Goal: Task Accomplishment & Management: Complete application form

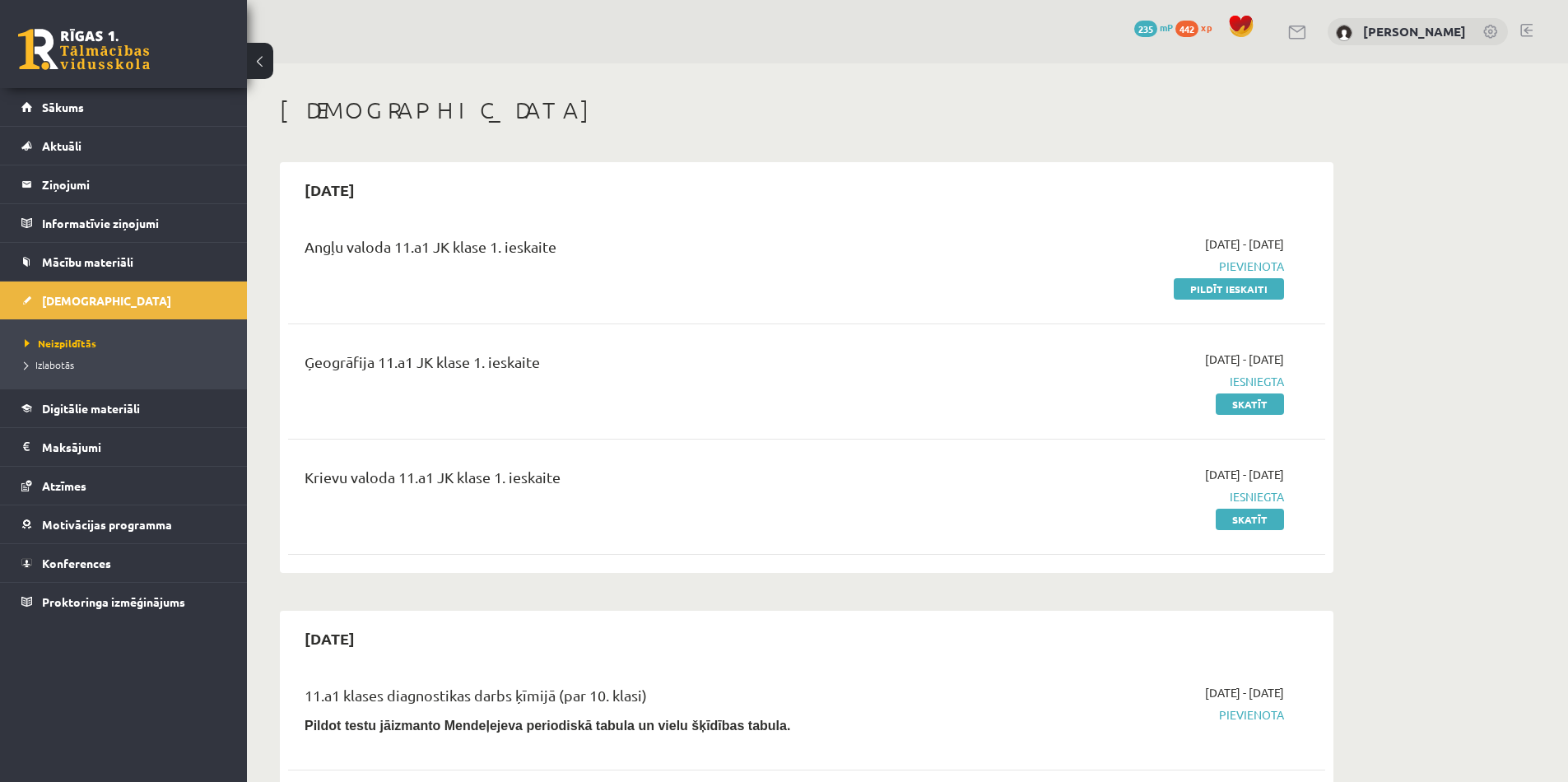
click at [779, 49] on div "0 Dāvanas 235 mP 442 xp Kate Buliņa" at bounding box center [908, 32] width 1322 height 63
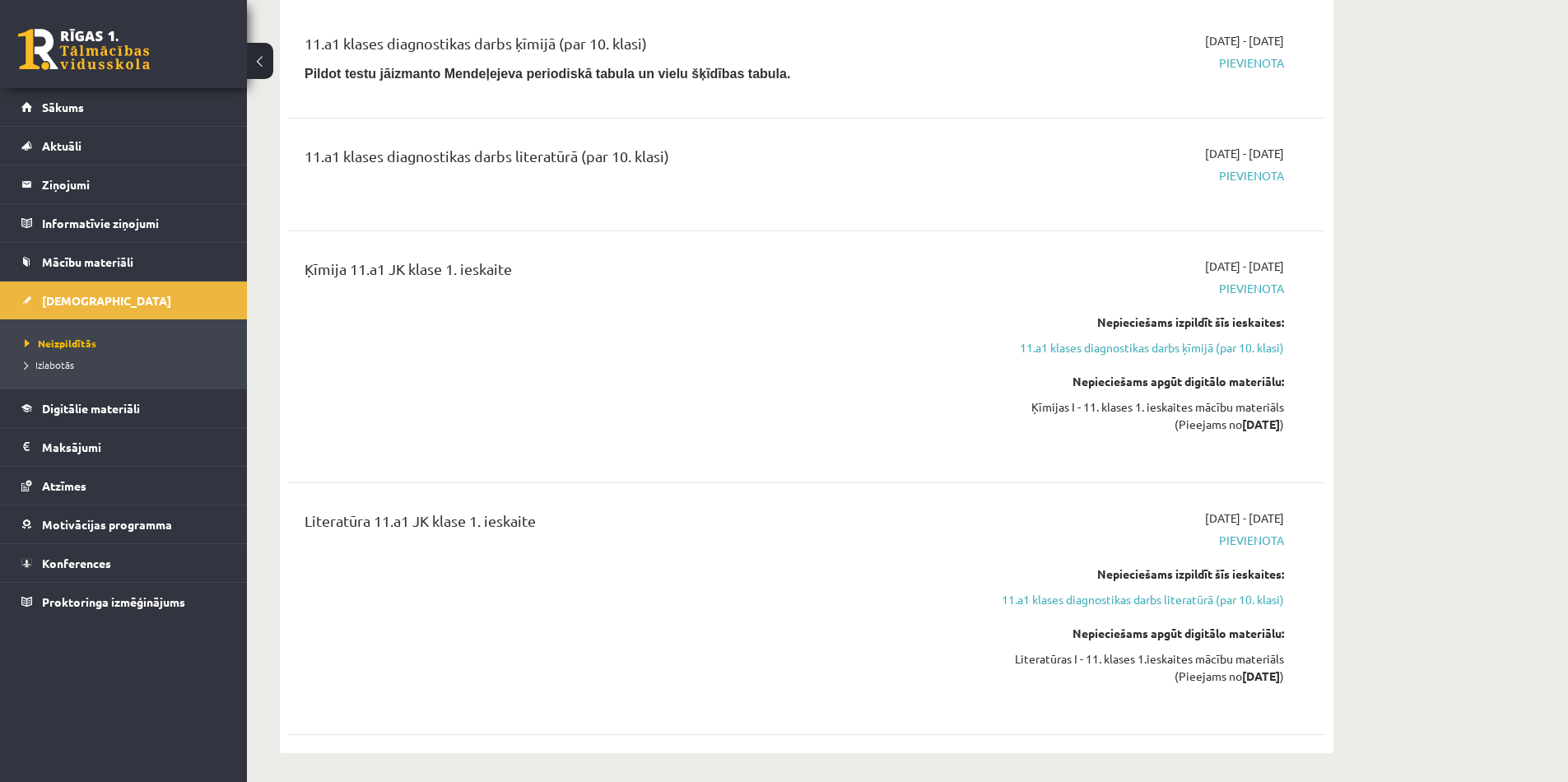
scroll to position [621, 0]
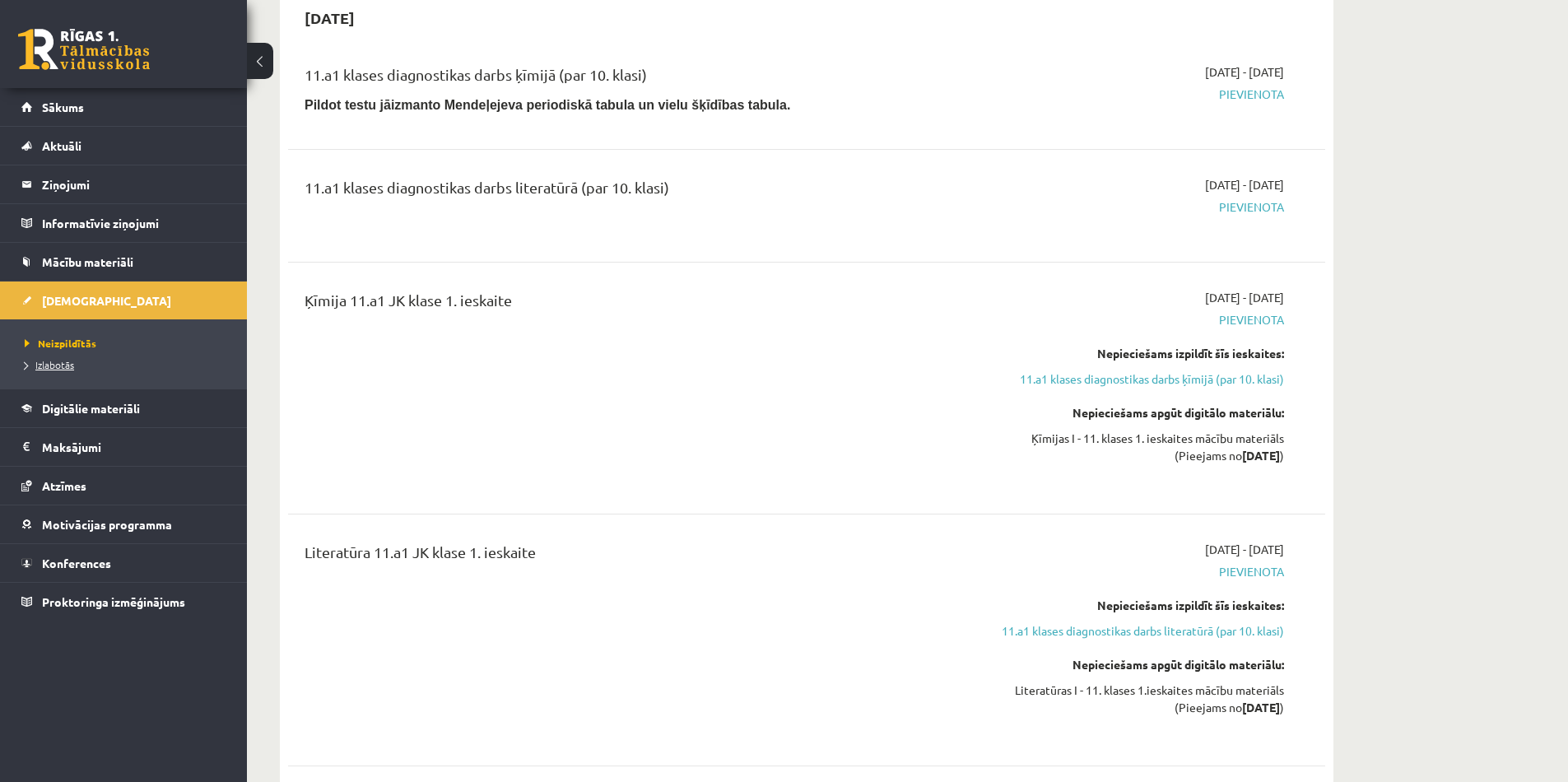
click at [69, 362] on li "Izlabotās" at bounding box center [128, 365] width 206 height 21
click at [69, 362] on span "Izlabotās" at bounding box center [54, 364] width 58 height 13
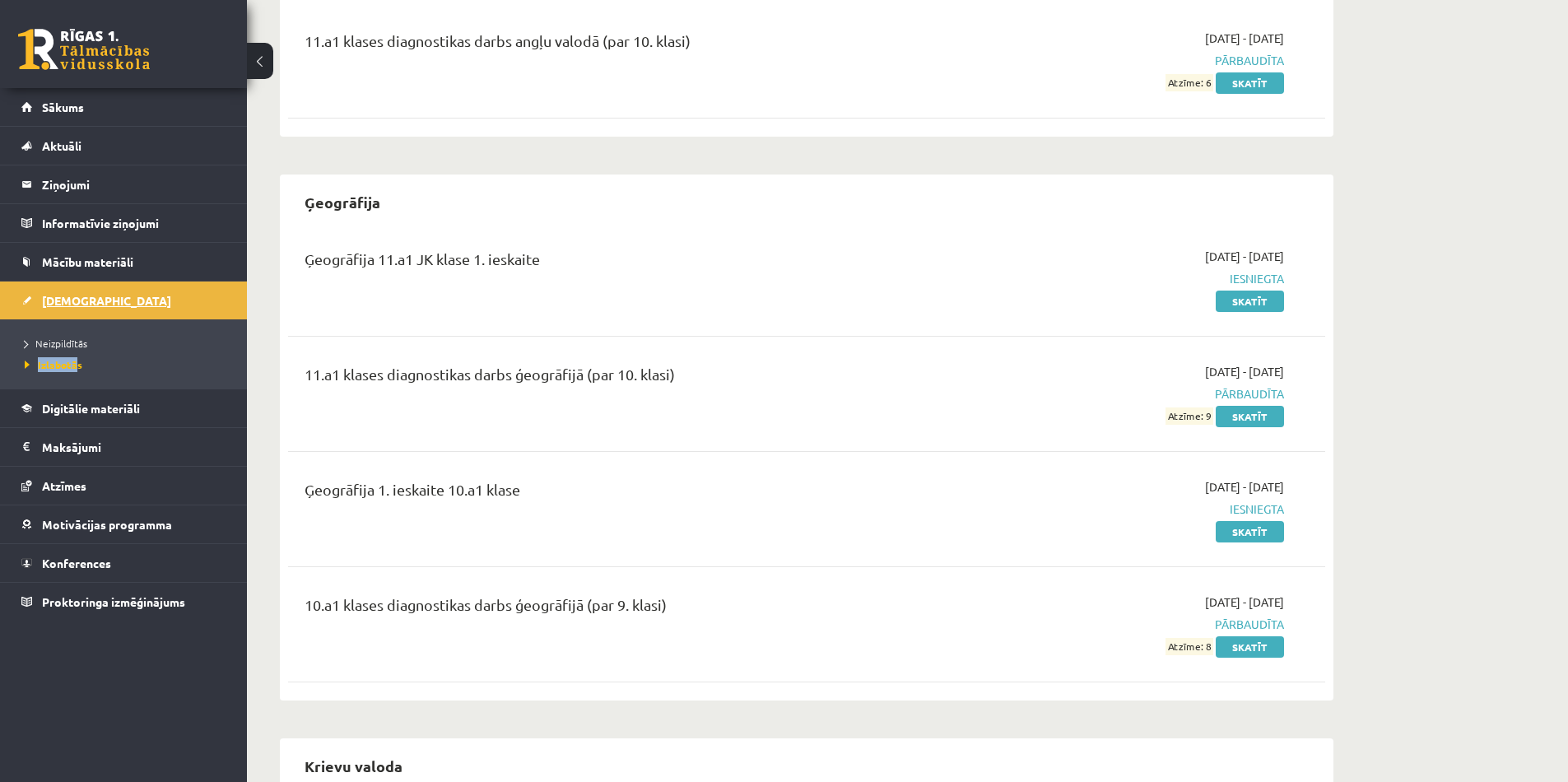
scroll to position [202, 0]
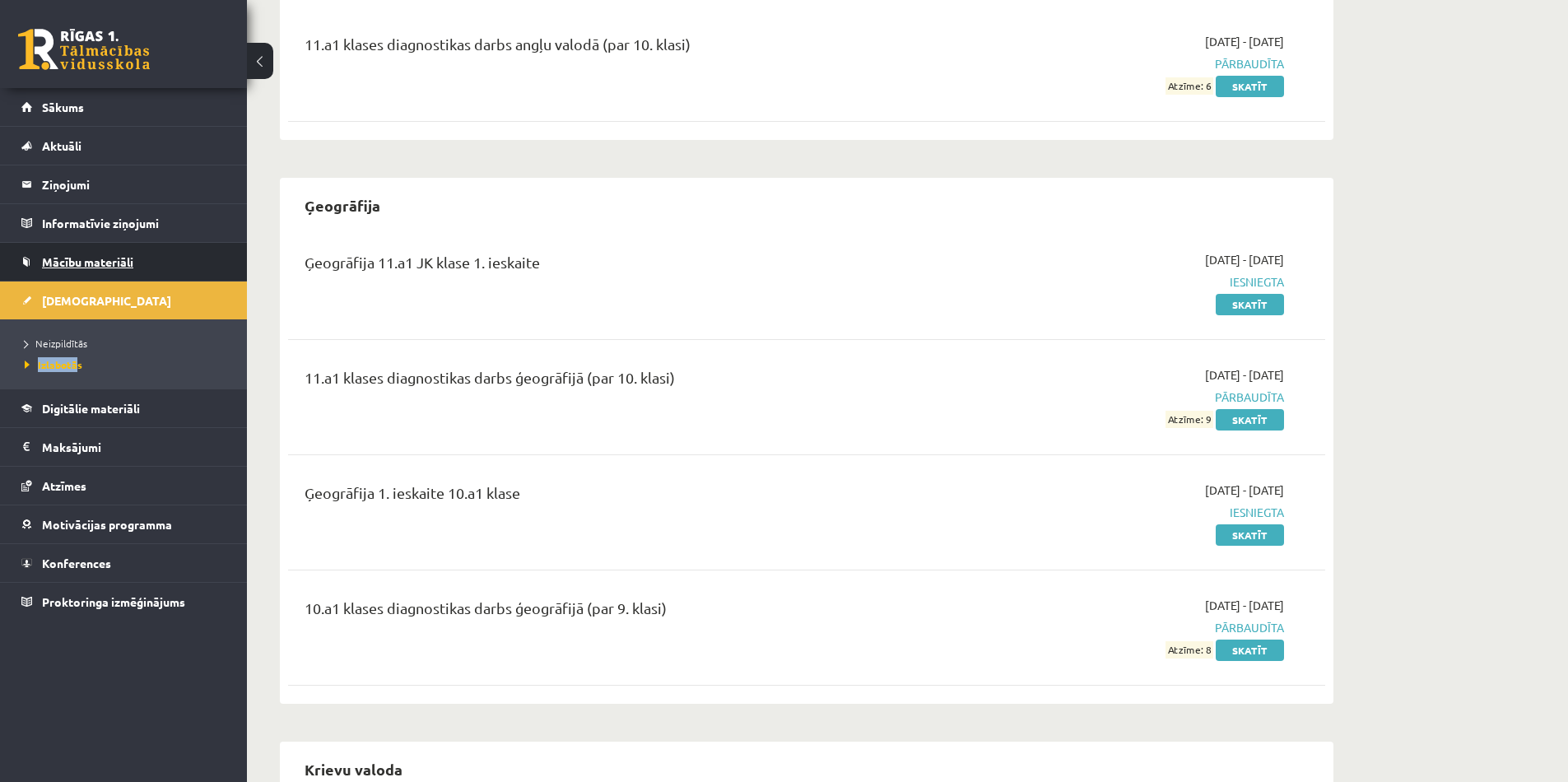
click at [83, 272] on link "Mācību materiāli" at bounding box center [123, 261] width 205 height 38
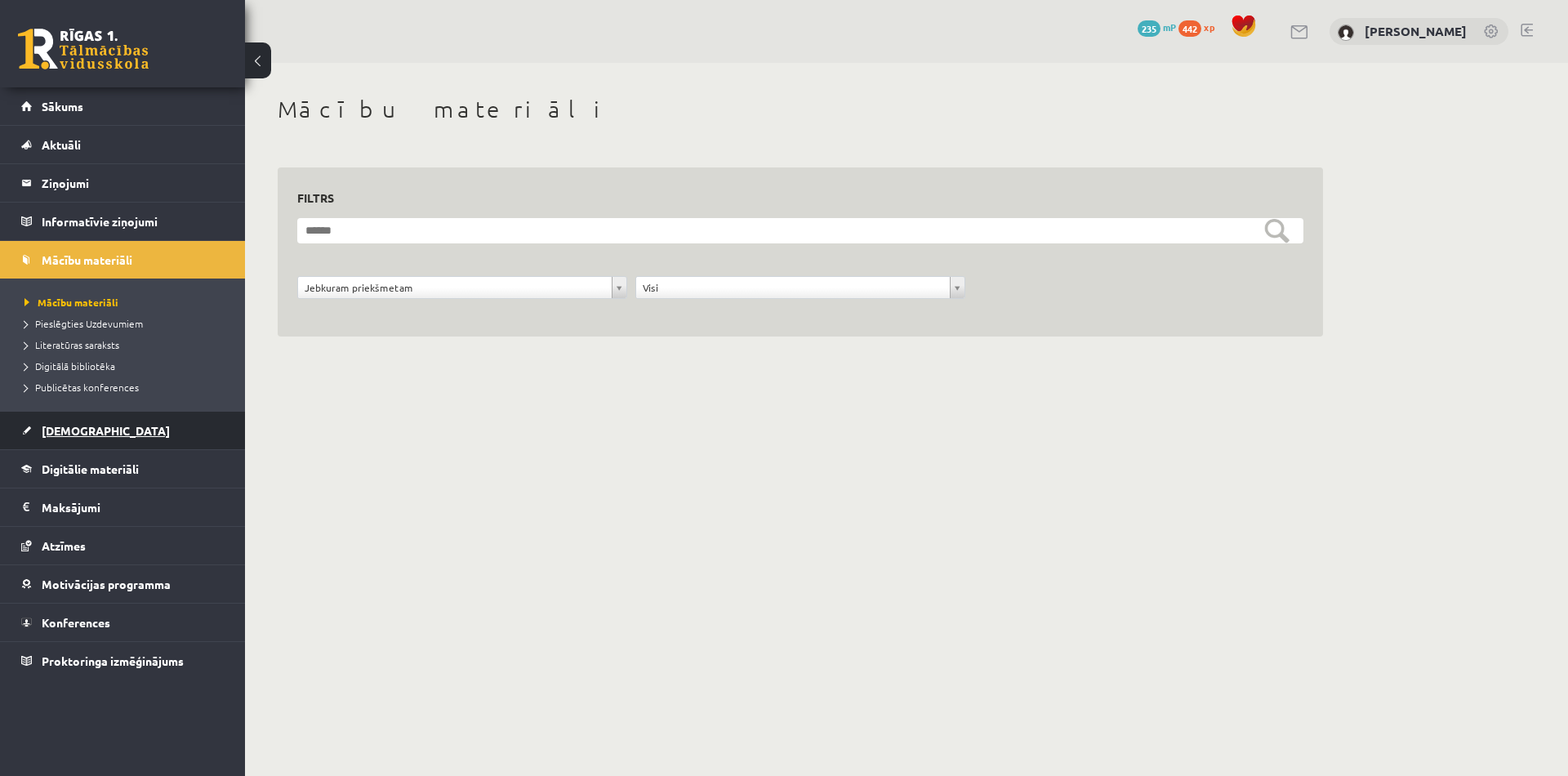
click at [75, 442] on link "[DEMOGRAPHIC_DATA]" at bounding box center [122, 430] width 203 height 38
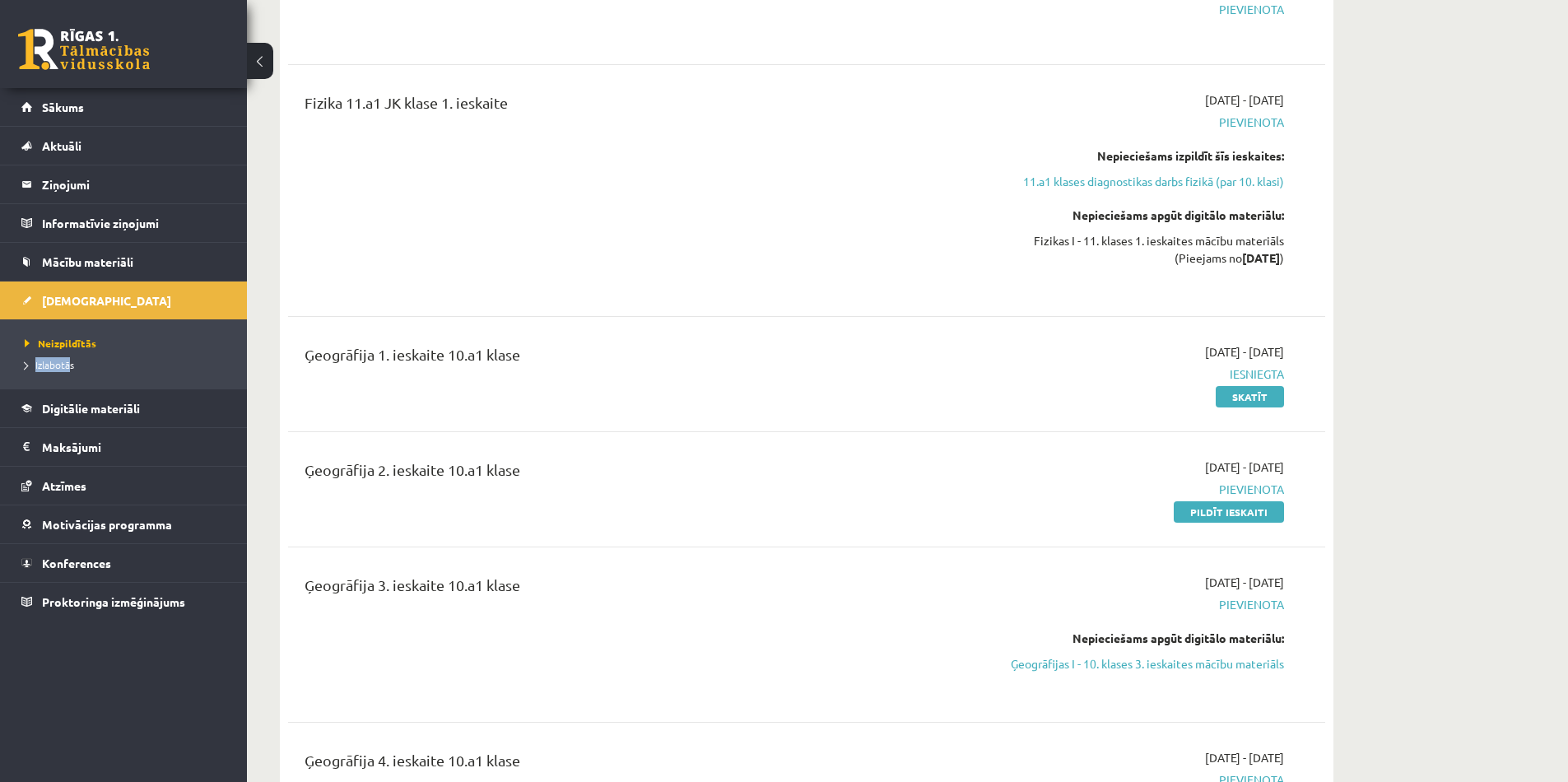
scroll to position [2666, 0]
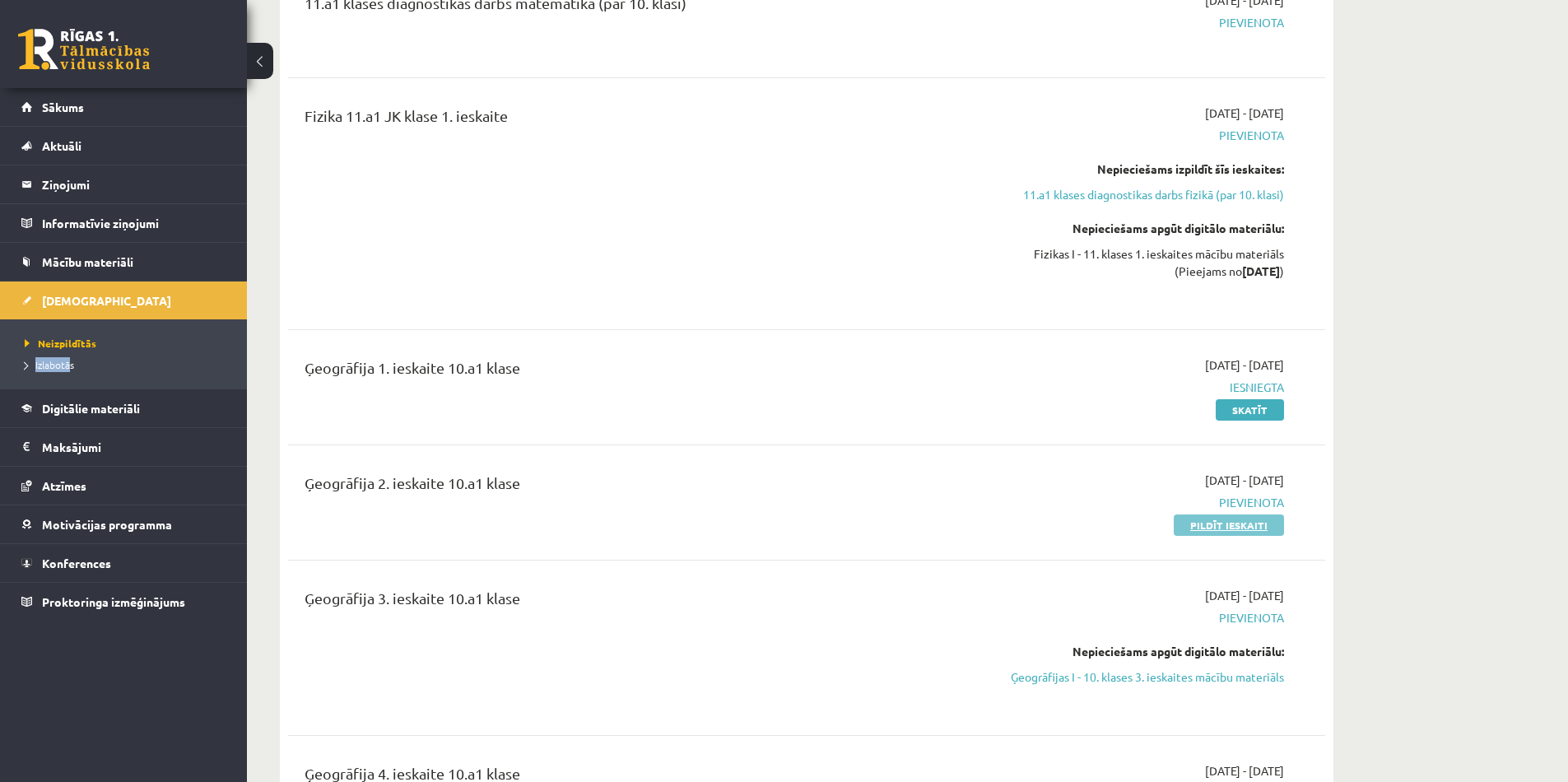
click at [1258, 530] on link "Pildīt ieskaiti" at bounding box center [1229, 525] width 110 height 21
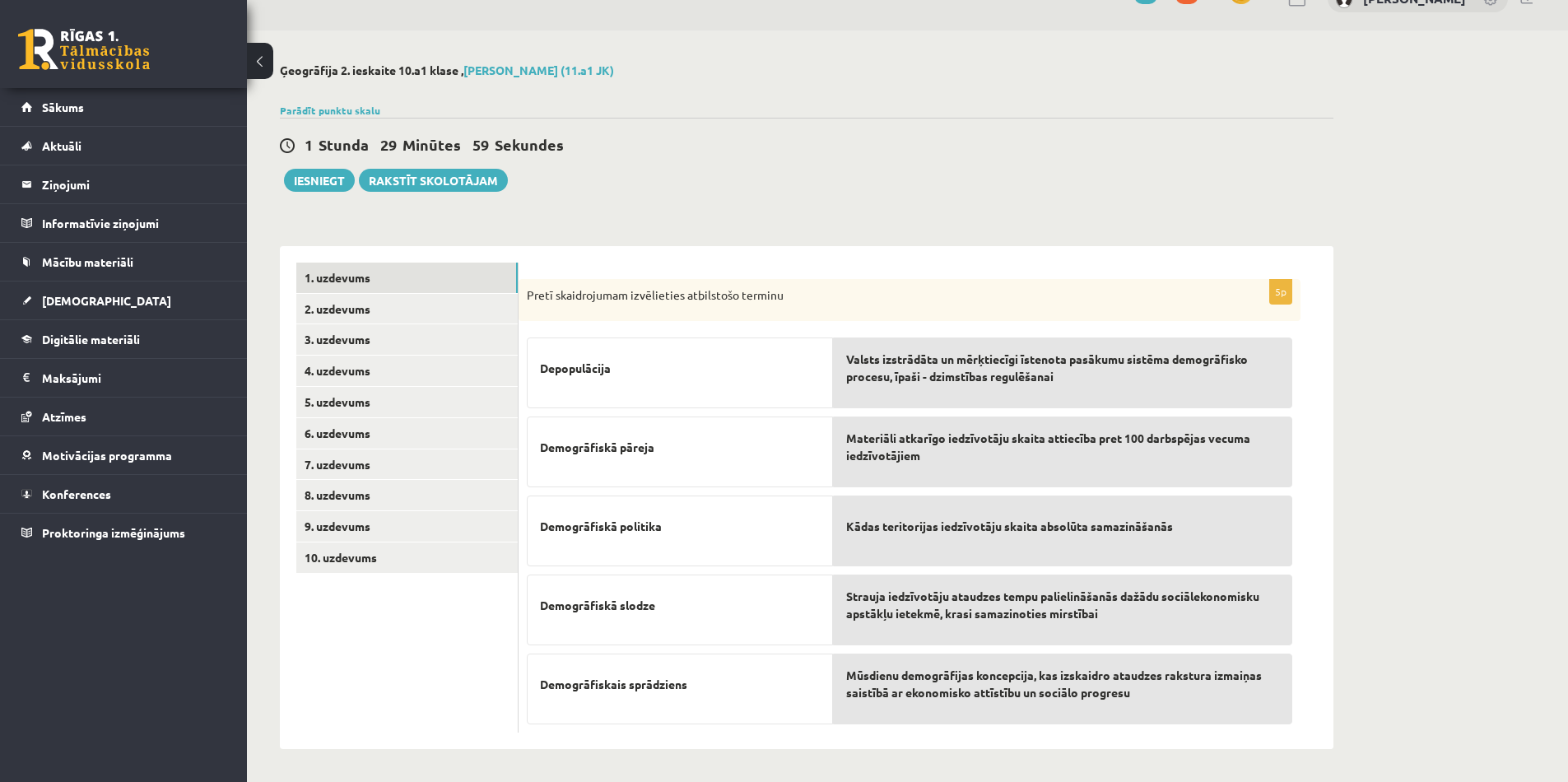
scroll to position [33, 0]
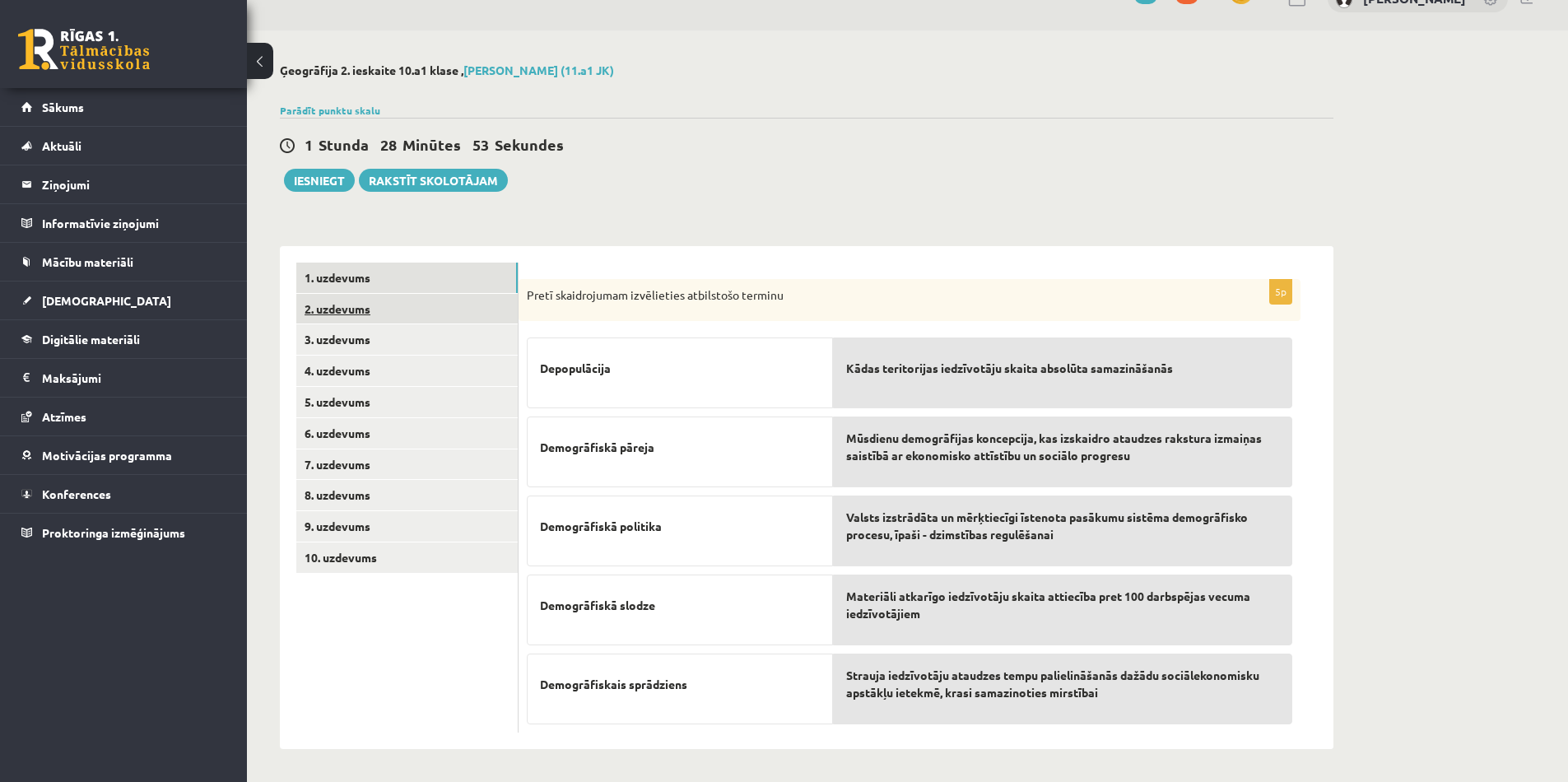
click at [350, 306] on link "2. uzdevums" at bounding box center [407, 309] width 222 height 31
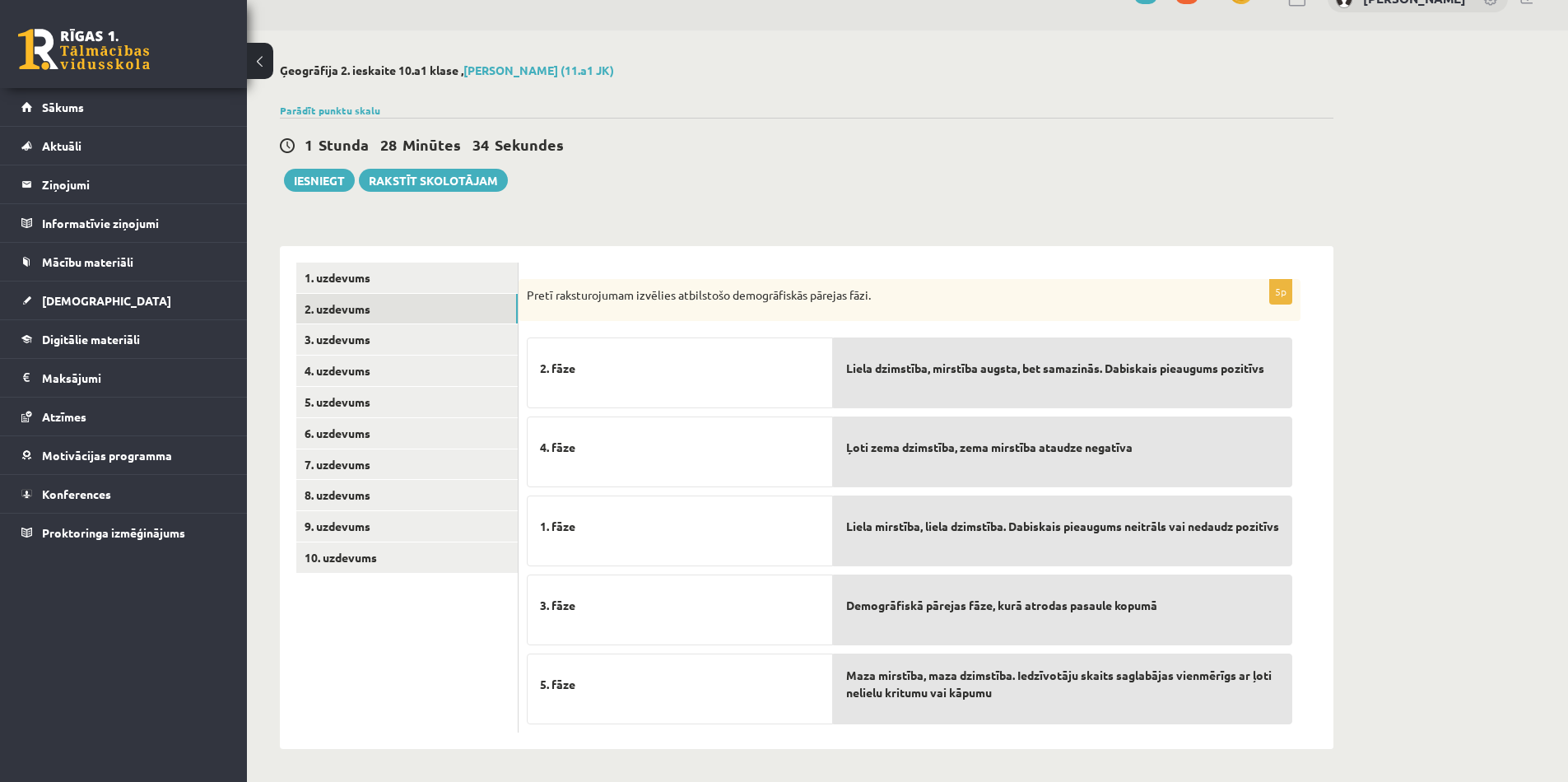
click at [553, 548] on div "1. fāze" at bounding box center [680, 531] width 306 height 71
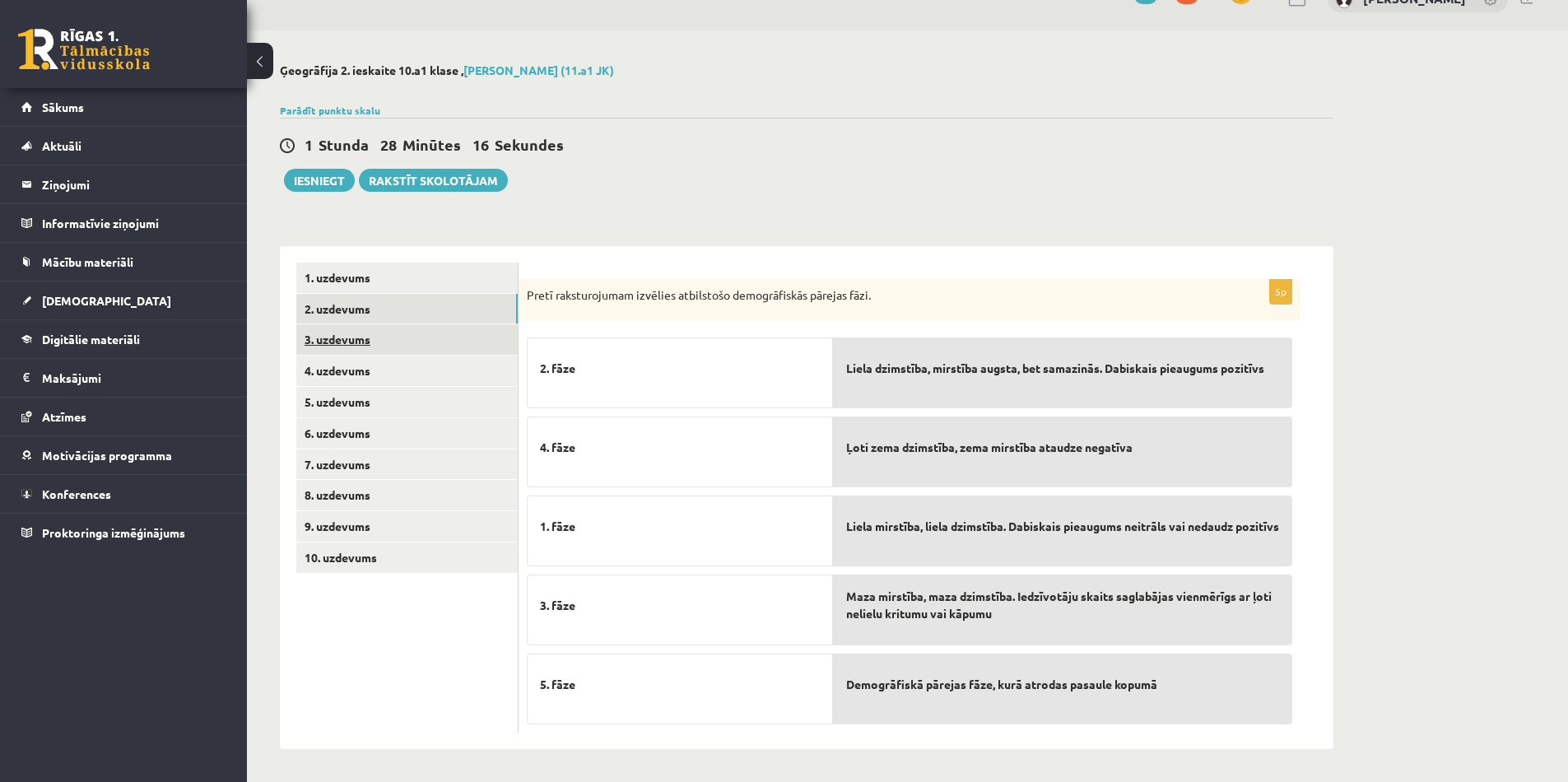
click at [361, 342] on link "3. uzdevums" at bounding box center [407, 340] width 222 height 31
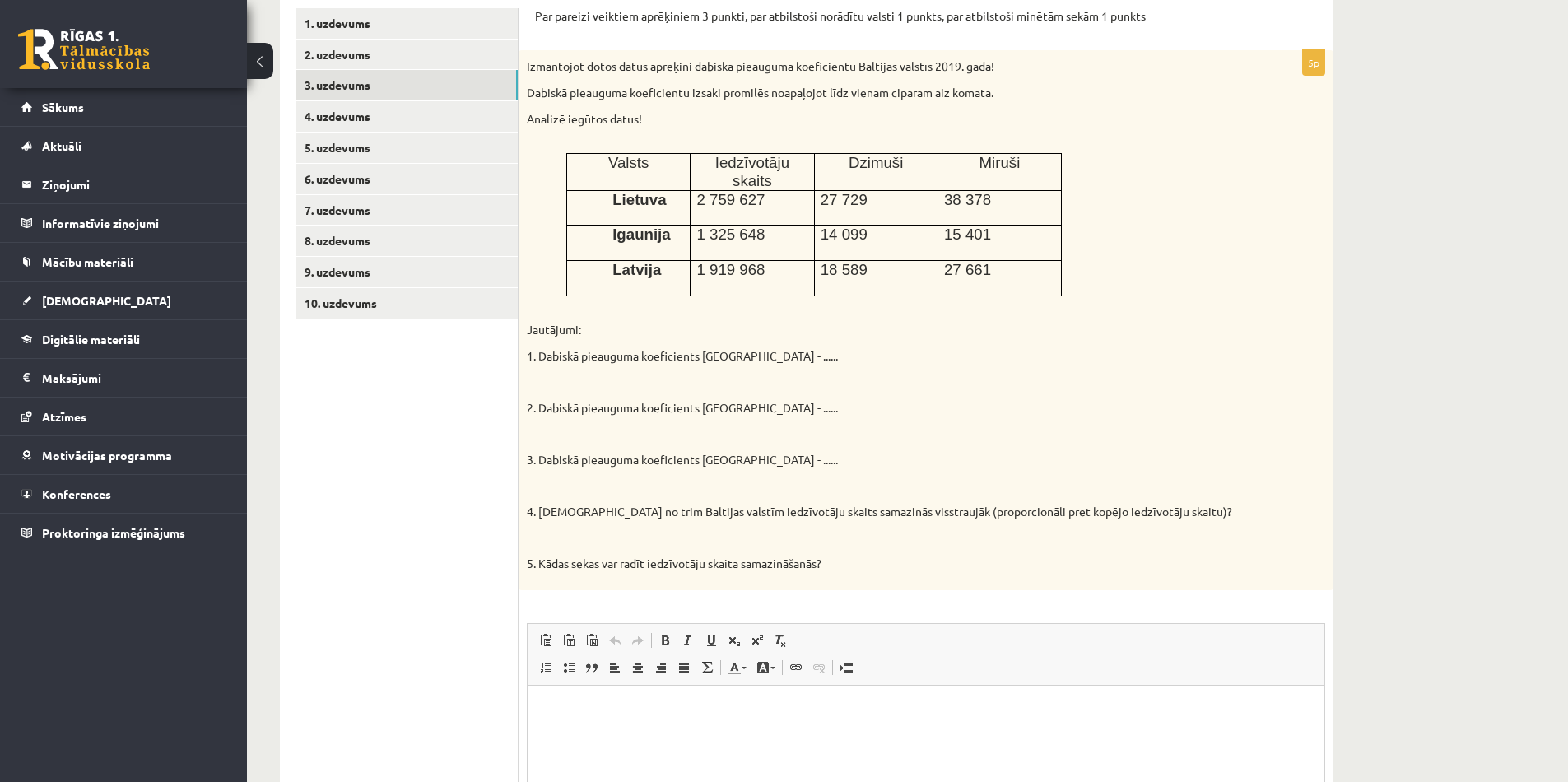
scroll to position [274, 0]
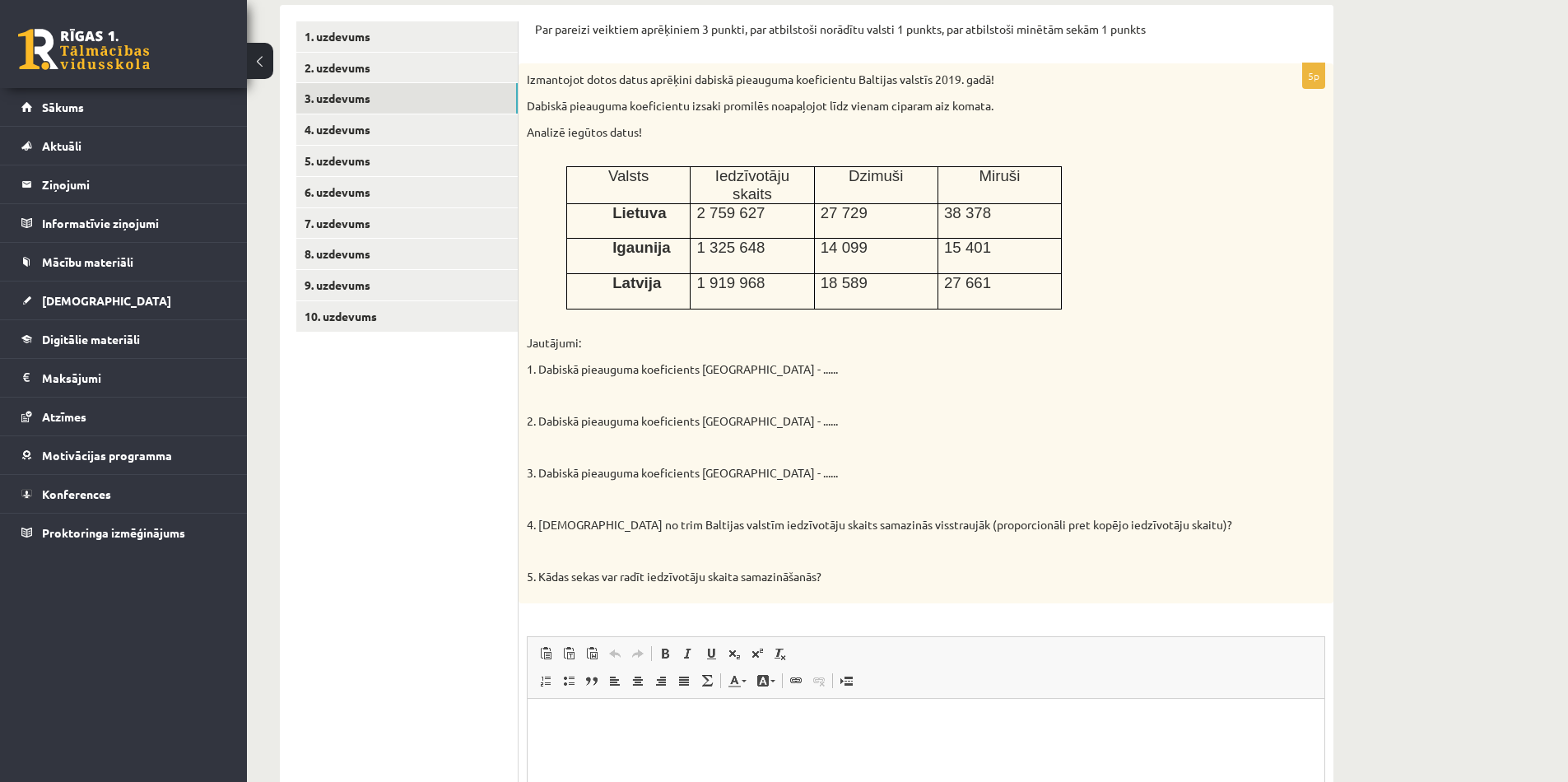
click at [589, 727] on p "Editor, wiswyg-editor-user-answer-47024727939340" at bounding box center [926, 725] width 764 height 18
click at [376, 132] on link "4. uzdevums" at bounding box center [407, 129] width 222 height 31
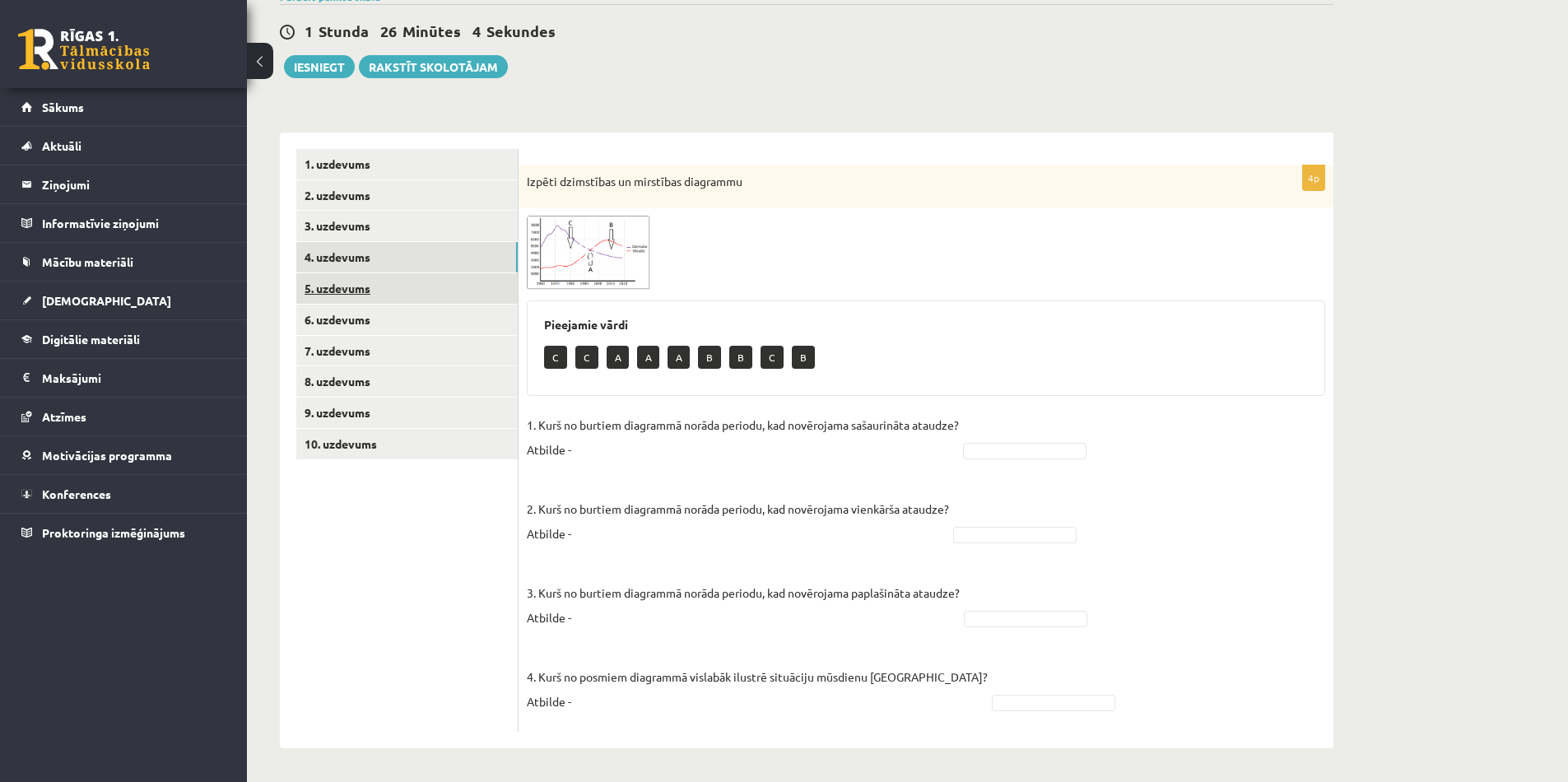
click at [355, 286] on link "5. uzdevums" at bounding box center [407, 289] width 222 height 31
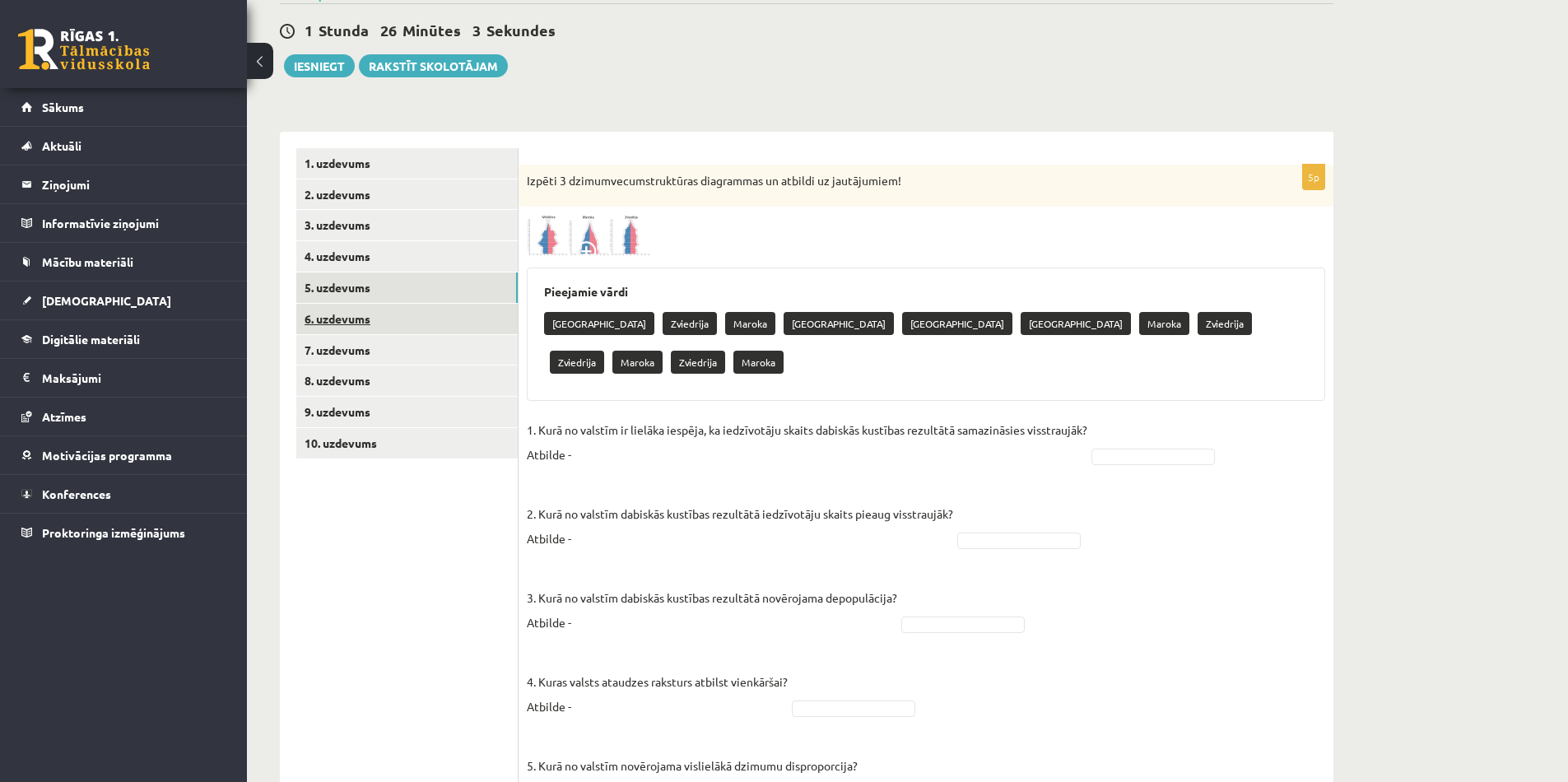
click at [354, 316] on link "6. uzdevums" at bounding box center [407, 318] width 222 height 31
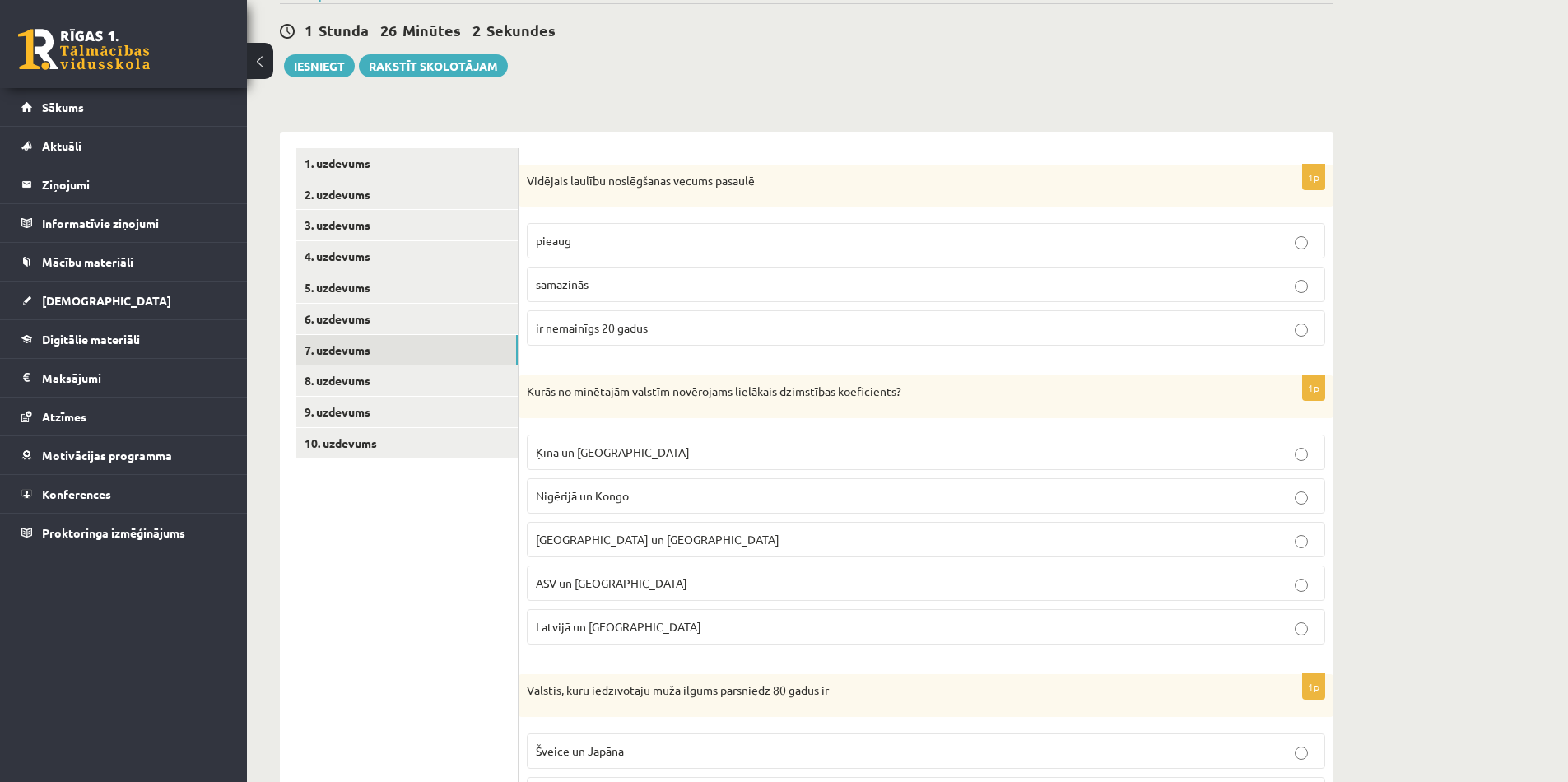
click at [346, 352] on link "7. uzdevums" at bounding box center [407, 350] width 222 height 31
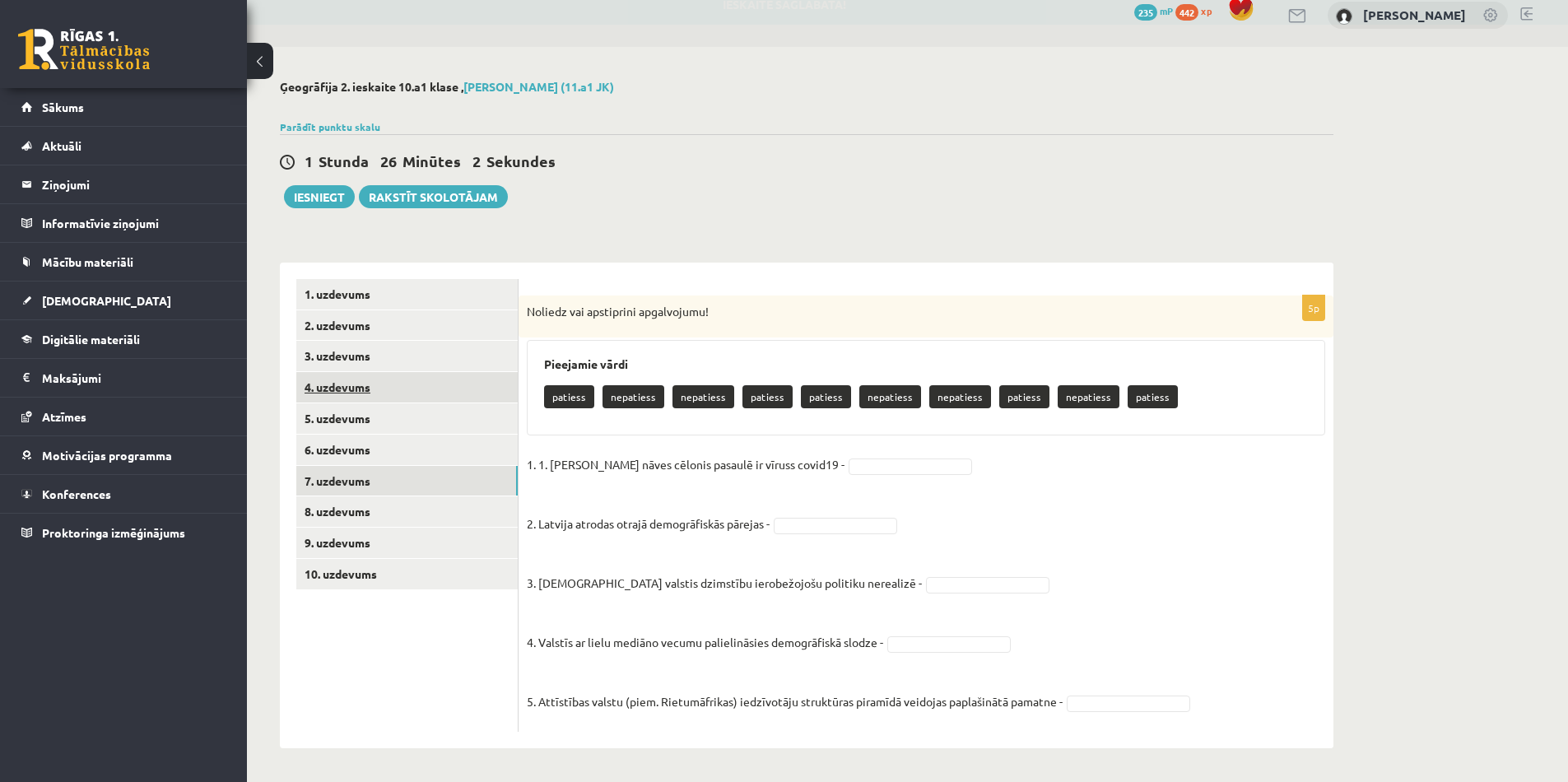
scroll to position [18, 0]
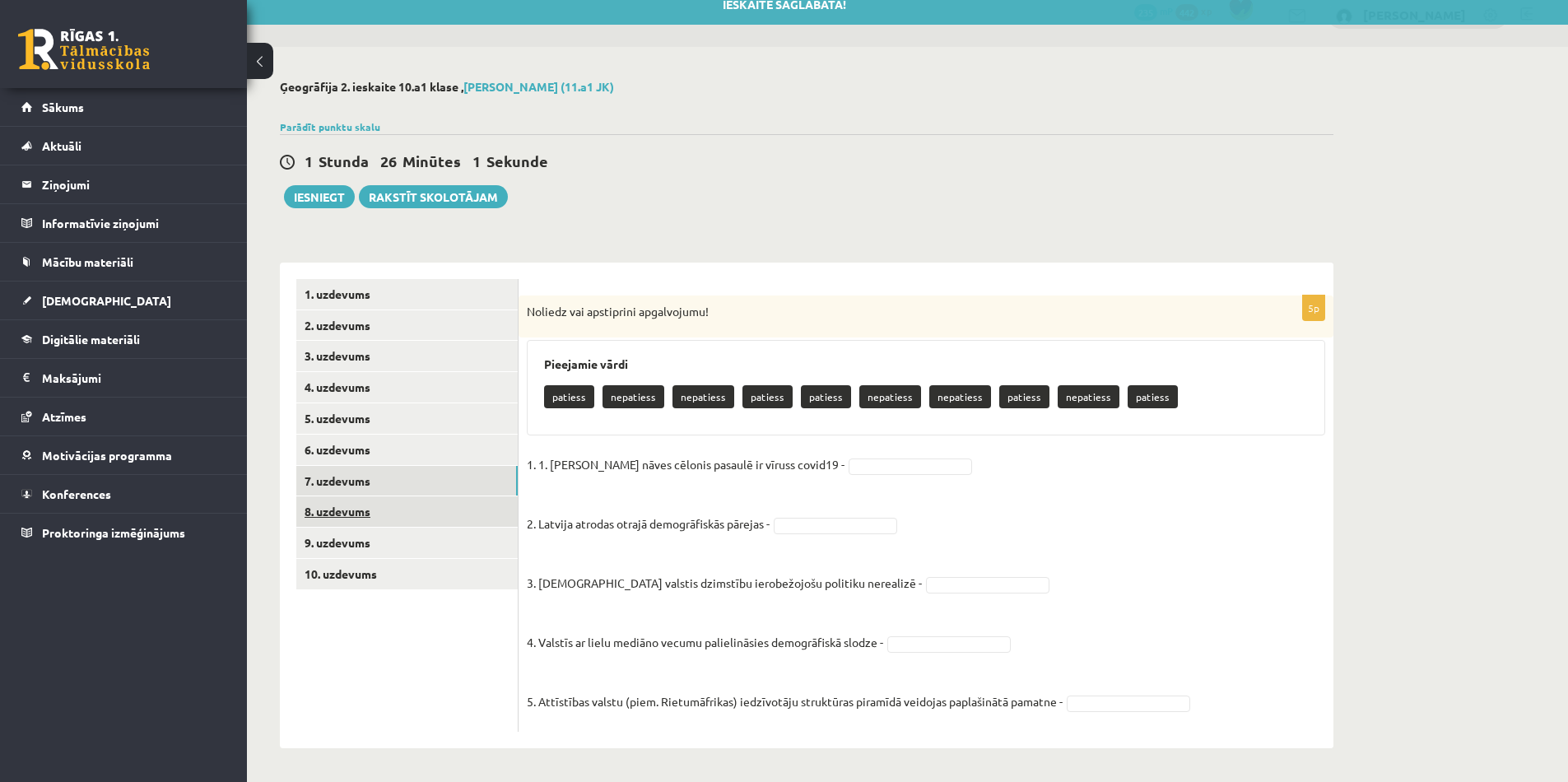
click at [328, 511] on link "8. uzdevums" at bounding box center [407, 512] width 222 height 31
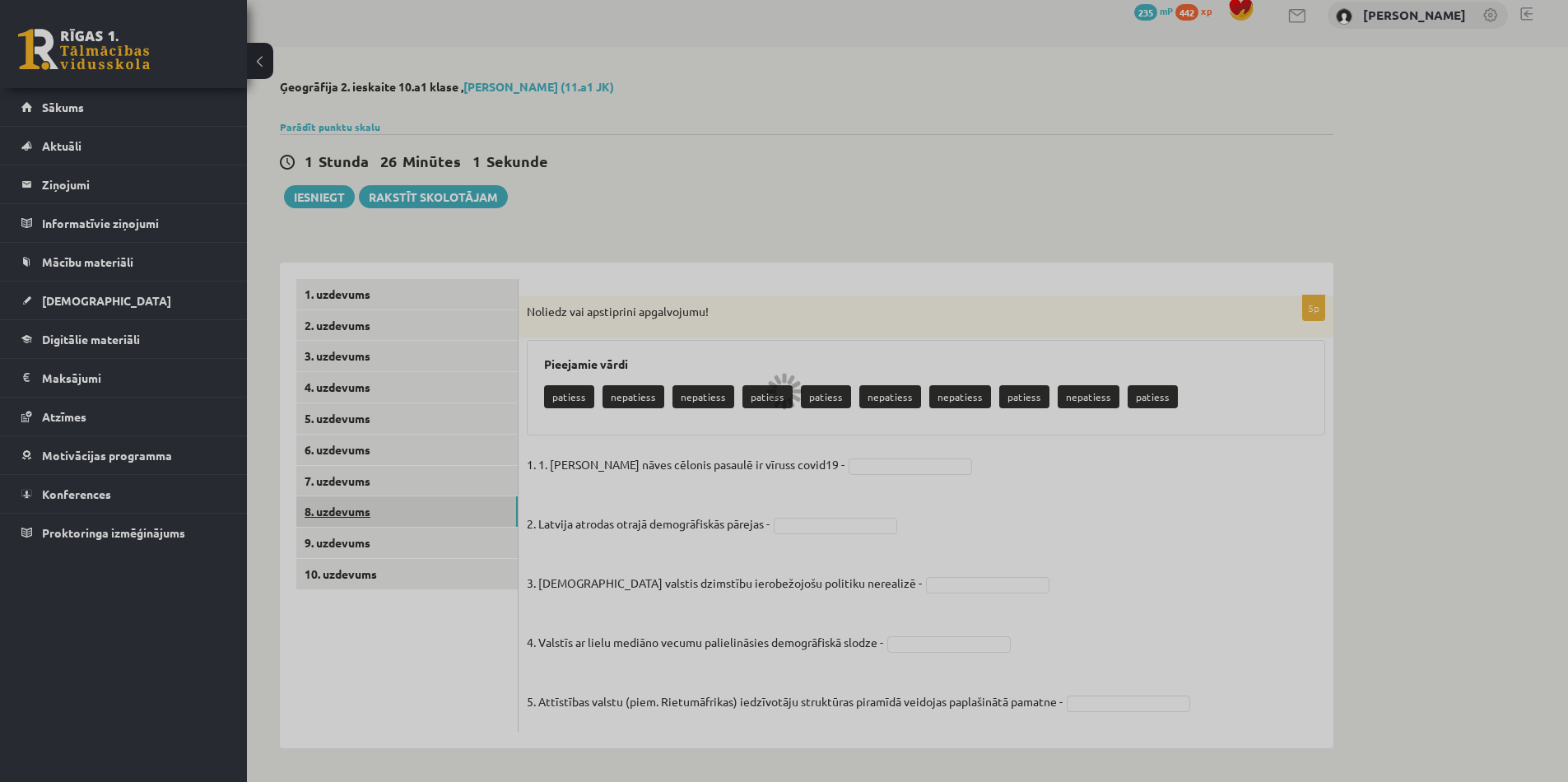
scroll to position [0, 0]
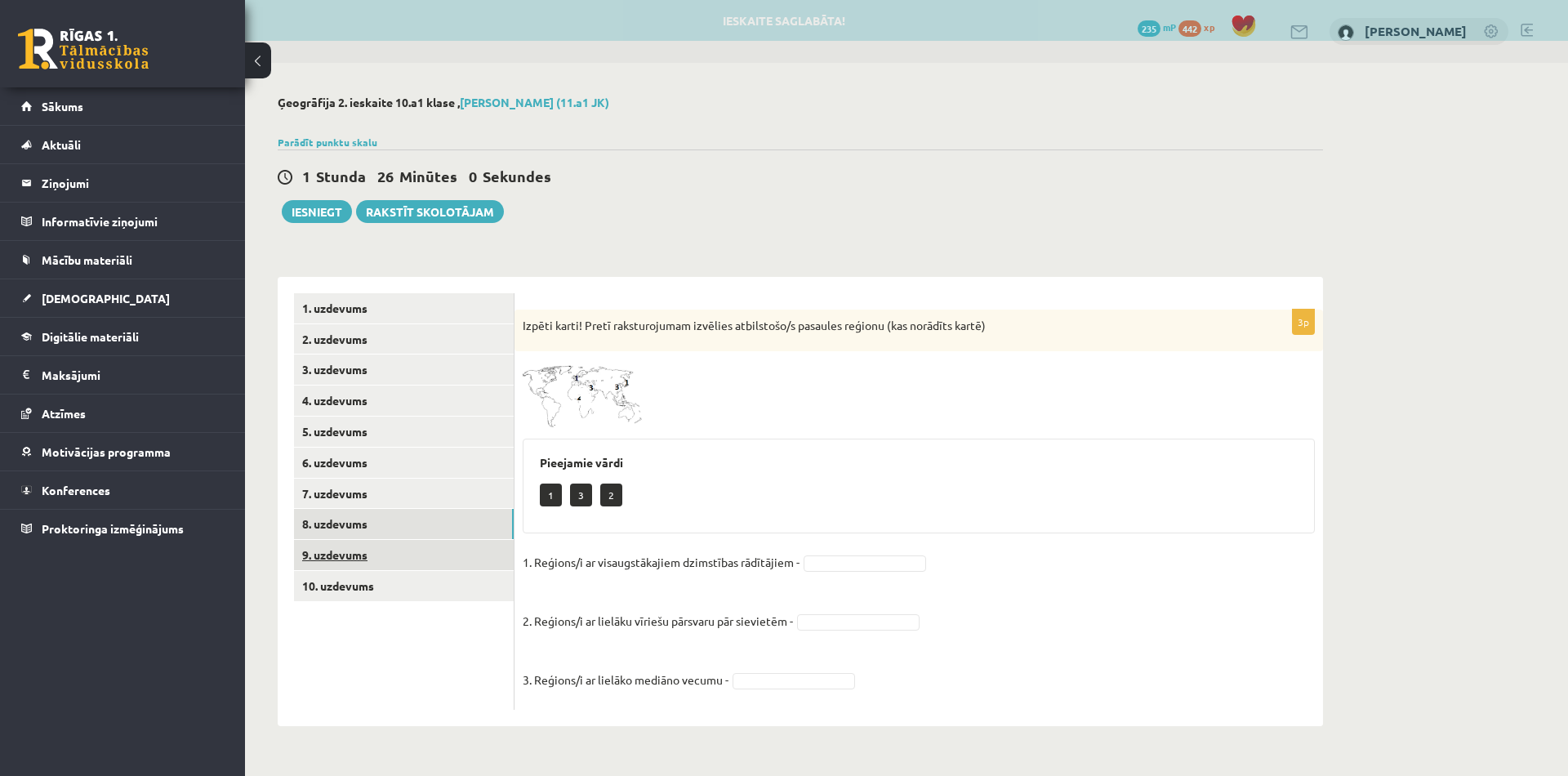
click at [330, 551] on link "9. uzdevums" at bounding box center [404, 555] width 220 height 31
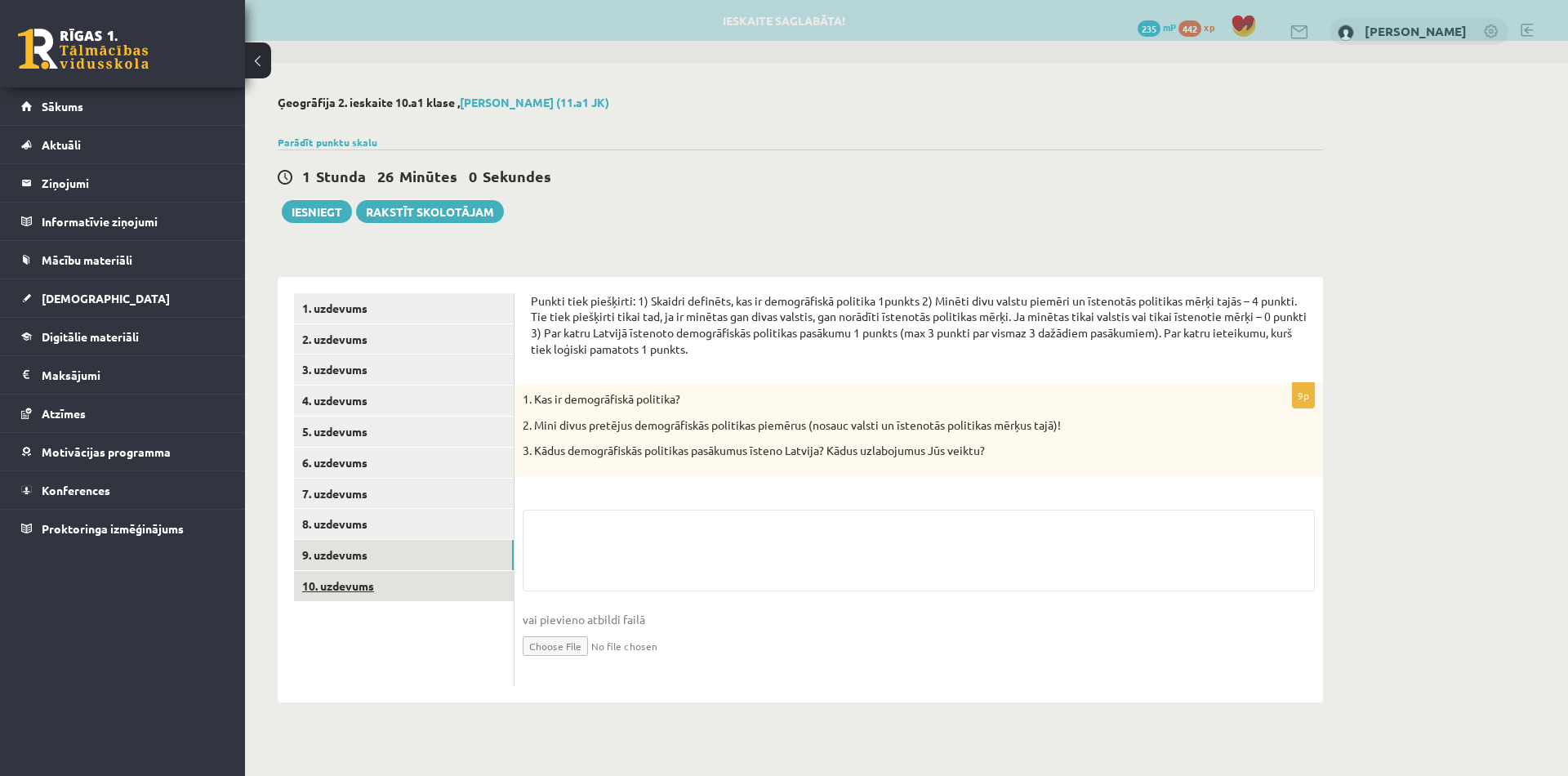
click at [338, 589] on link "10. uzdevums" at bounding box center [404, 586] width 220 height 31
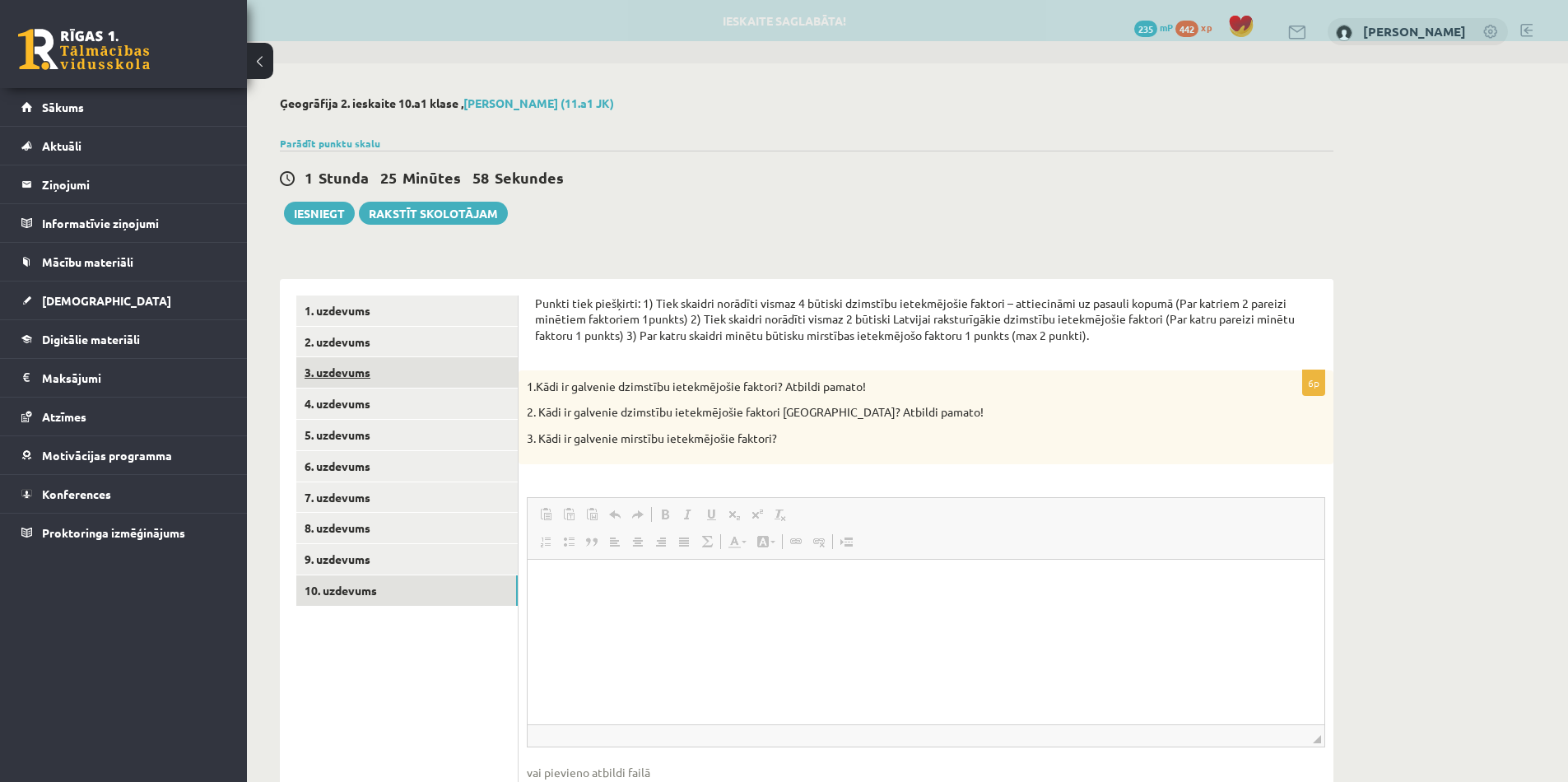
click at [316, 384] on link "3. uzdevums" at bounding box center [407, 372] width 222 height 31
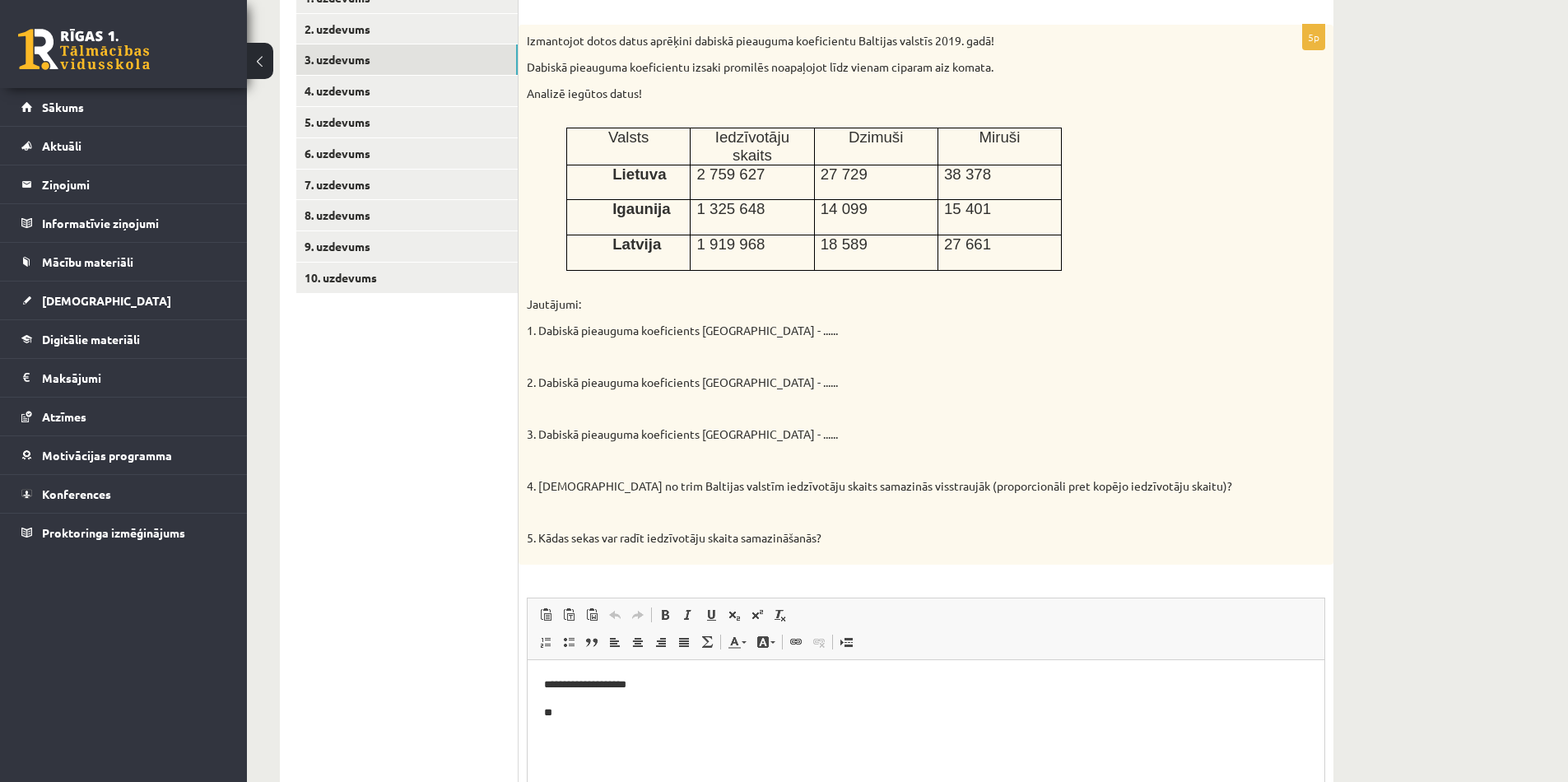
scroll to position [314, 0]
click at [619, 681] on p "**********" at bounding box center [926, 685] width 764 height 18
click at [753, 684] on p "**********" at bounding box center [926, 685] width 764 height 18
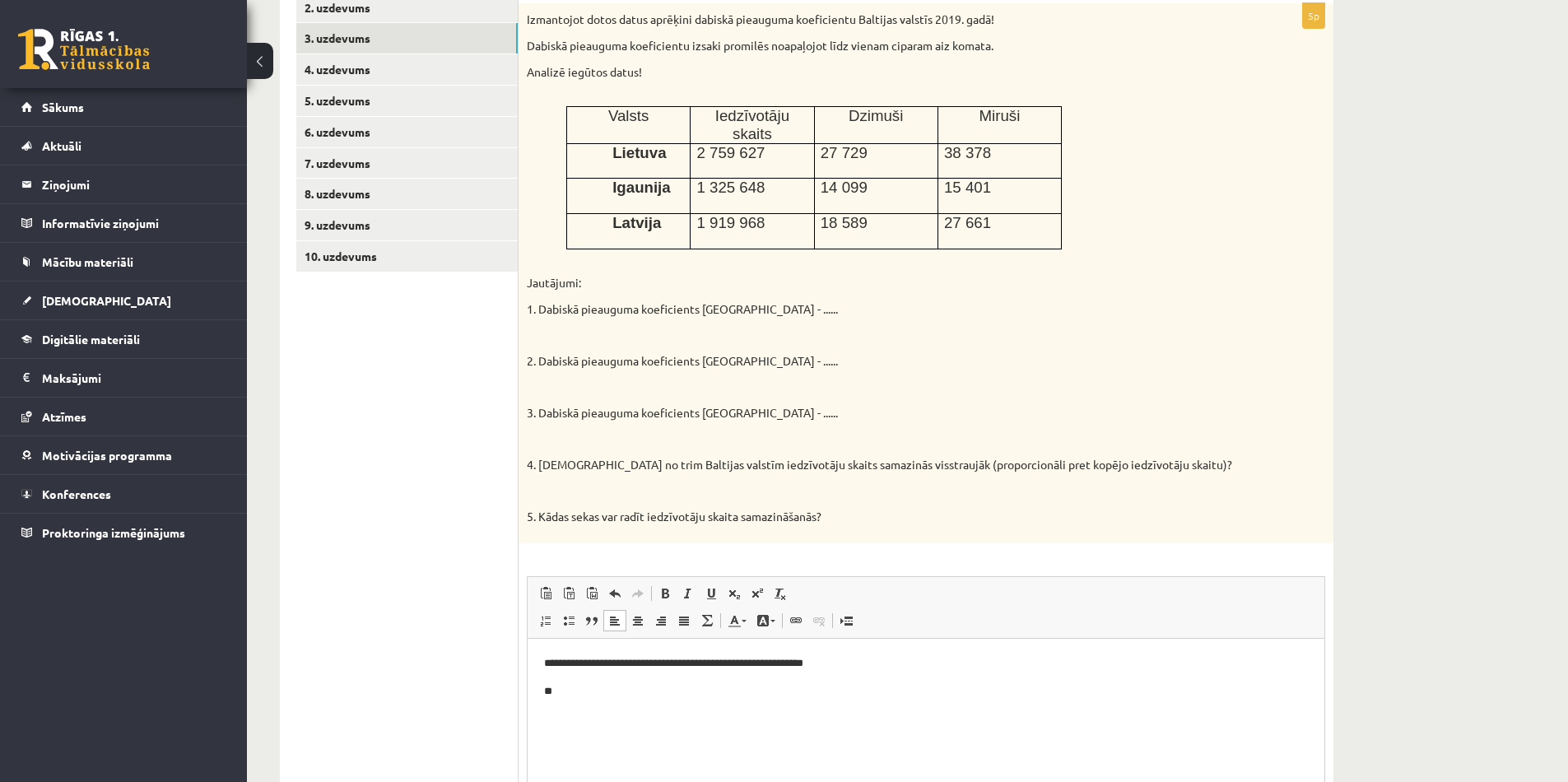
scroll to position [335, 0]
drag, startPoint x: 872, startPoint y: 661, endPoint x: 844, endPoint y: 661, distance: 28.0
click at [844, 661] on p "**********" at bounding box center [926, 663] width 764 height 18
click at [803, 704] on html "**********" at bounding box center [926, 677] width 797 height 77
click at [711, 690] on p "**********" at bounding box center [926, 691] width 764 height 18
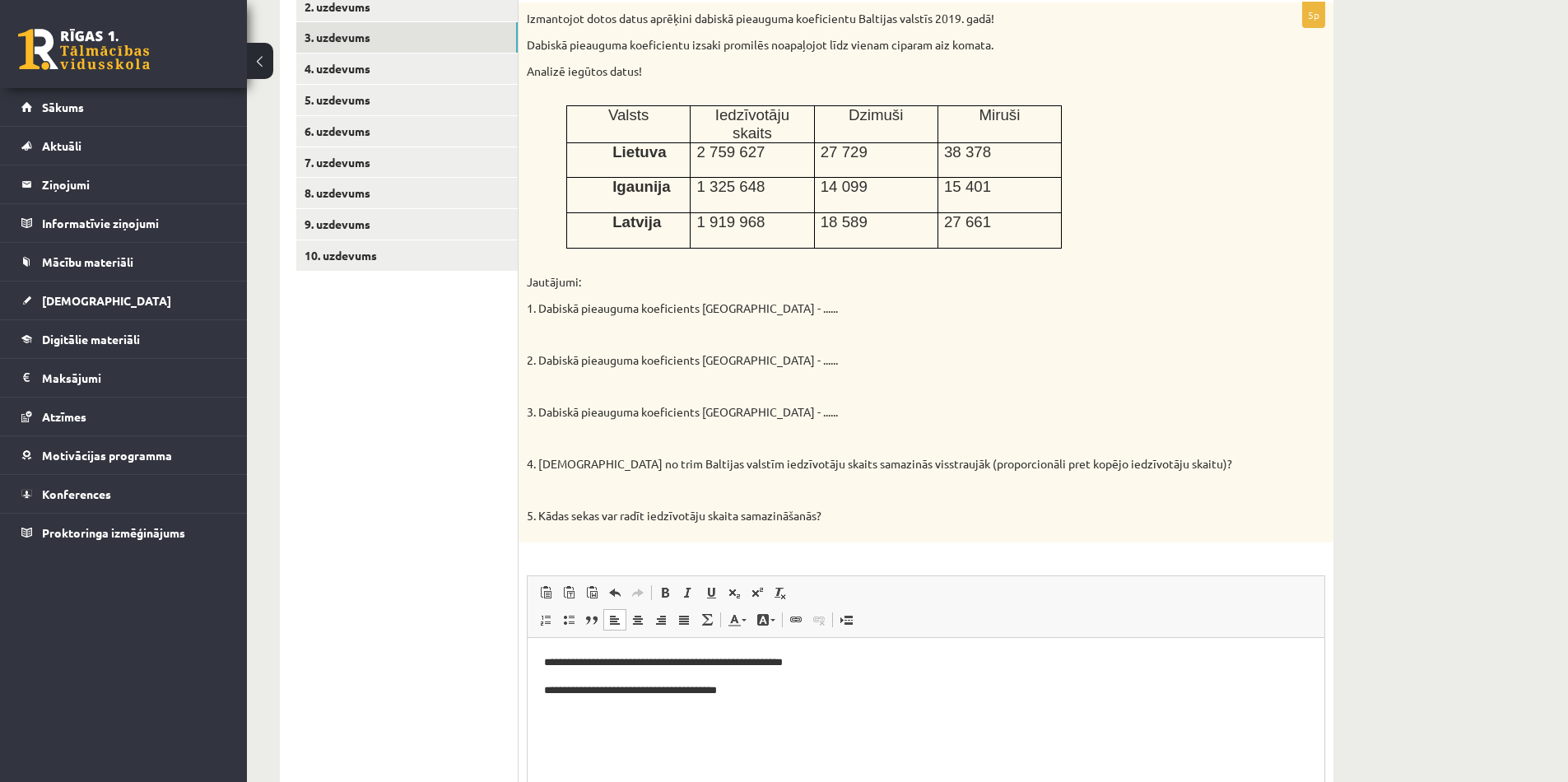
click at [790, 697] on p "**********" at bounding box center [926, 691] width 764 height 18
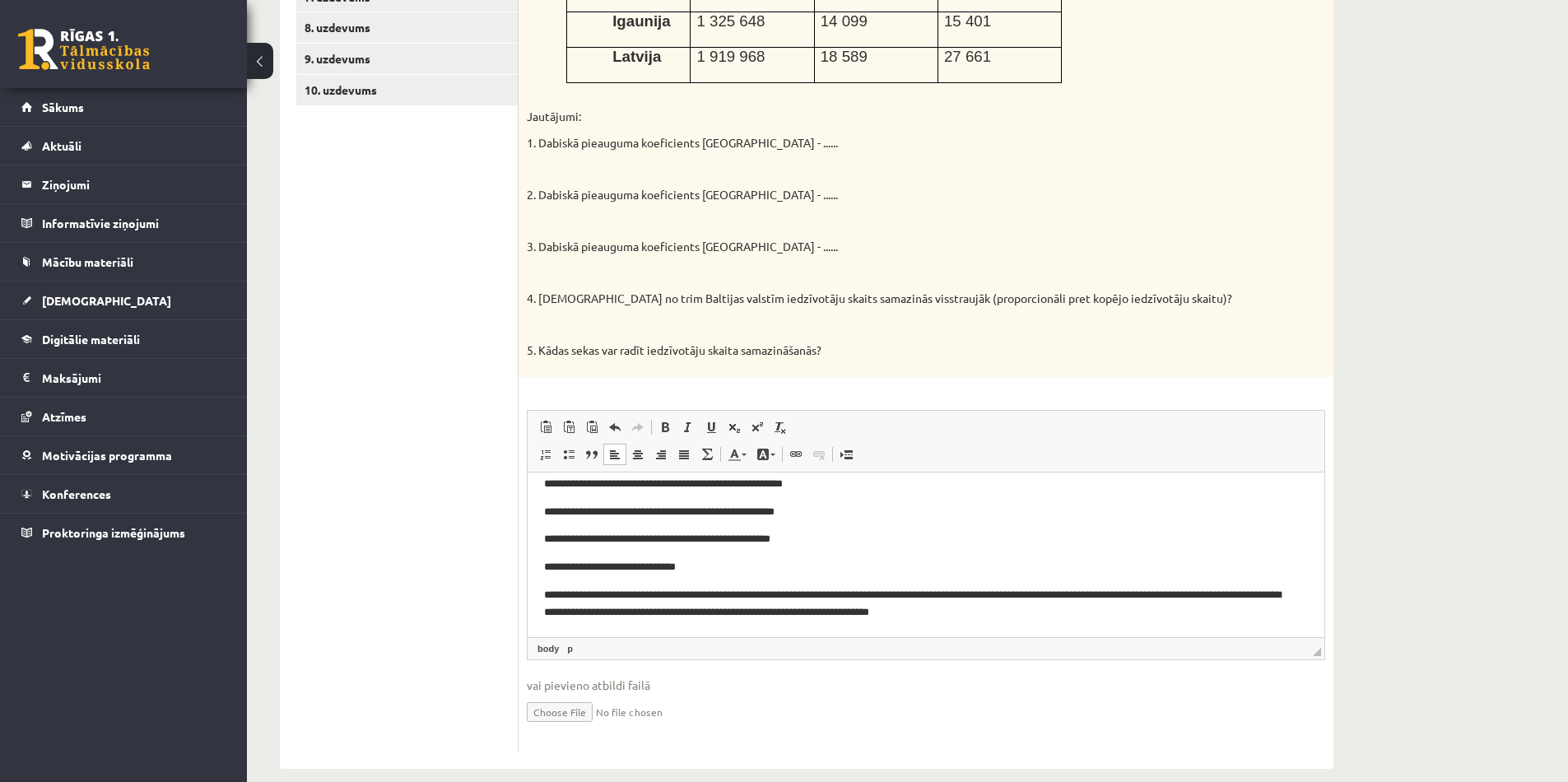
scroll to position [509, 0]
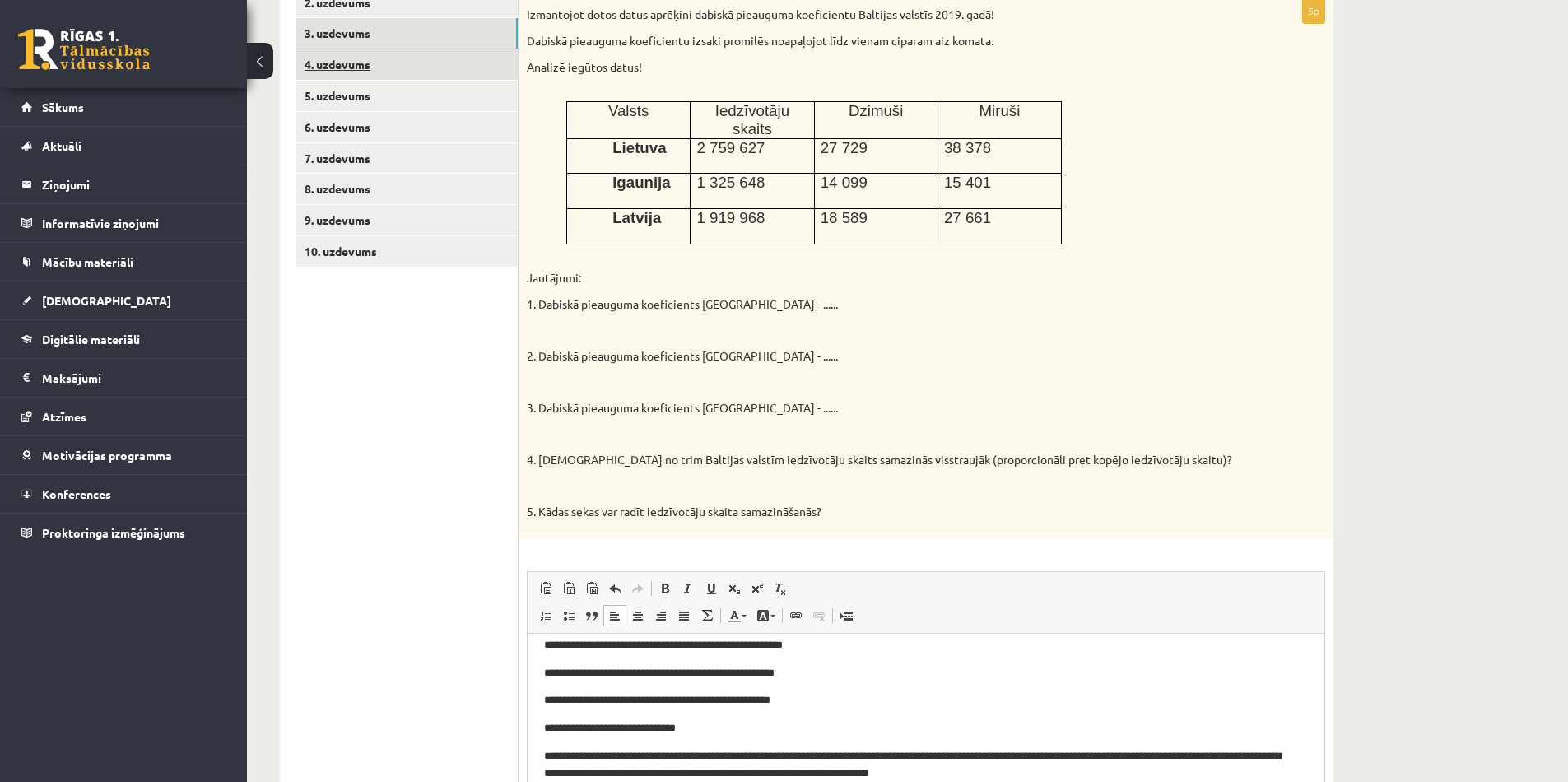
click at [339, 61] on link "4. uzdevums" at bounding box center [407, 64] width 222 height 31
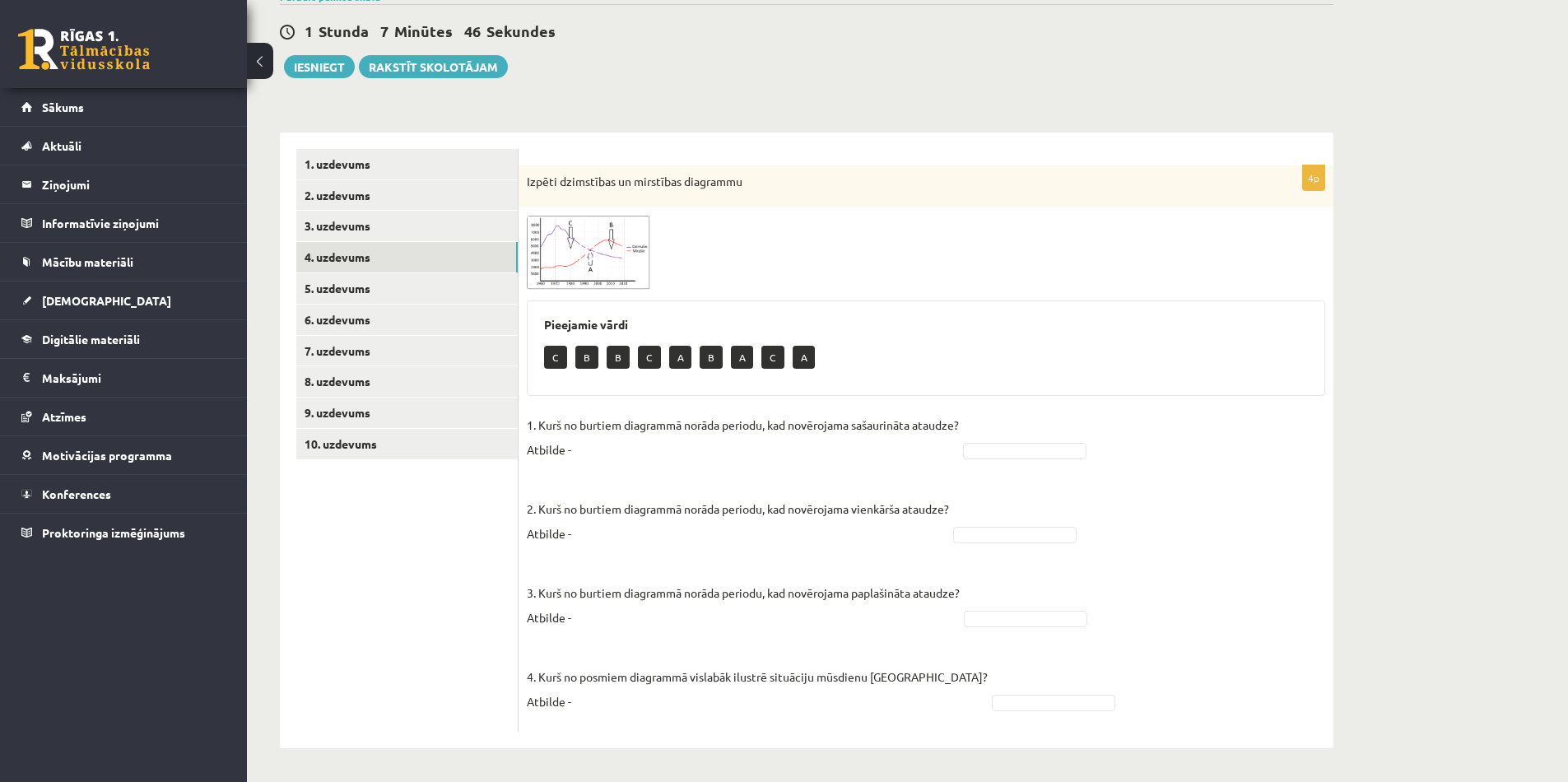
scroll to position [148, 0]
click at [629, 263] on img at bounding box center [588, 252] width 123 height 73
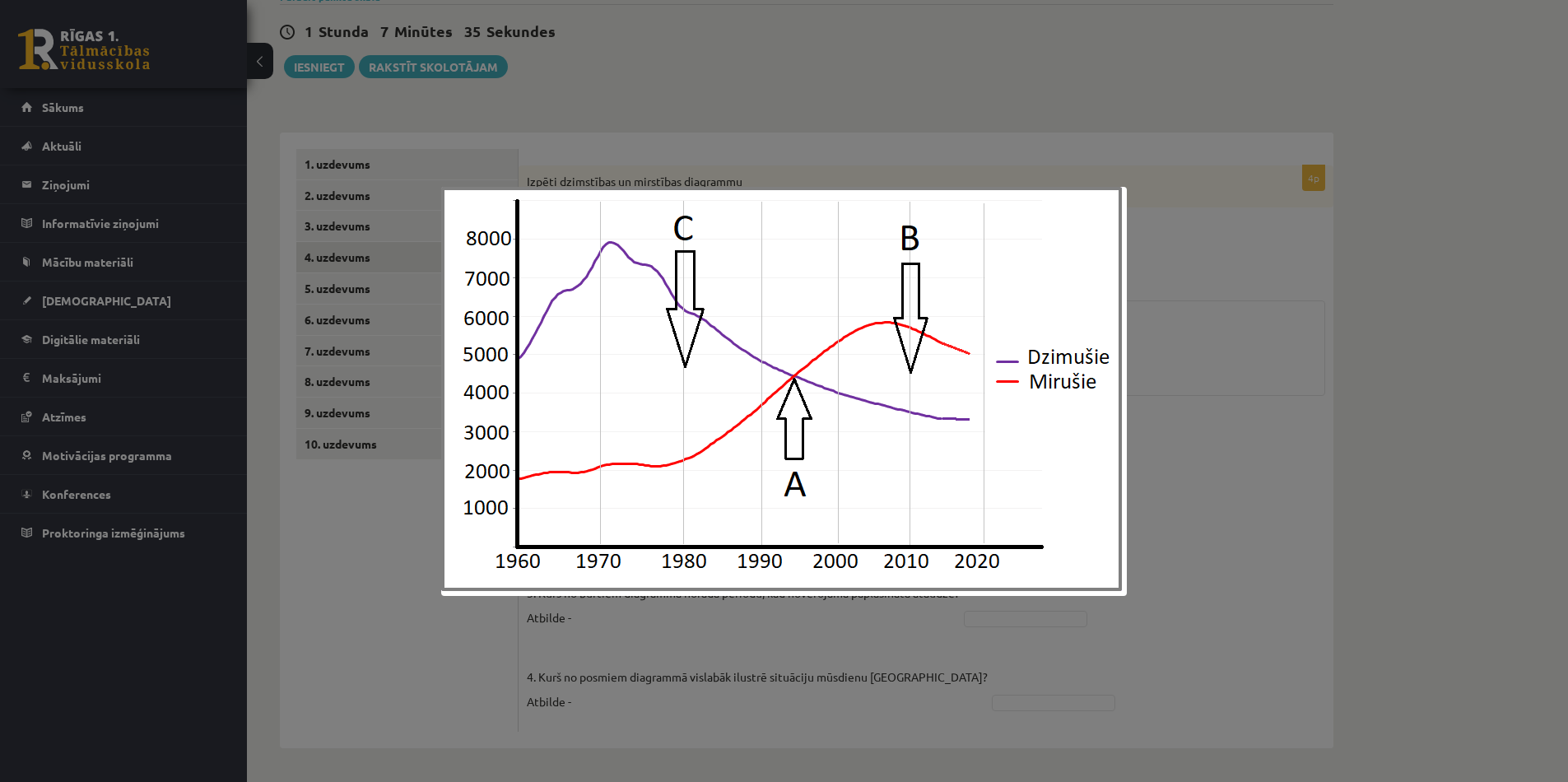
click at [658, 180] on div at bounding box center [784, 391] width 1568 height 782
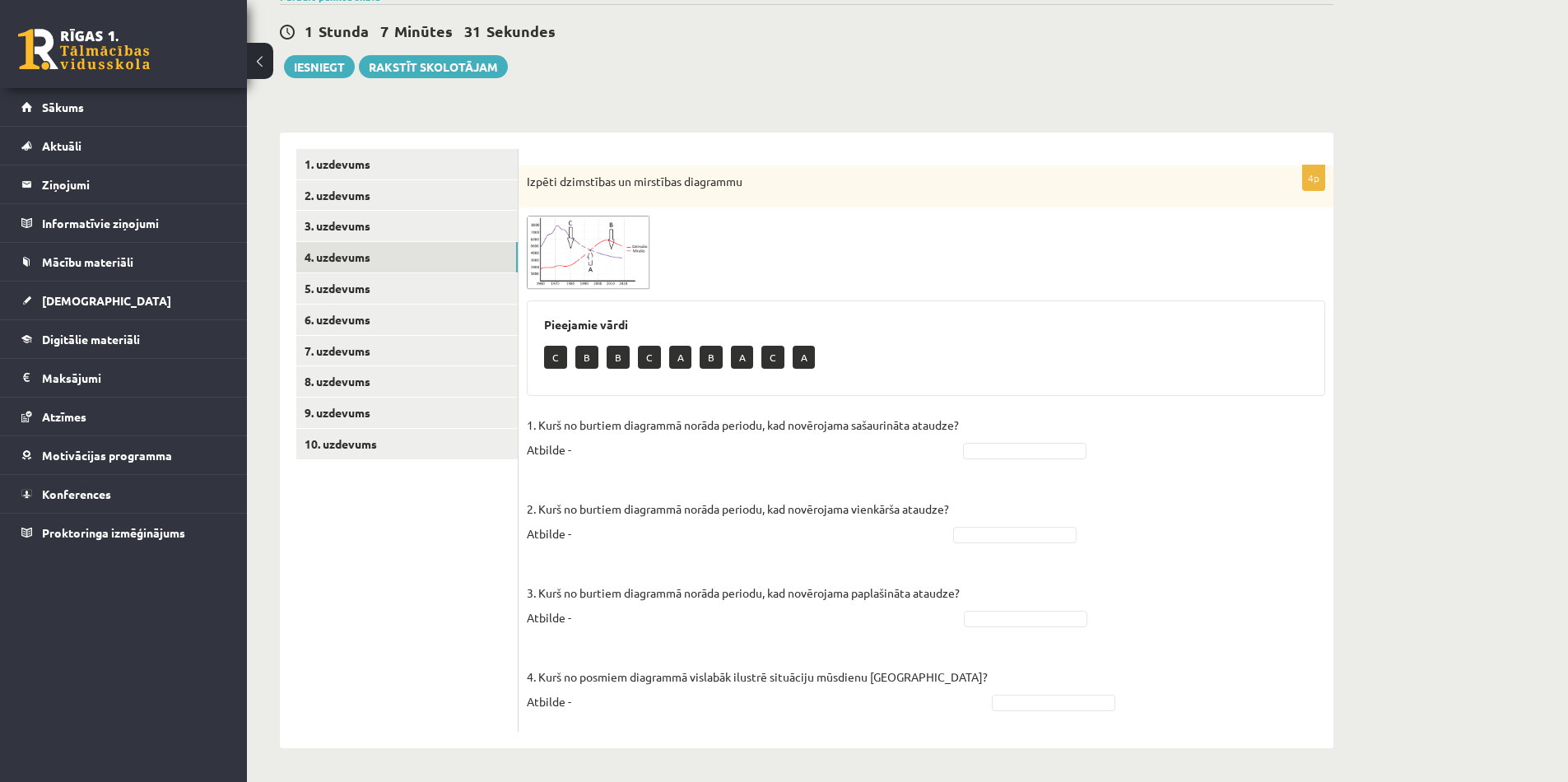
click at [556, 237] on img at bounding box center [588, 252] width 123 height 73
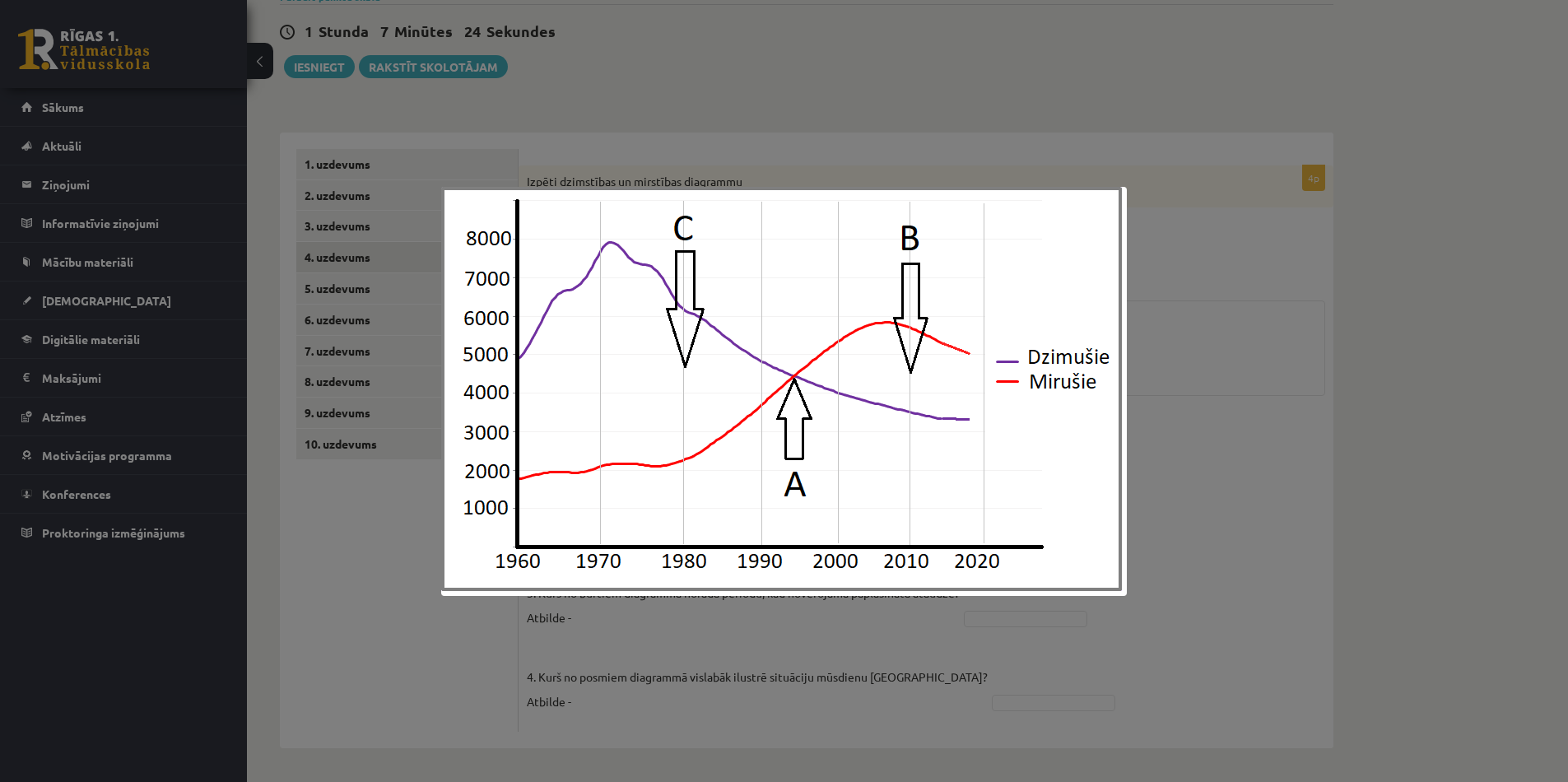
click at [1324, 281] on div at bounding box center [784, 391] width 1568 height 782
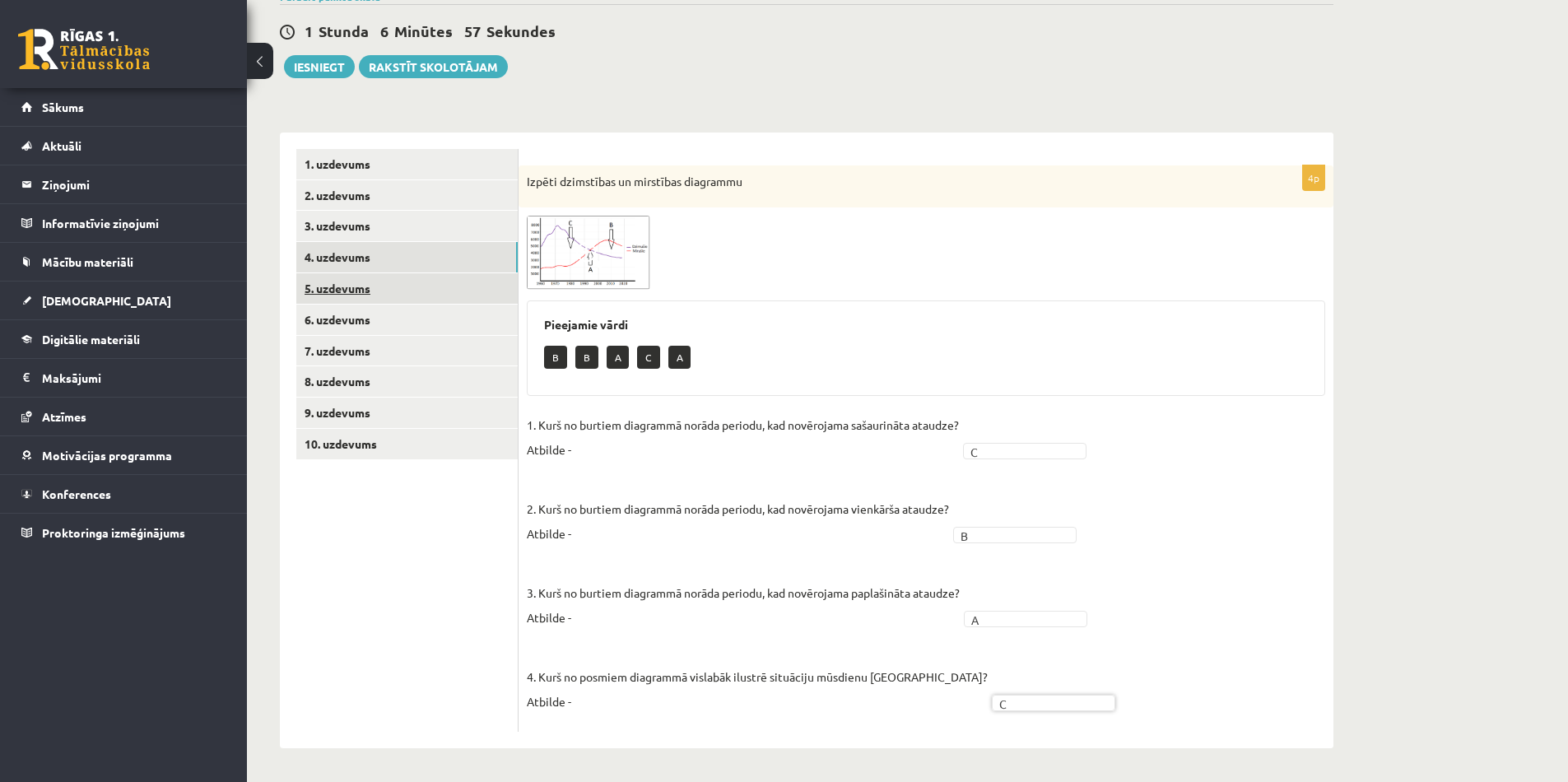
click at [378, 291] on link "5. uzdevums" at bounding box center [407, 289] width 222 height 31
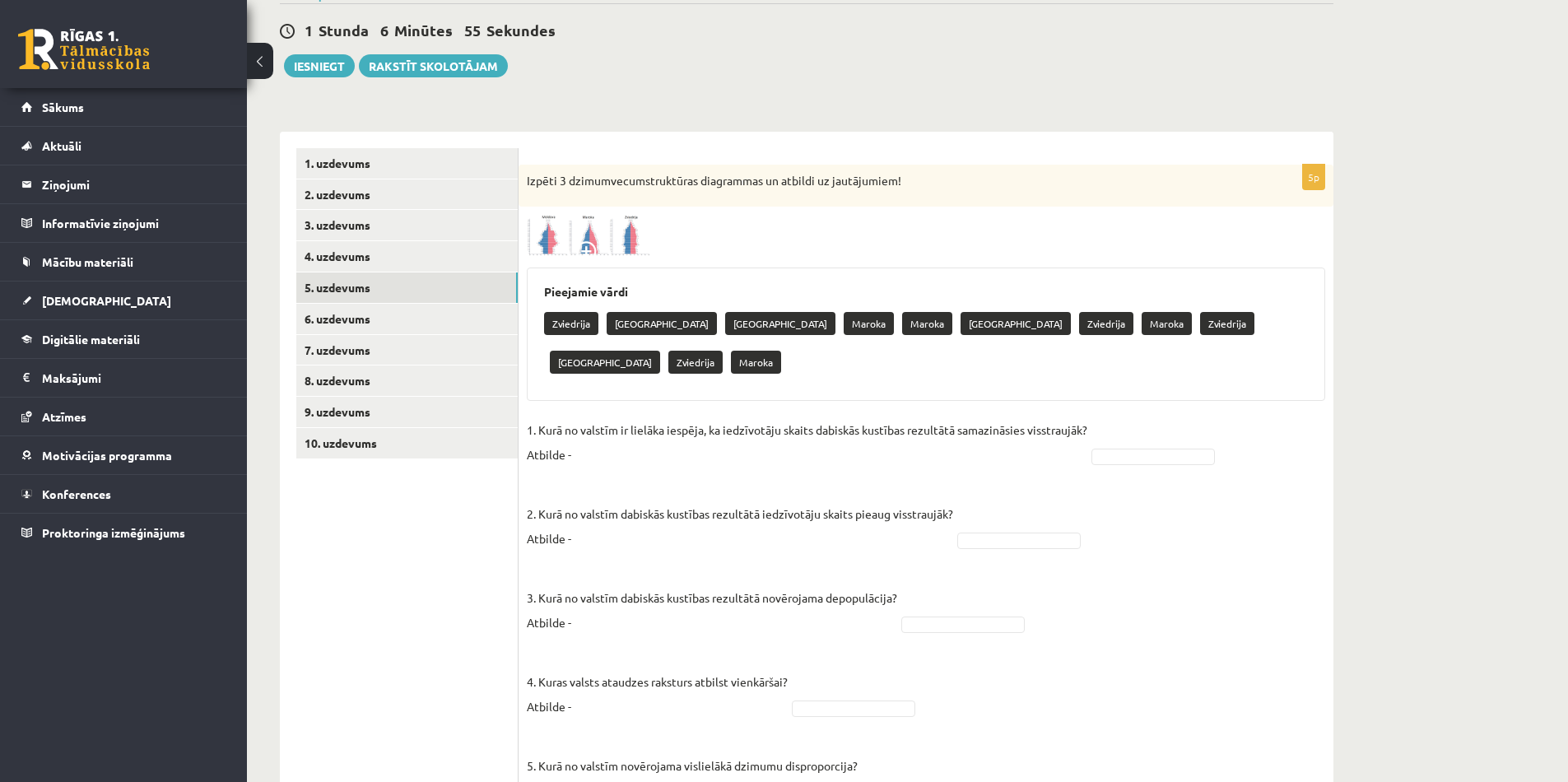
click at [555, 258] on div "5p Izpēti 3 dzimumvecumstruktūras diagrammas un atbildi uz jautājumiem! Pieejam…" at bounding box center [926, 493] width 815 height 657
click at [558, 250] on img at bounding box center [588, 235] width 123 height 41
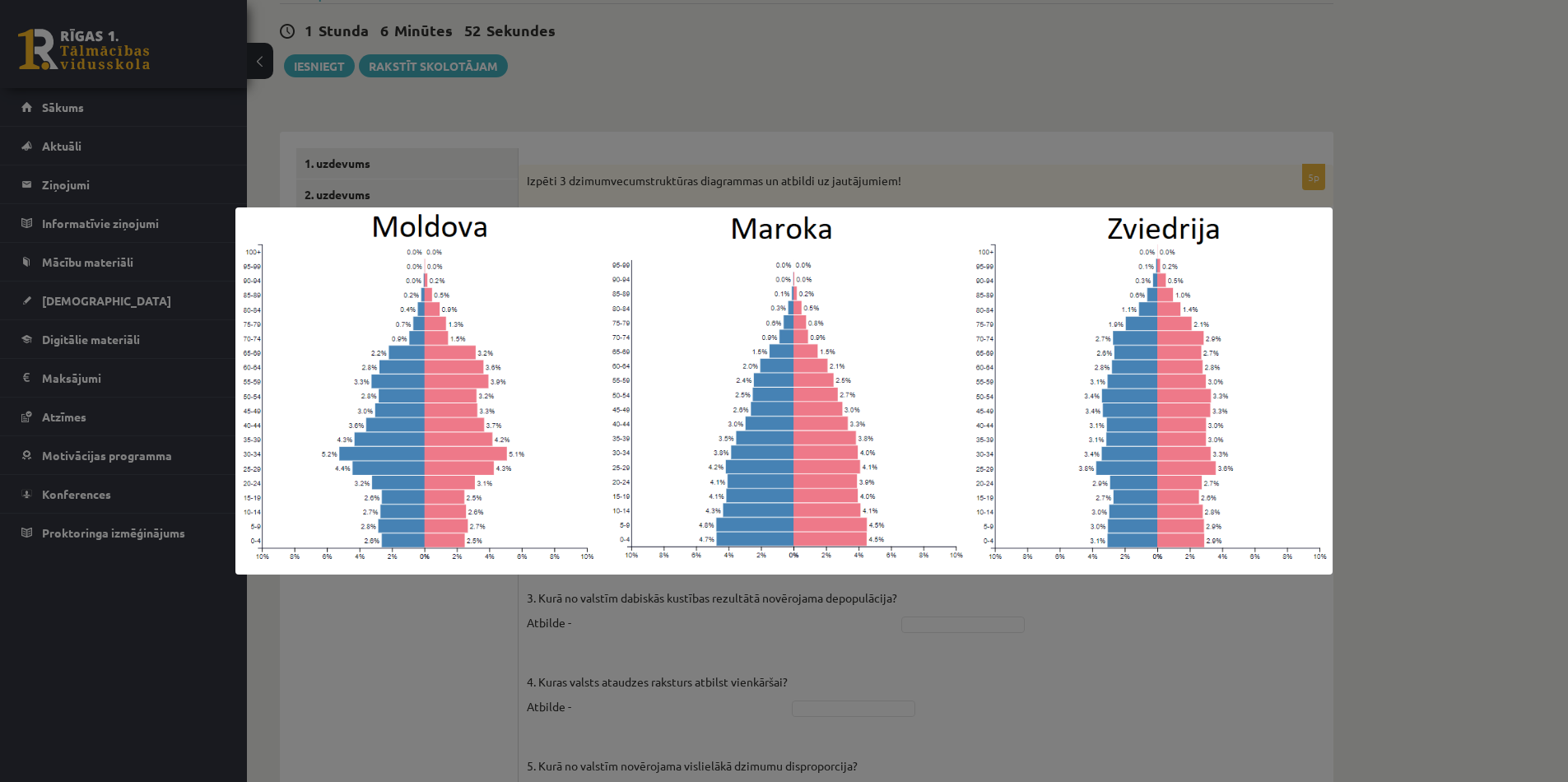
click at [557, 179] on div at bounding box center [784, 391] width 1568 height 782
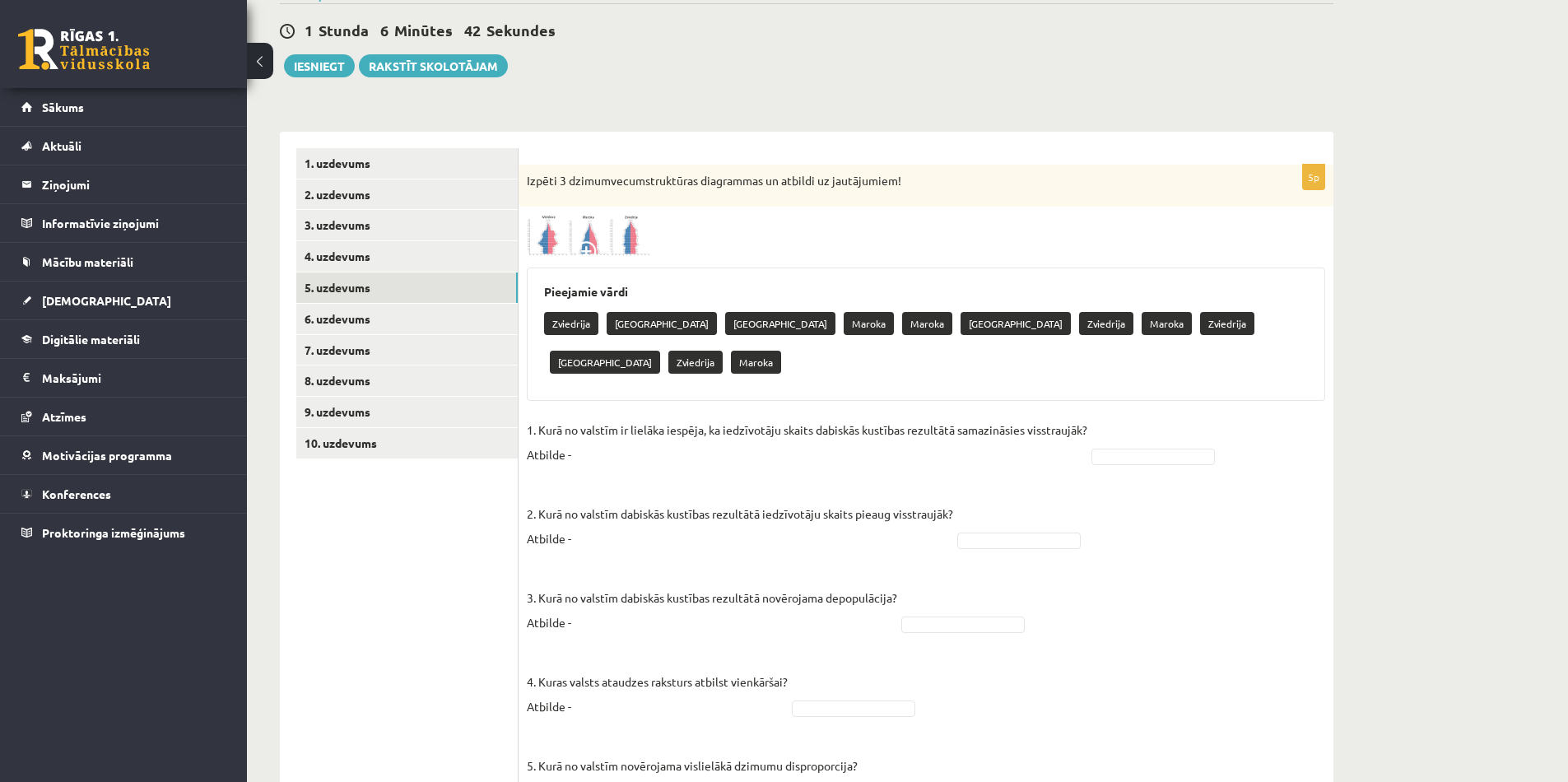
click at [558, 243] on img at bounding box center [588, 235] width 123 height 41
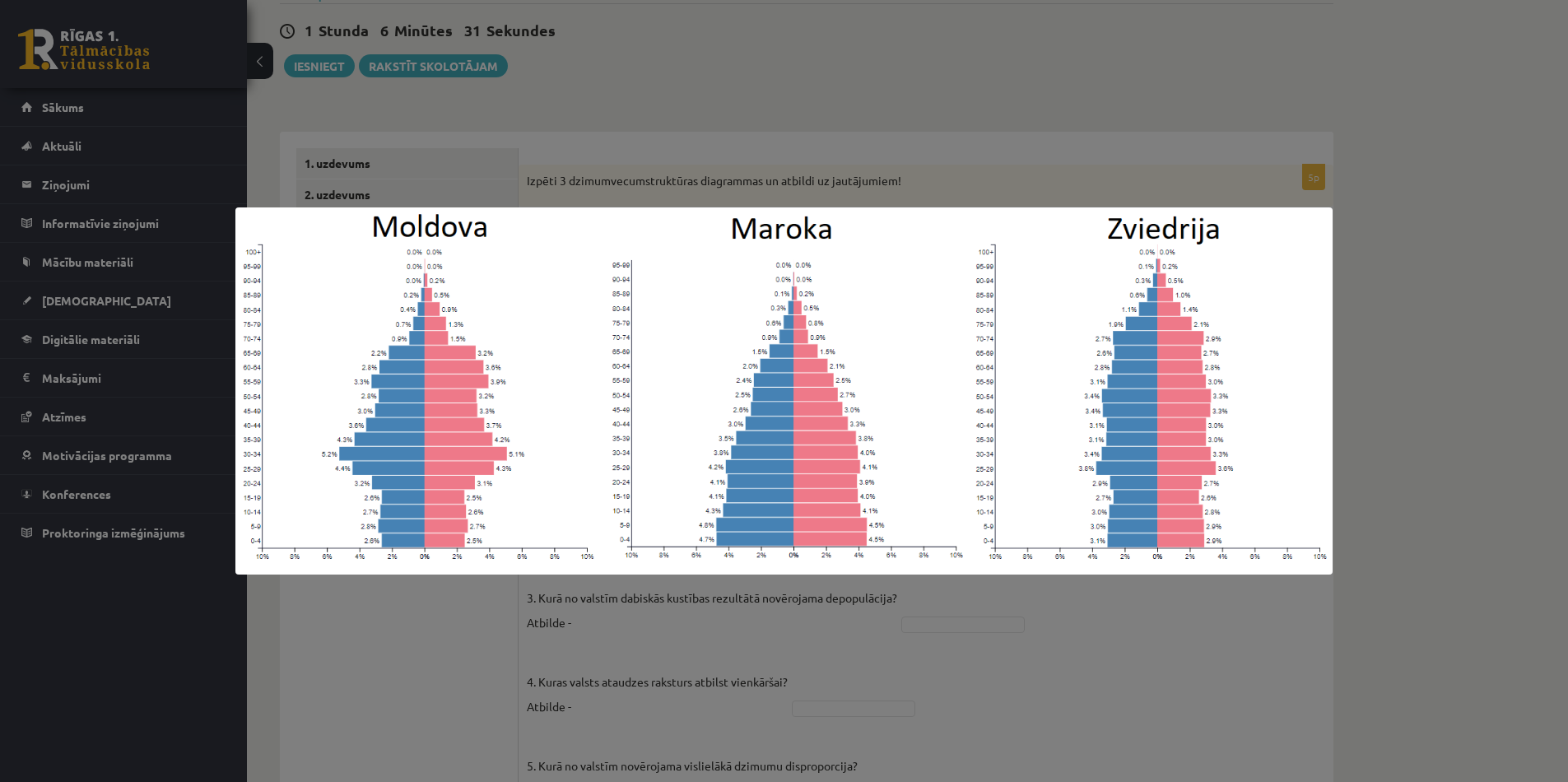
click at [565, 147] on div at bounding box center [784, 391] width 1568 height 782
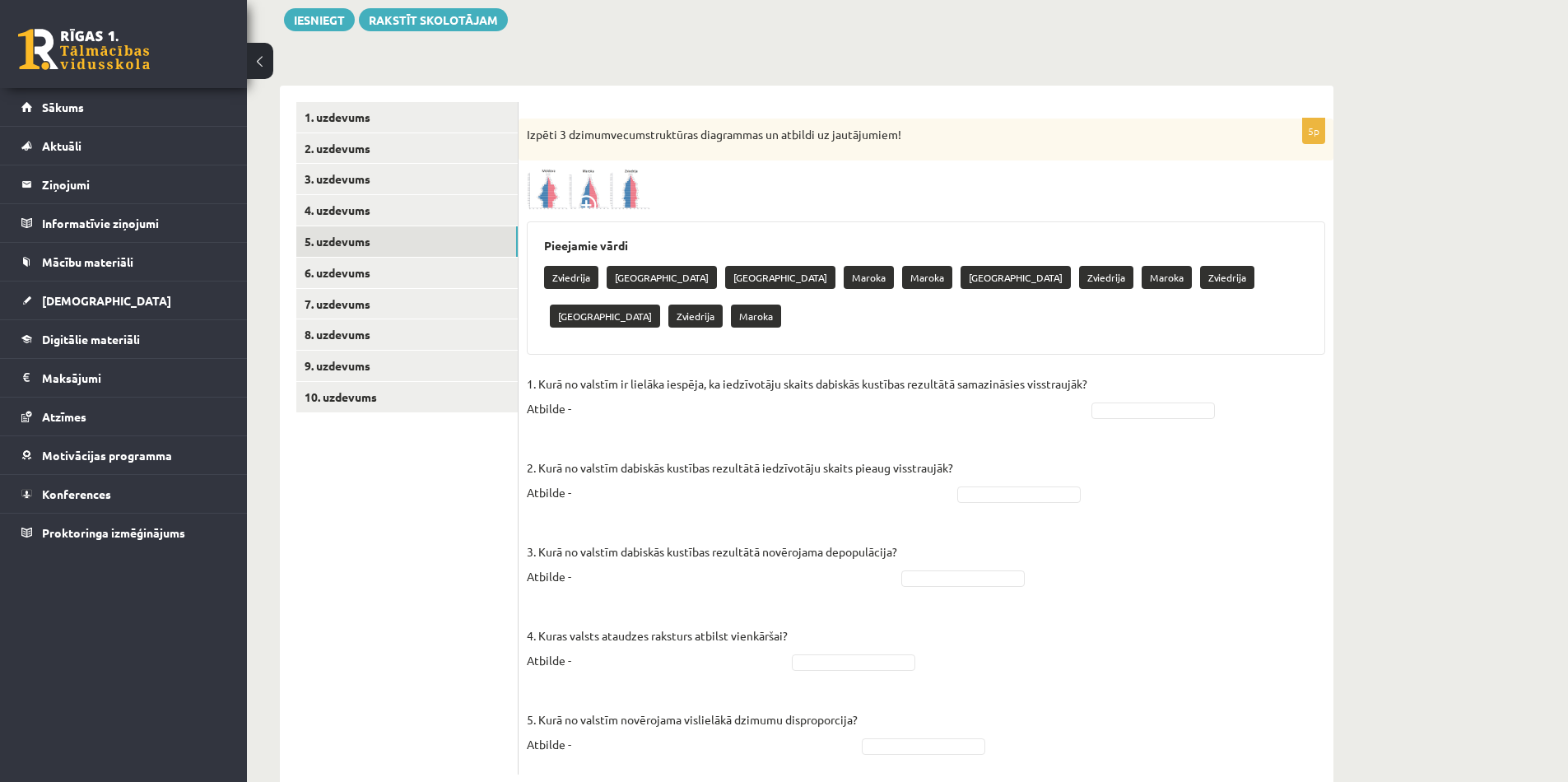
scroll to position [199, 0]
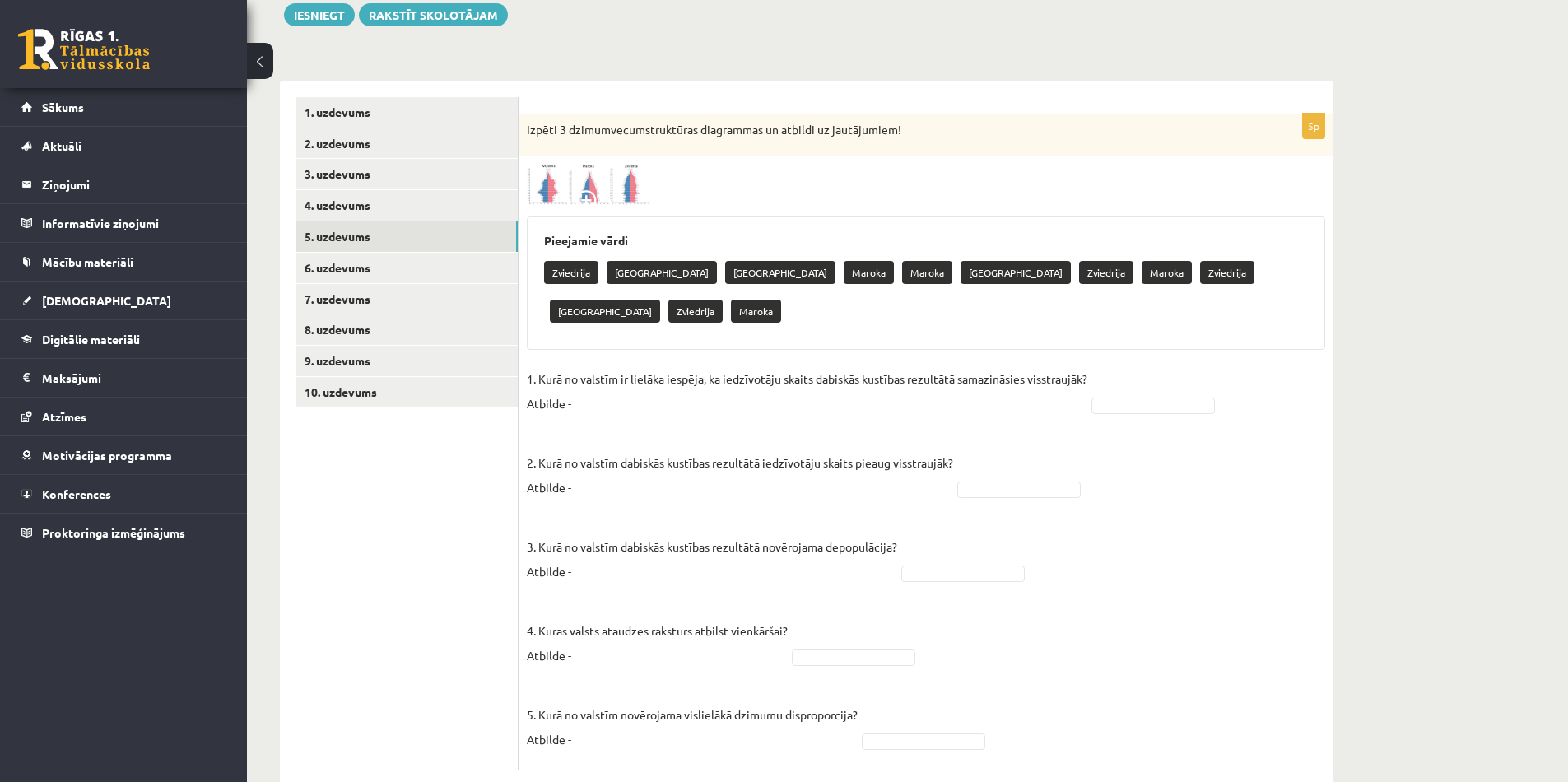
click at [618, 192] on img at bounding box center [588, 184] width 123 height 41
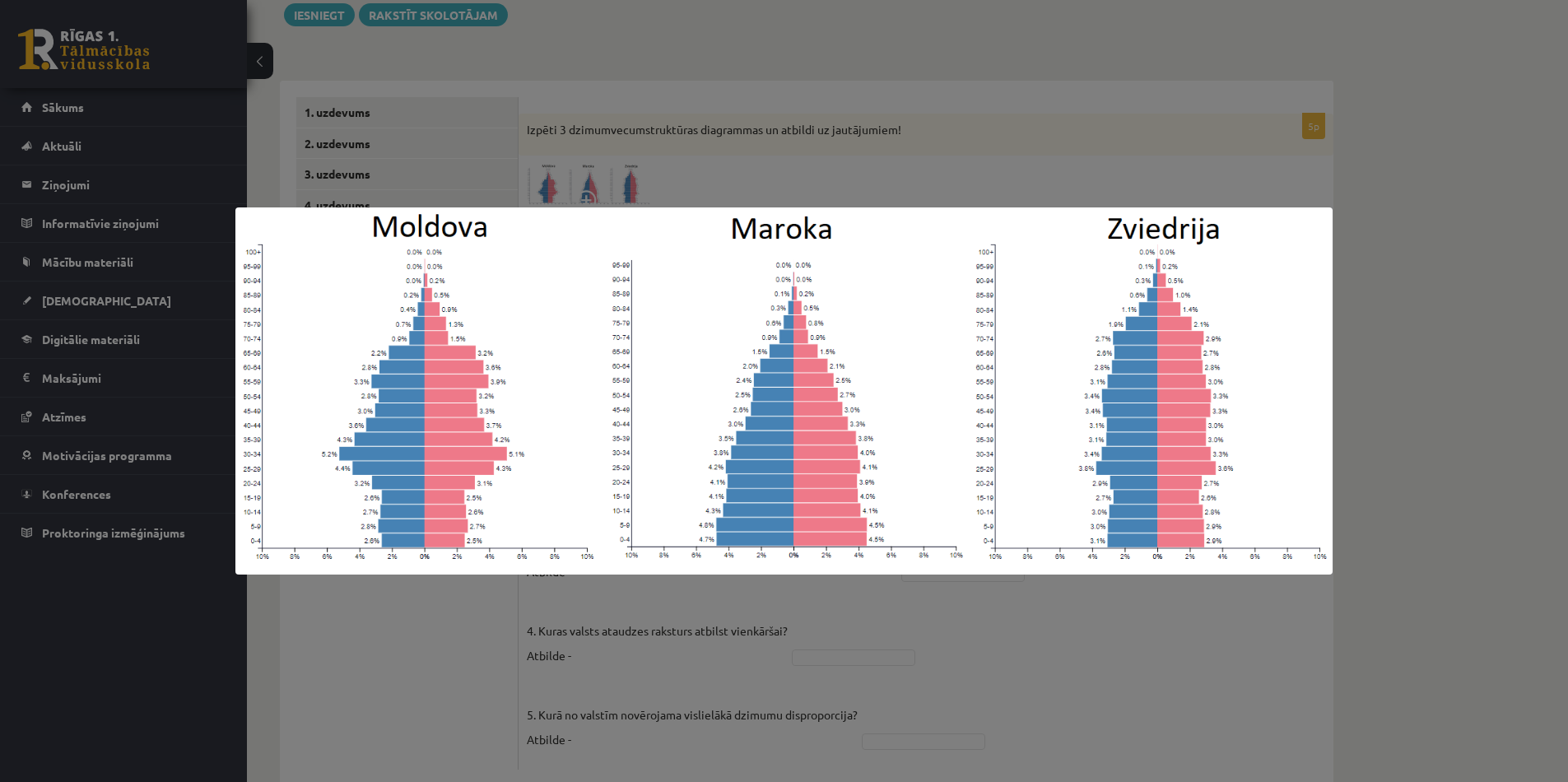
click at [1407, 219] on div at bounding box center [784, 391] width 1568 height 782
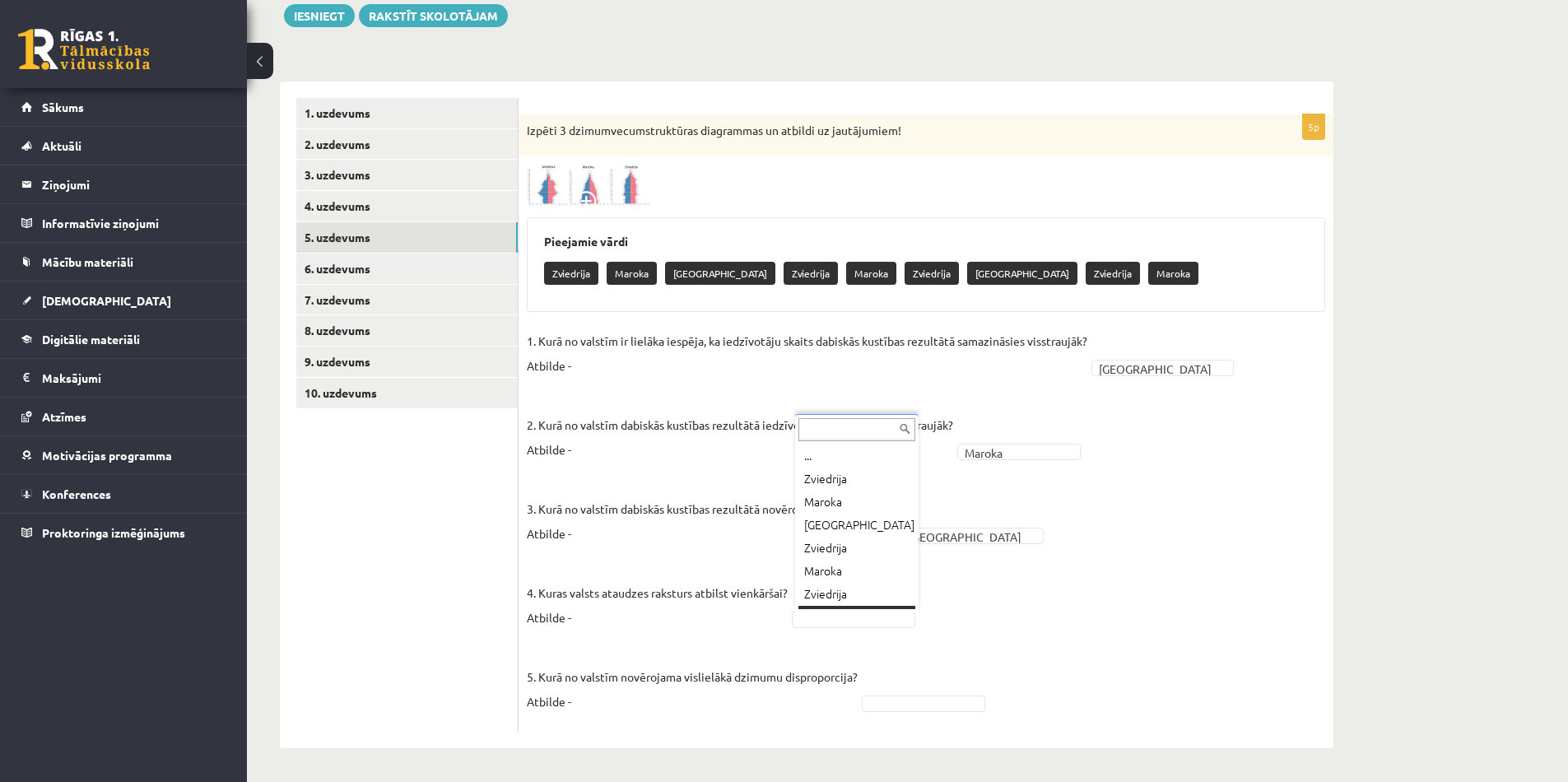
scroll to position [19, 0]
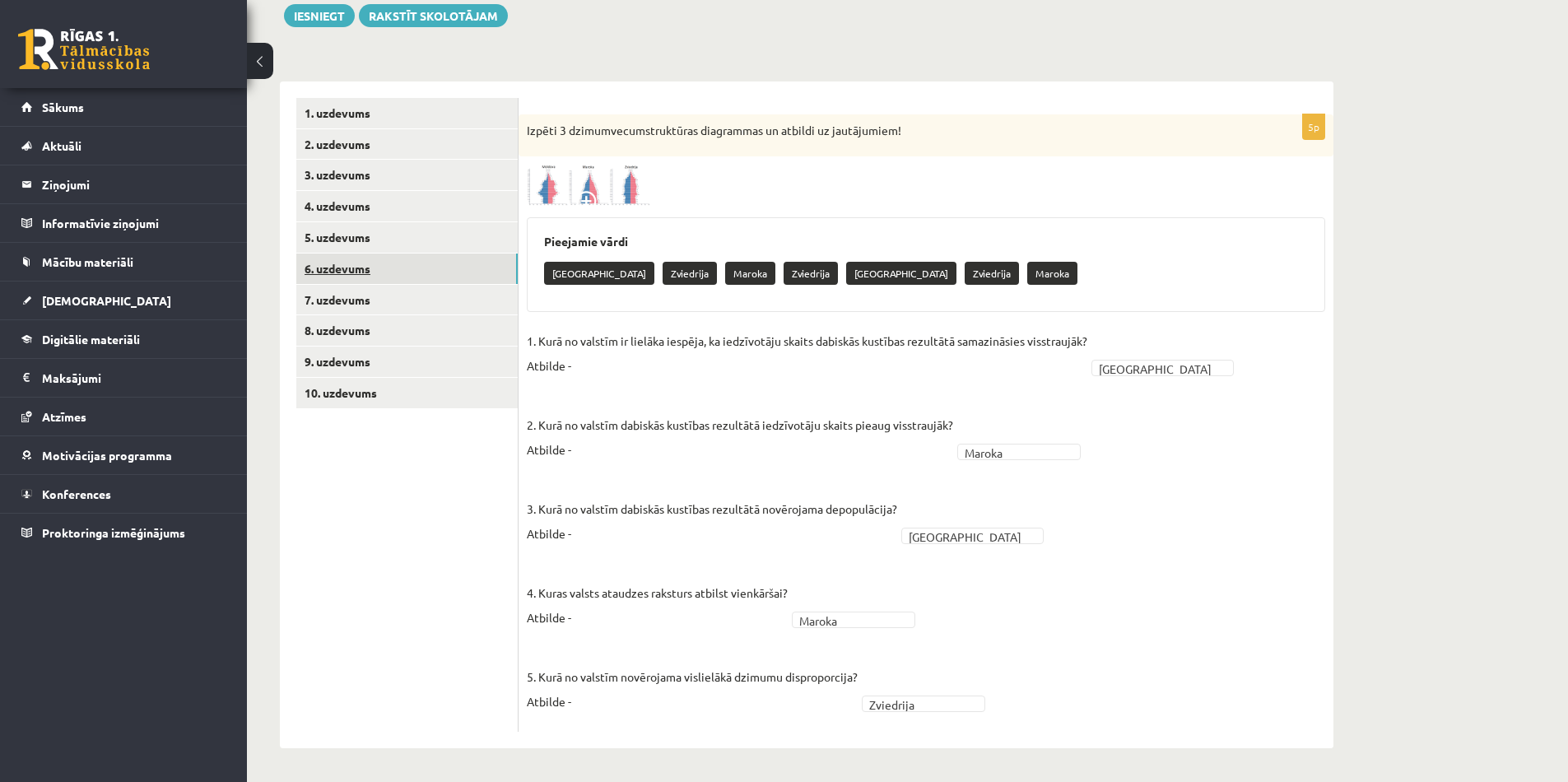
click at [417, 262] on link "6. uzdevums" at bounding box center [407, 268] width 222 height 31
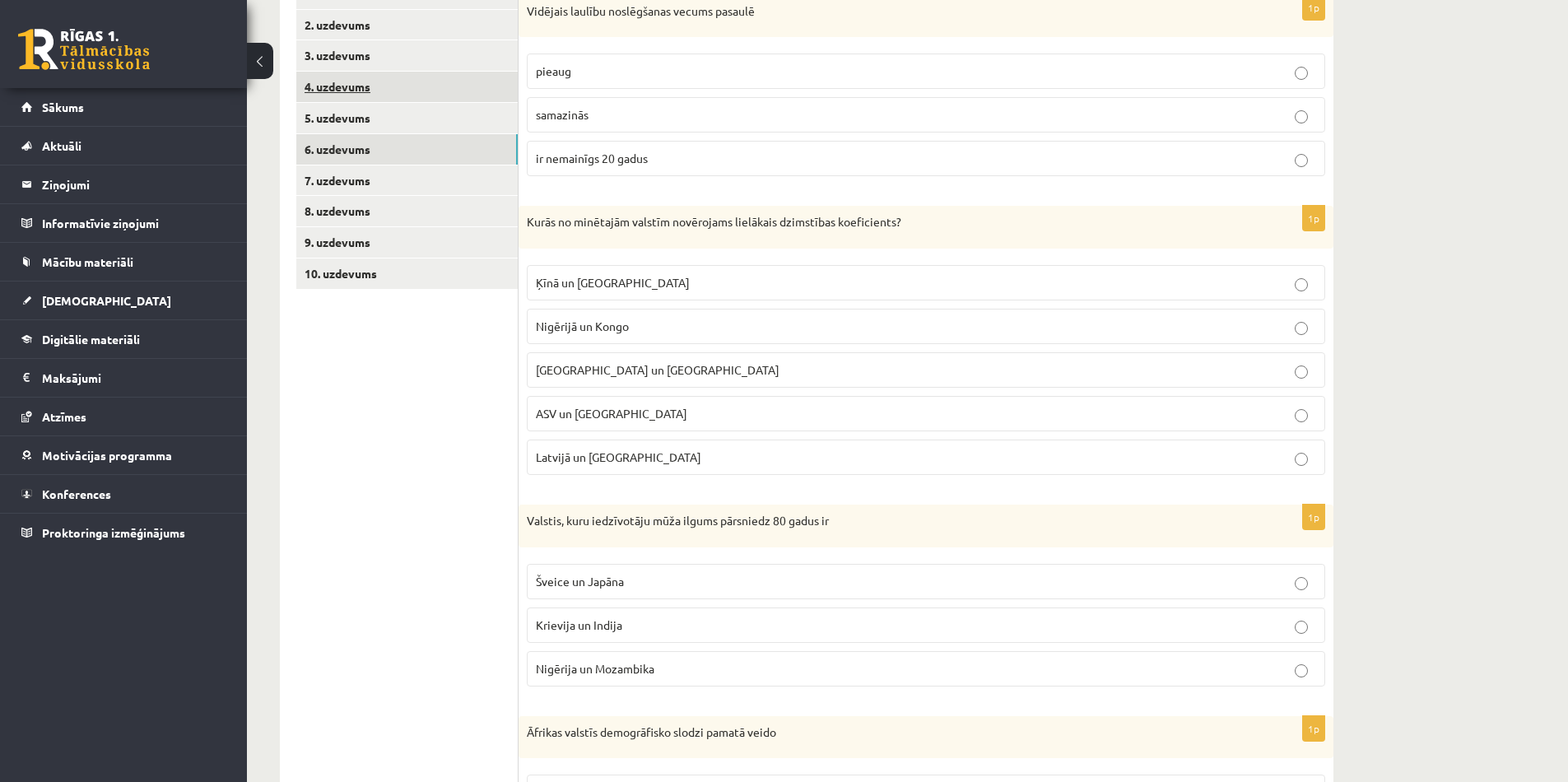
scroll to position [314, 0]
click at [689, 65] on label "pieaug" at bounding box center [926, 75] width 799 height 35
click at [685, 338] on p "Nigērijā un Kongo" at bounding box center [926, 330] width 781 height 18
click at [620, 587] on span "Šveice un Japāna" at bounding box center [580, 584] width 88 height 15
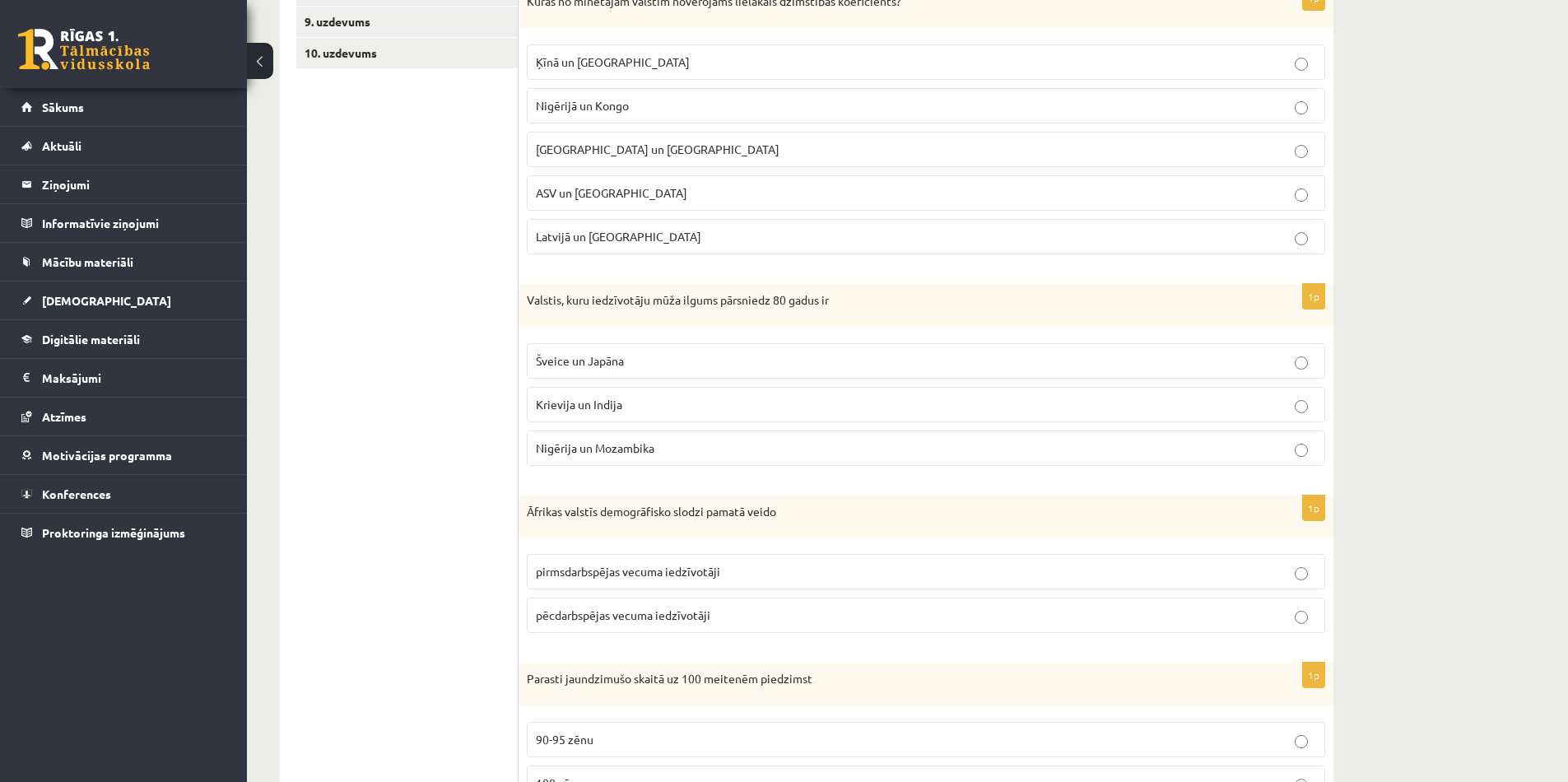
scroll to position [583, 0]
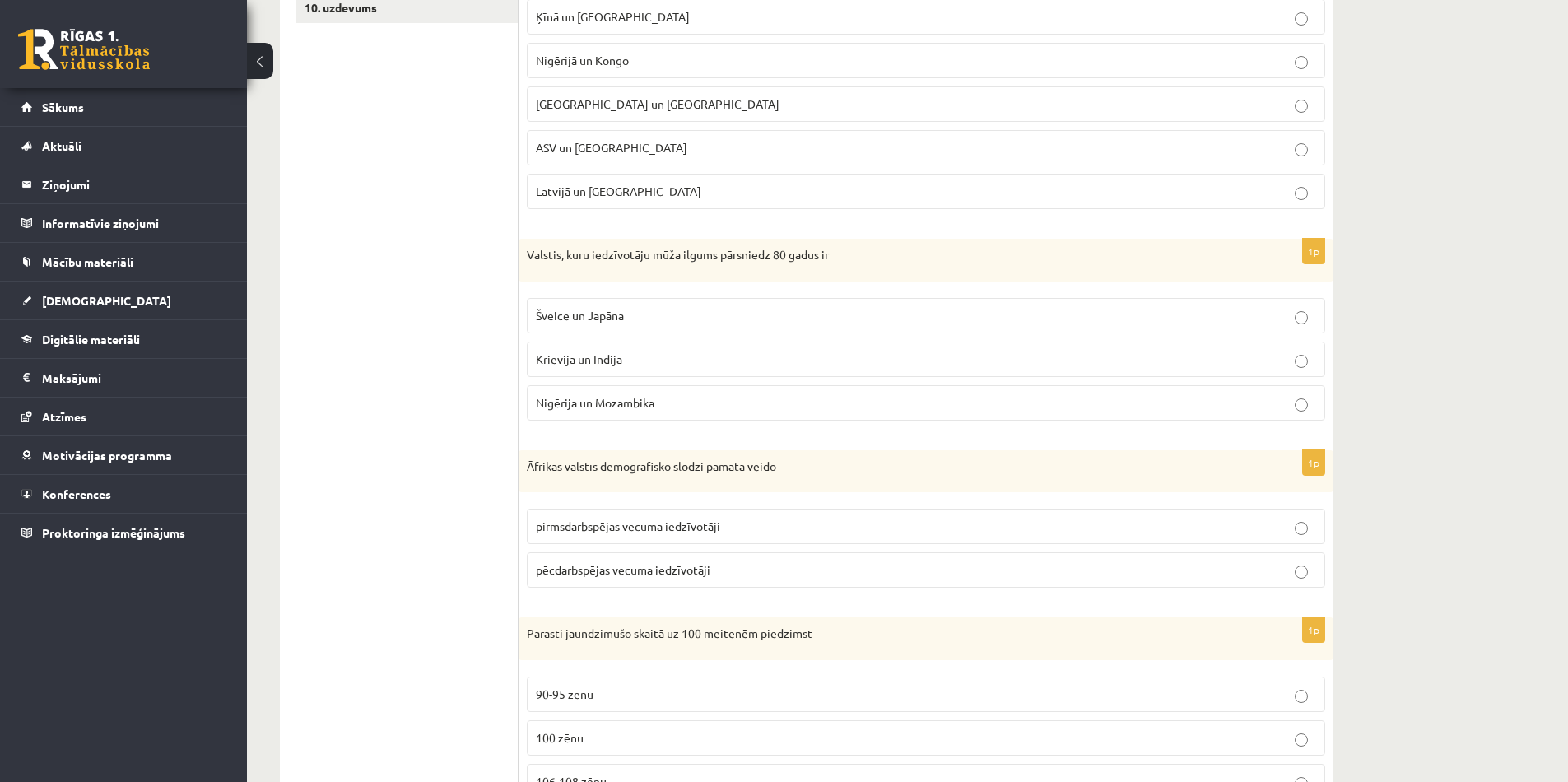
click at [643, 524] on span "pirmsdarbspējas vecuma iedzīvotāji" at bounding box center [628, 526] width 185 height 15
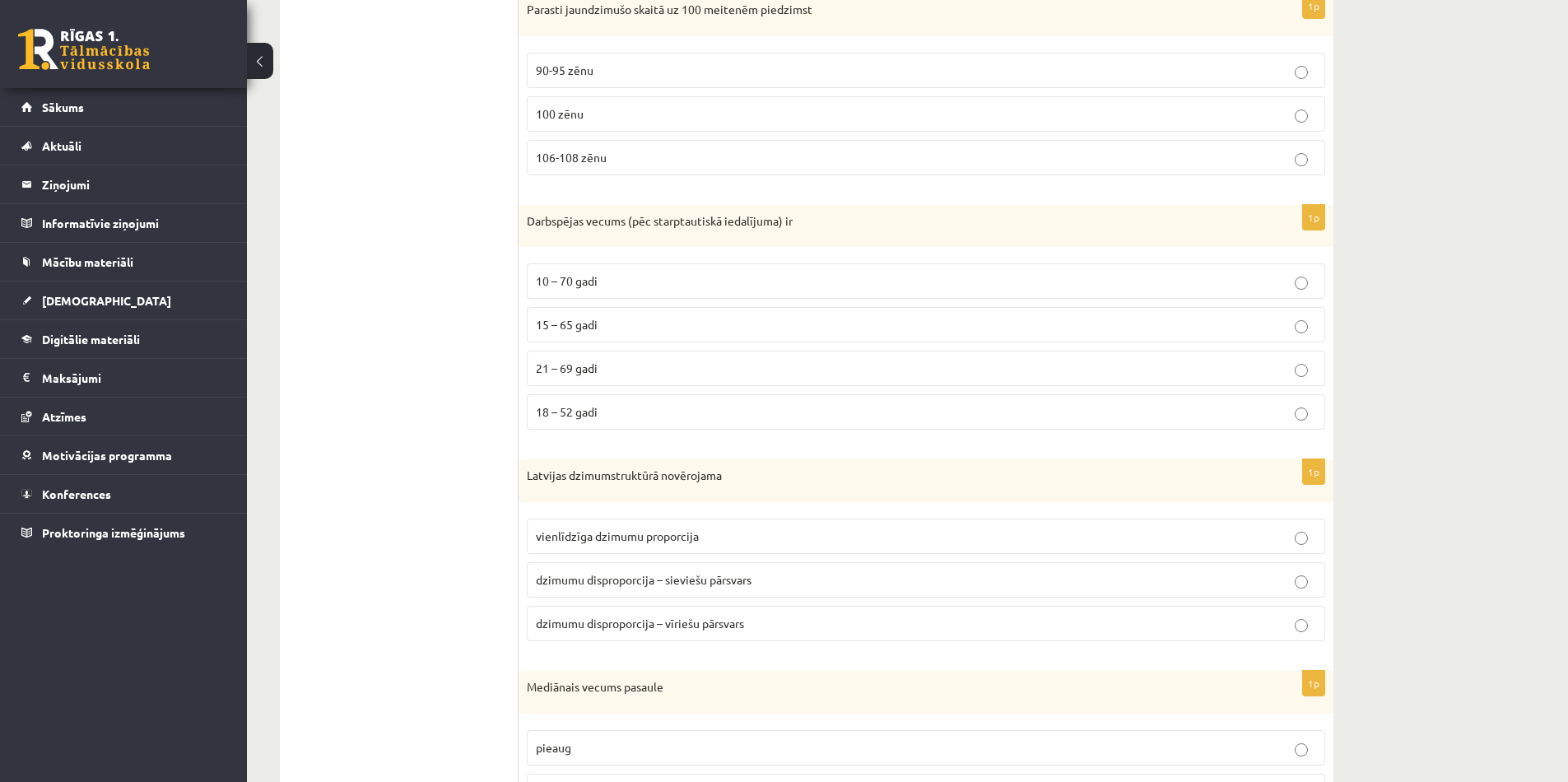
scroll to position [1204, 0]
click at [602, 160] on span "106-108 zēnu" at bounding box center [571, 160] width 71 height 15
click at [620, 329] on p "15 – 65 gadi" at bounding box center [926, 328] width 781 height 18
click at [694, 588] on span "dzimumu disproporcija – sieviešu pārsvars" at bounding box center [643, 582] width 215 height 15
click at [646, 753] on p "pieaug" at bounding box center [926, 751] width 781 height 18
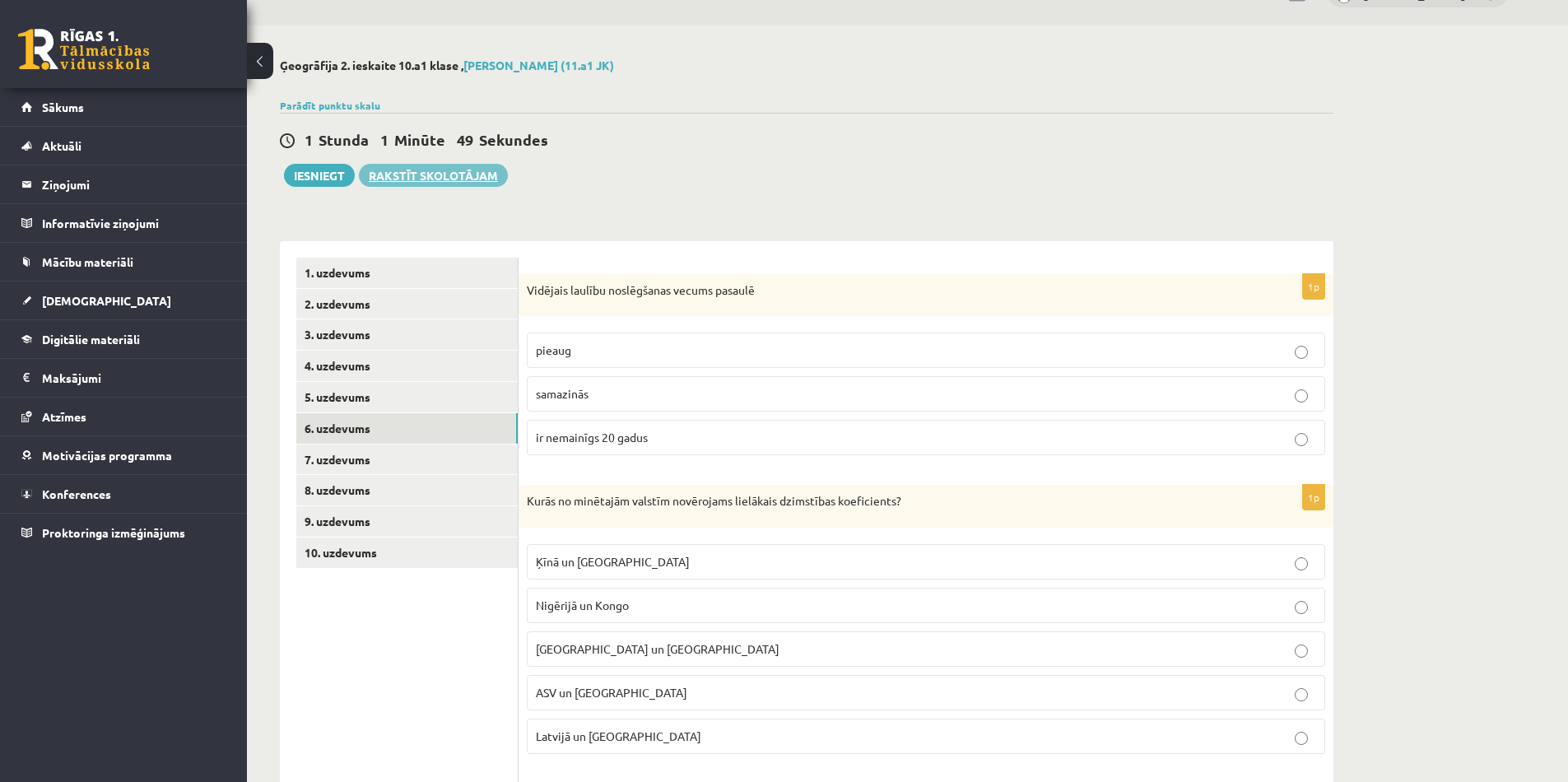
scroll to position [5, 0]
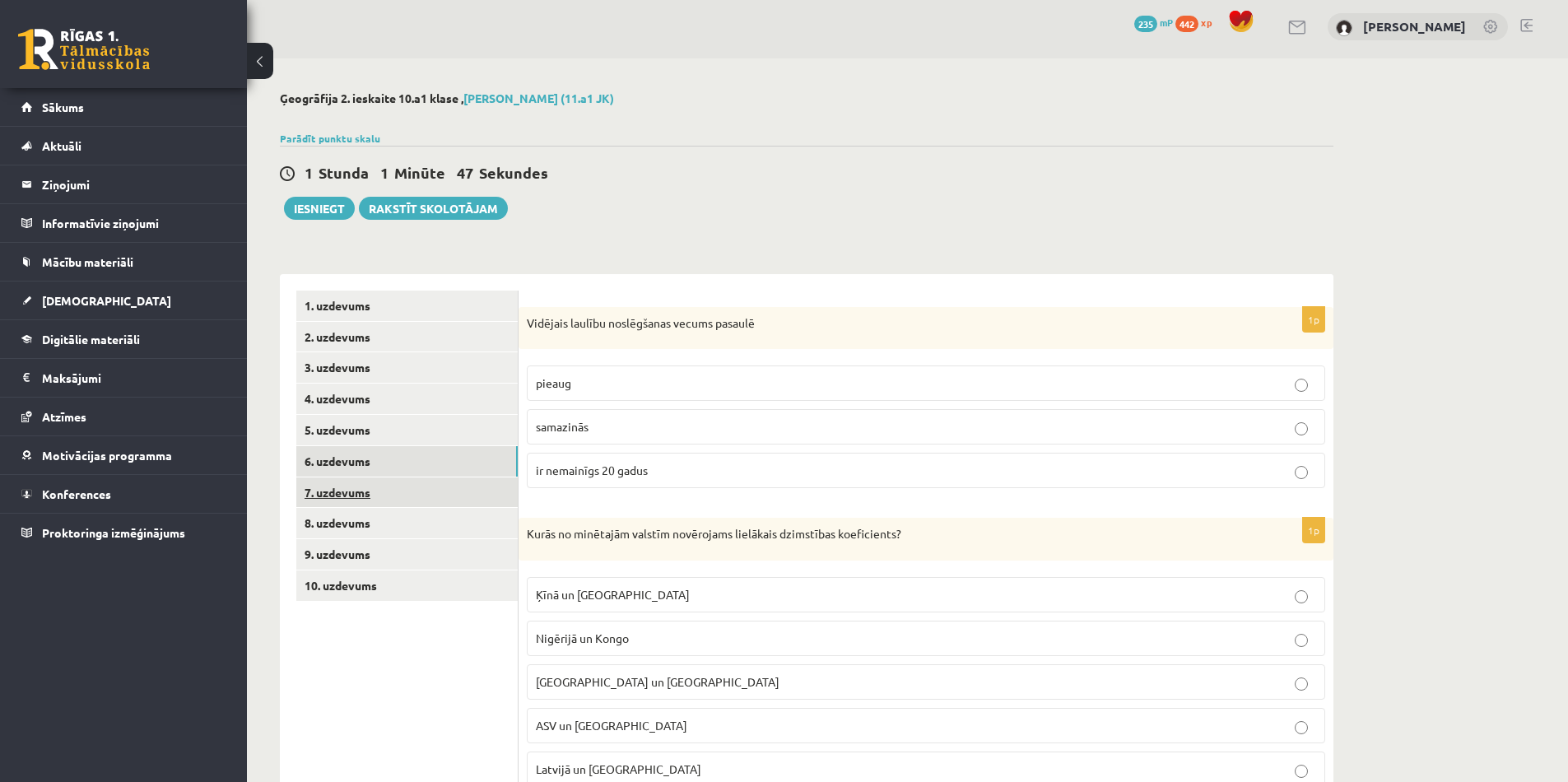
click at [350, 497] on link "7. uzdevums" at bounding box center [407, 493] width 222 height 31
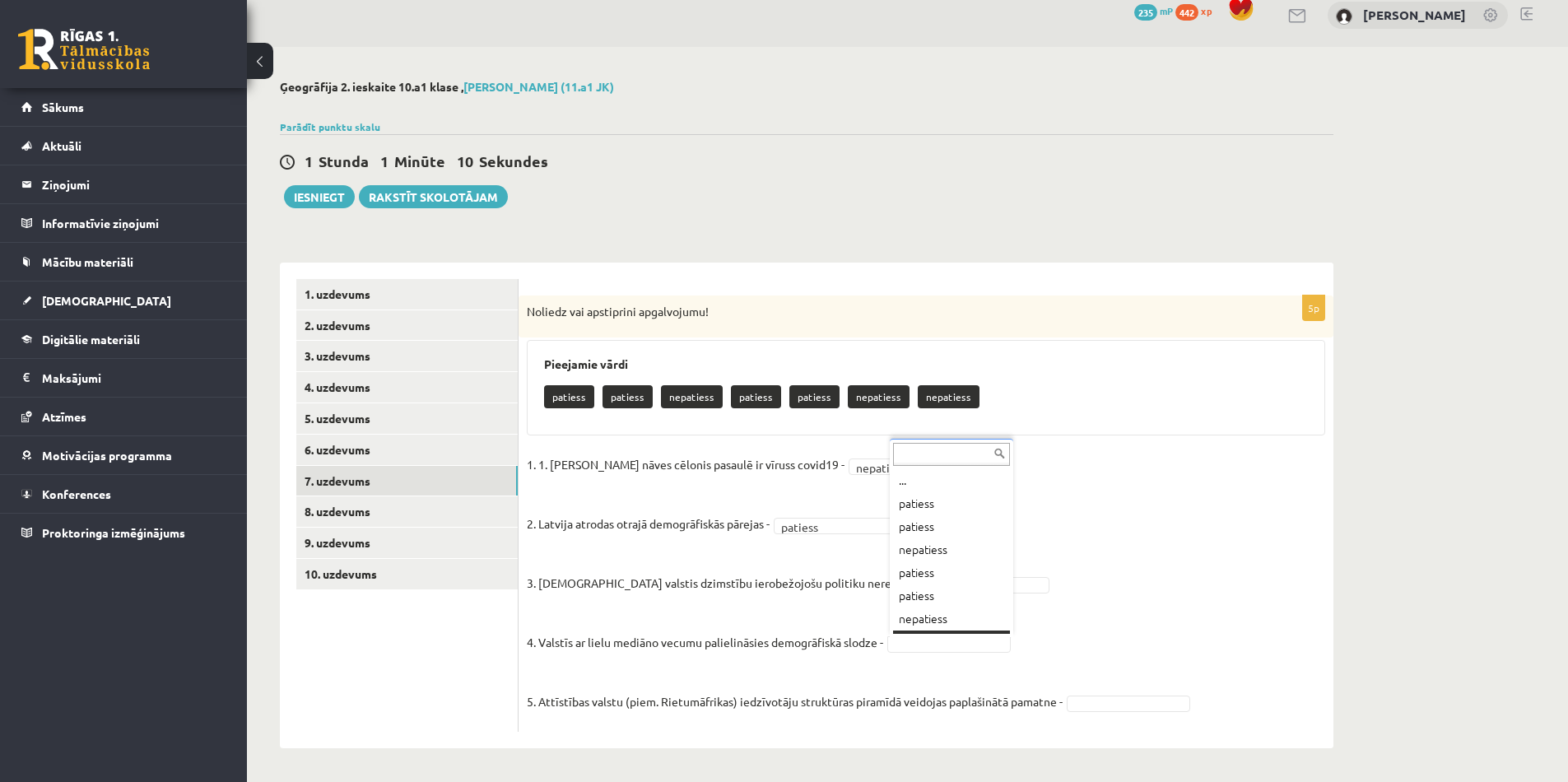
scroll to position [19, 0]
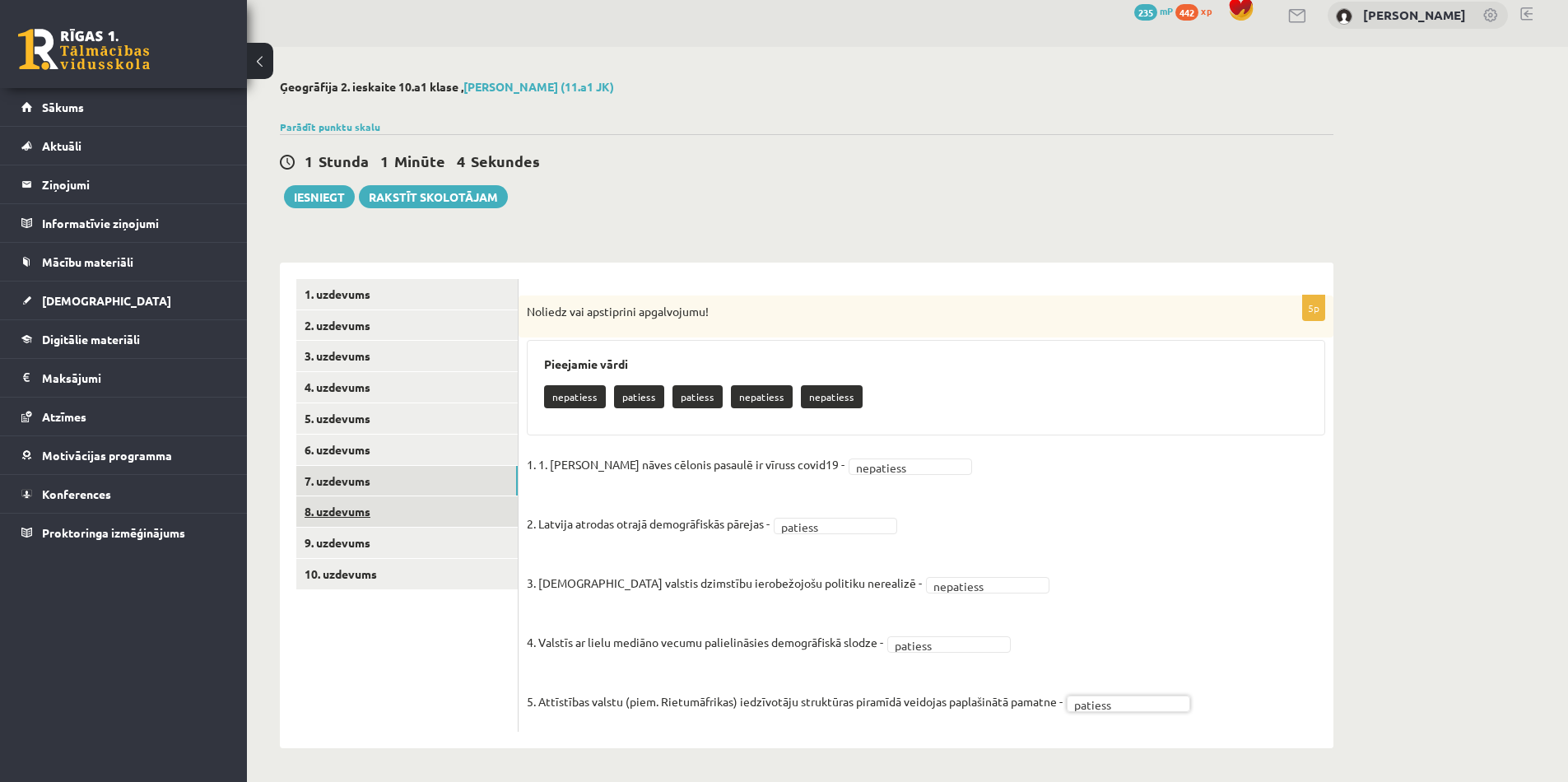
click at [361, 514] on link "8. uzdevums" at bounding box center [407, 512] width 222 height 31
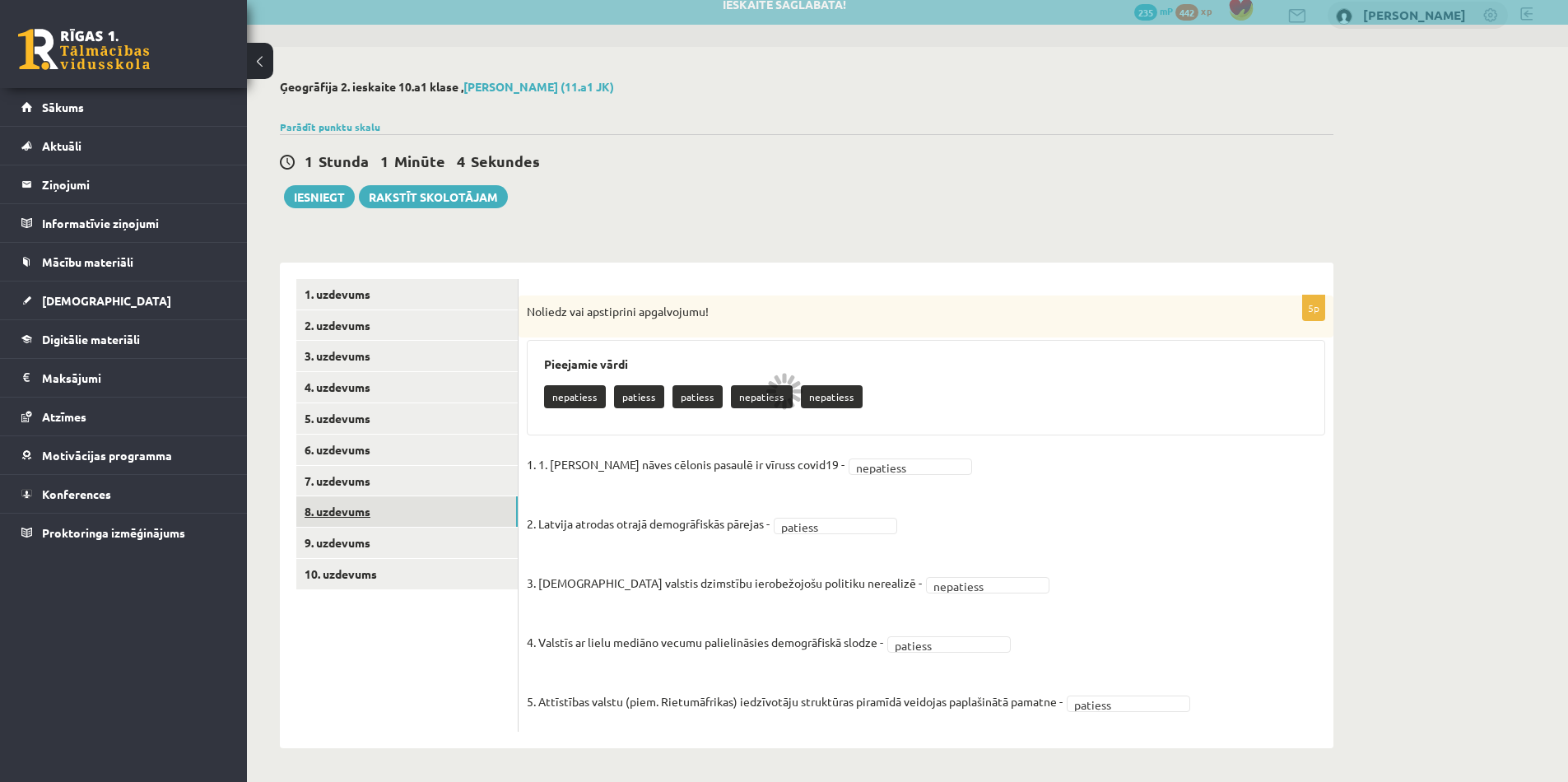
scroll to position [0, 0]
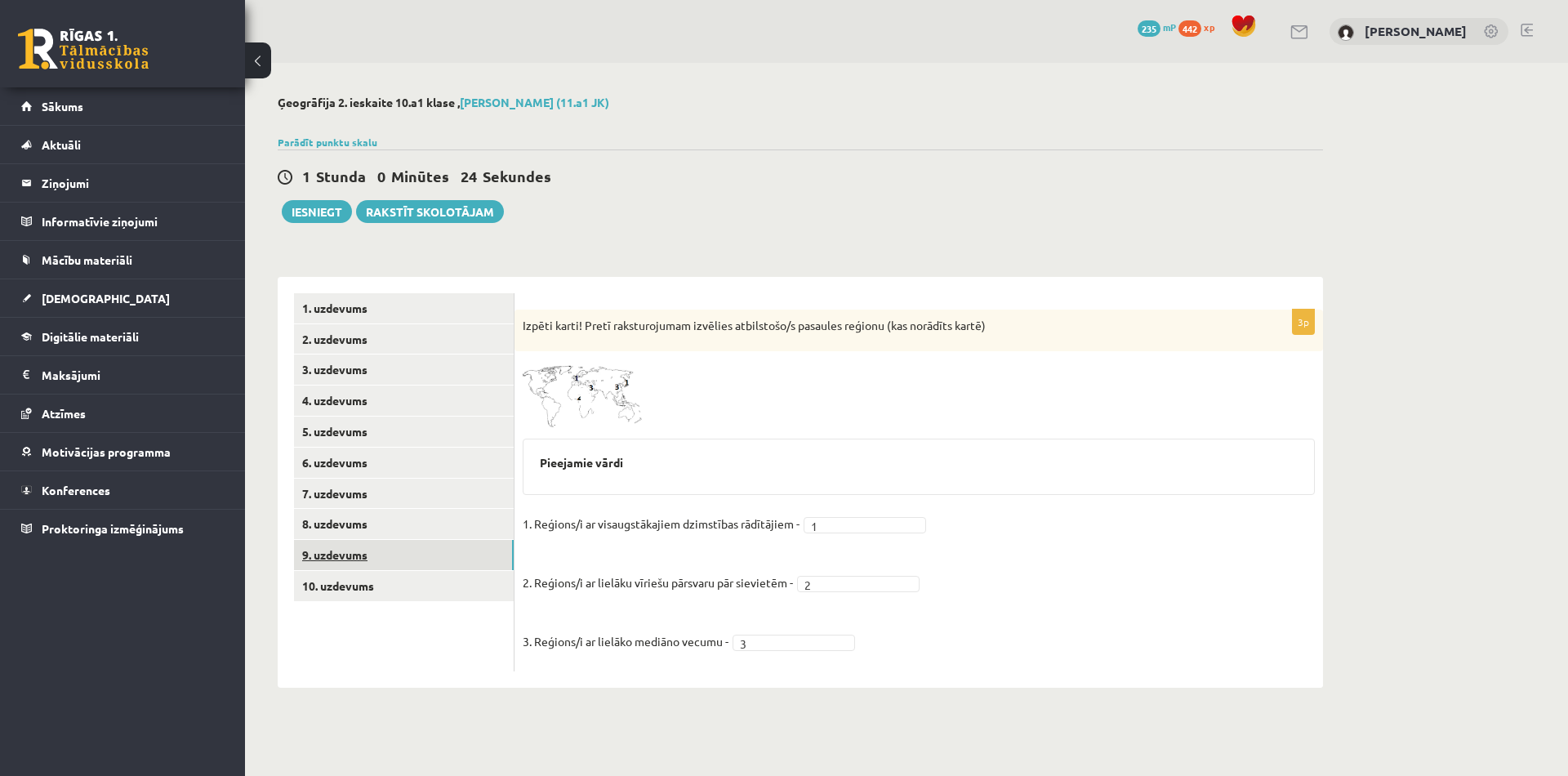
click at [384, 547] on link "9. uzdevums" at bounding box center [404, 555] width 220 height 31
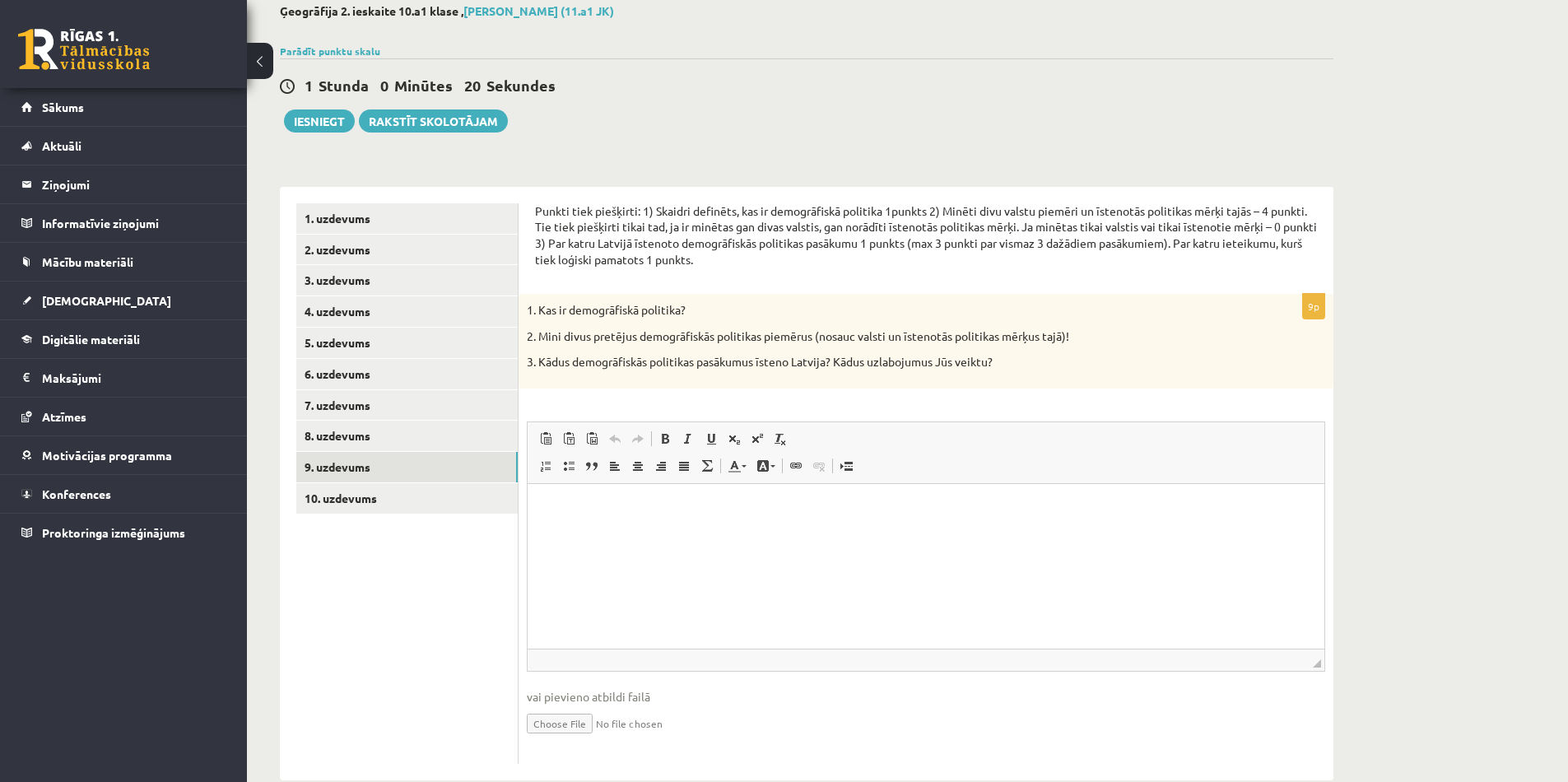
scroll to position [104, 0]
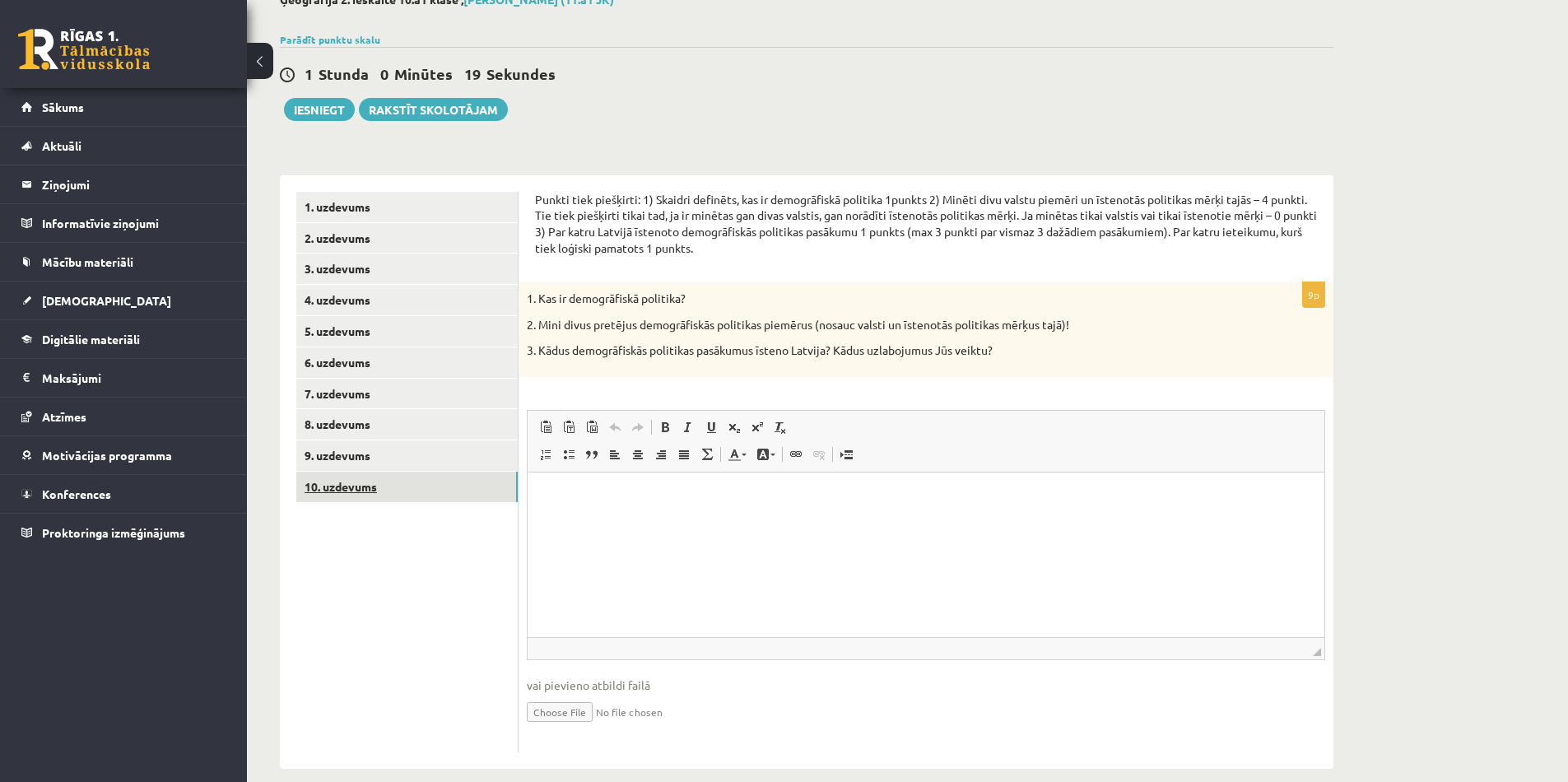
click at [437, 486] on link "10. uzdevums" at bounding box center [407, 486] width 222 height 31
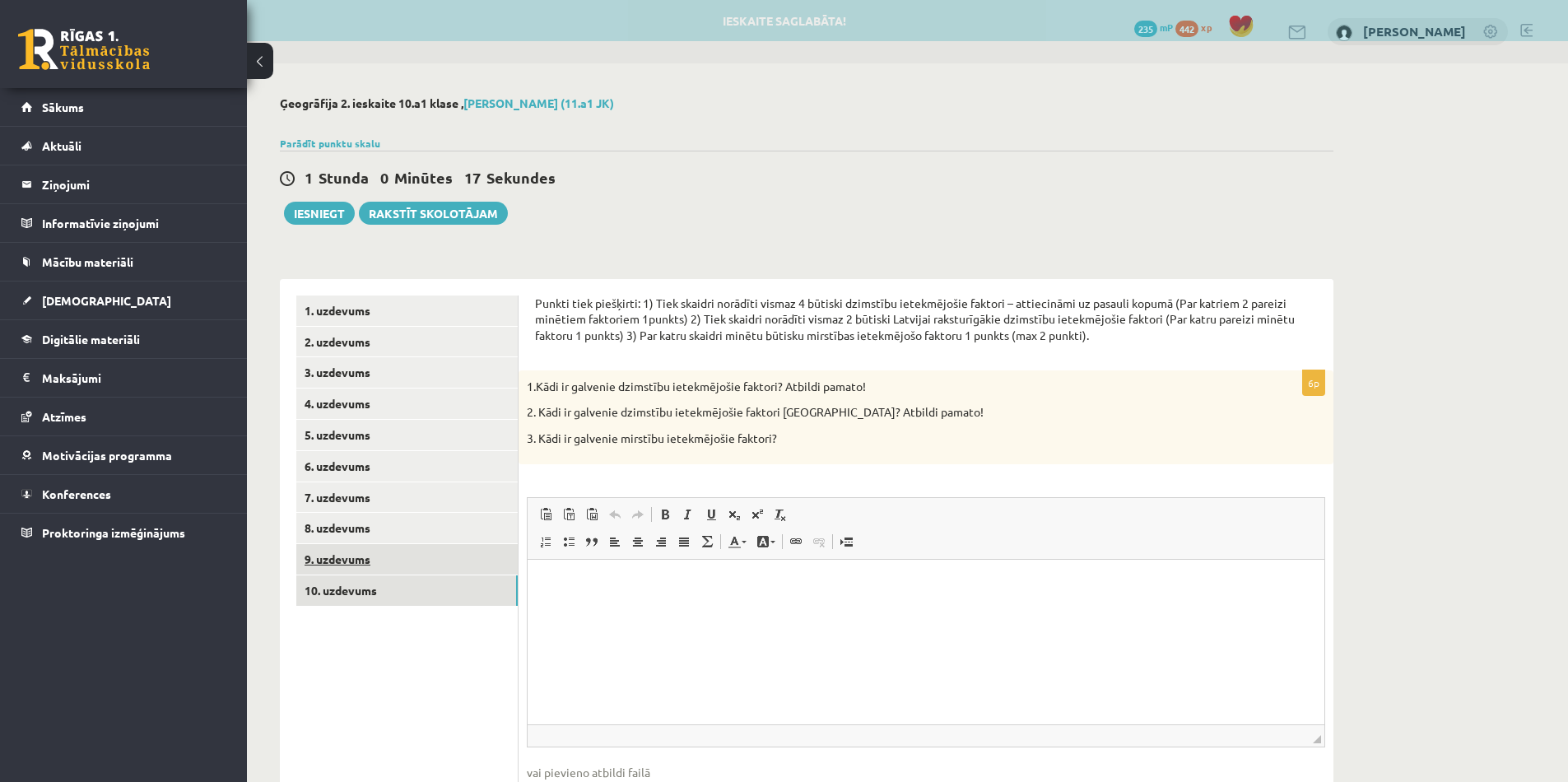
scroll to position [0, 0]
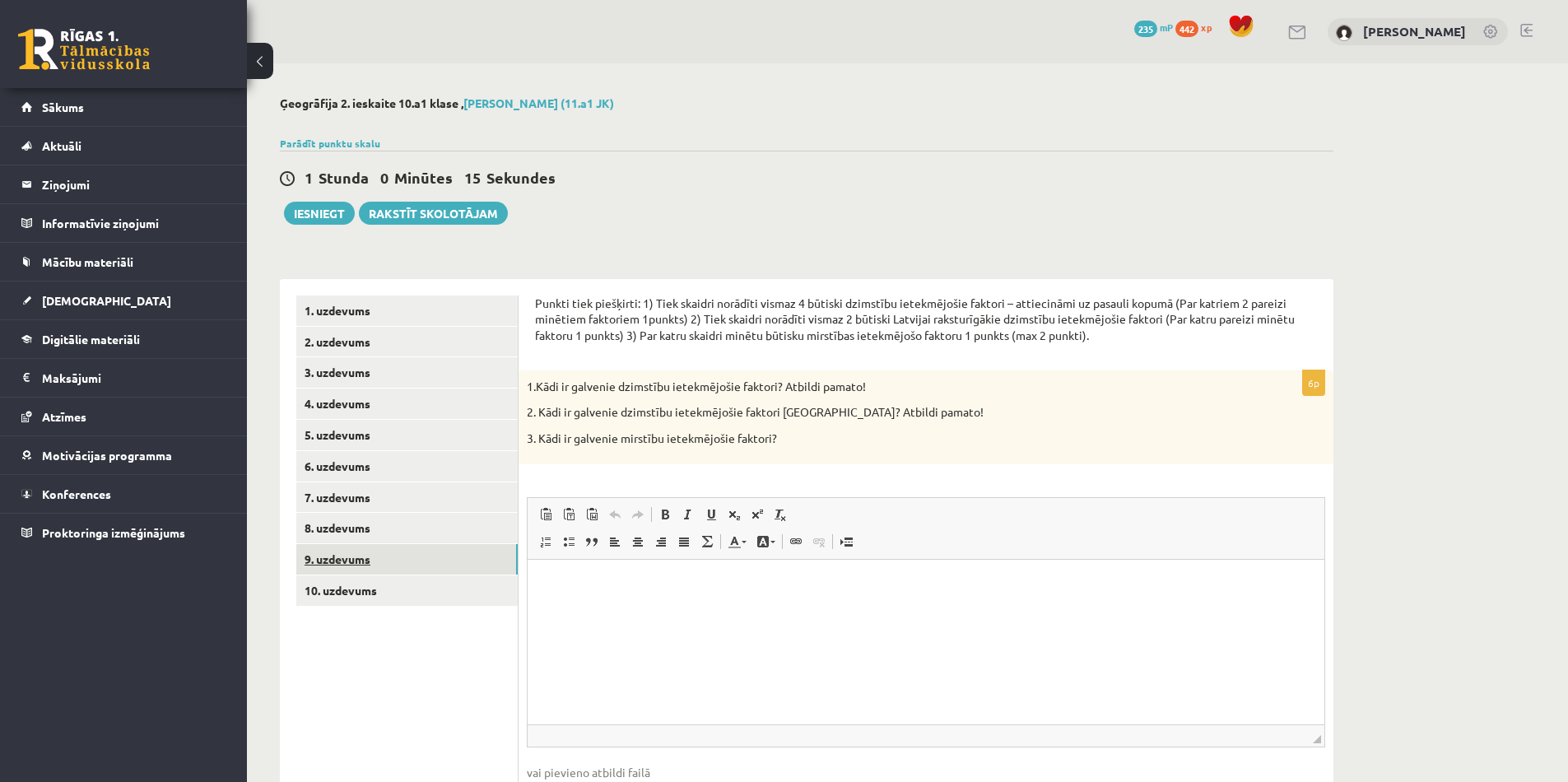
click at [432, 561] on link "9. uzdevums" at bounding box center [407, 559] width 222 height 31
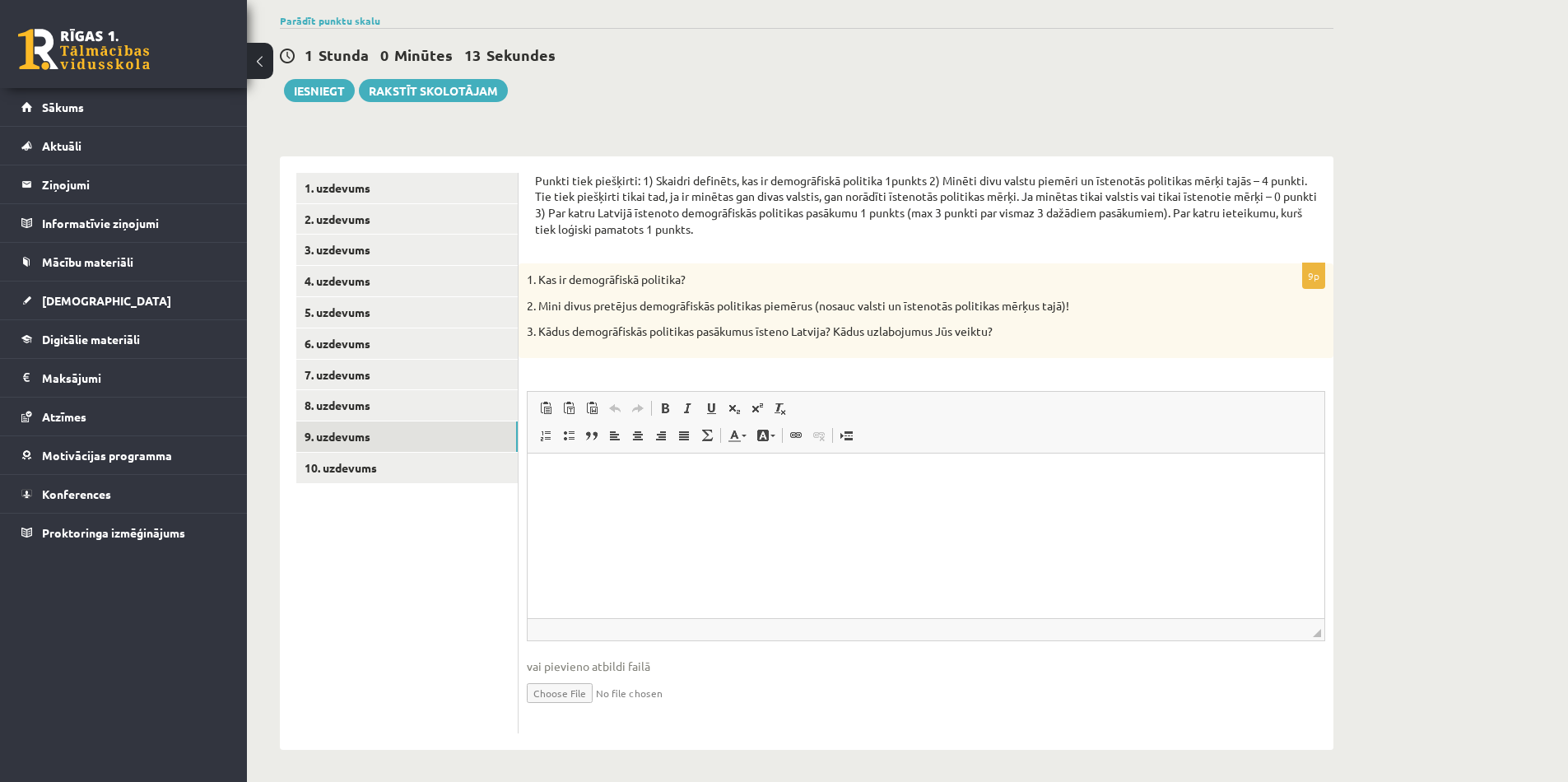
scroll to position [125, 0]
click at [1135, 501] on html at bounding box center [926, 476] width 797 height 50
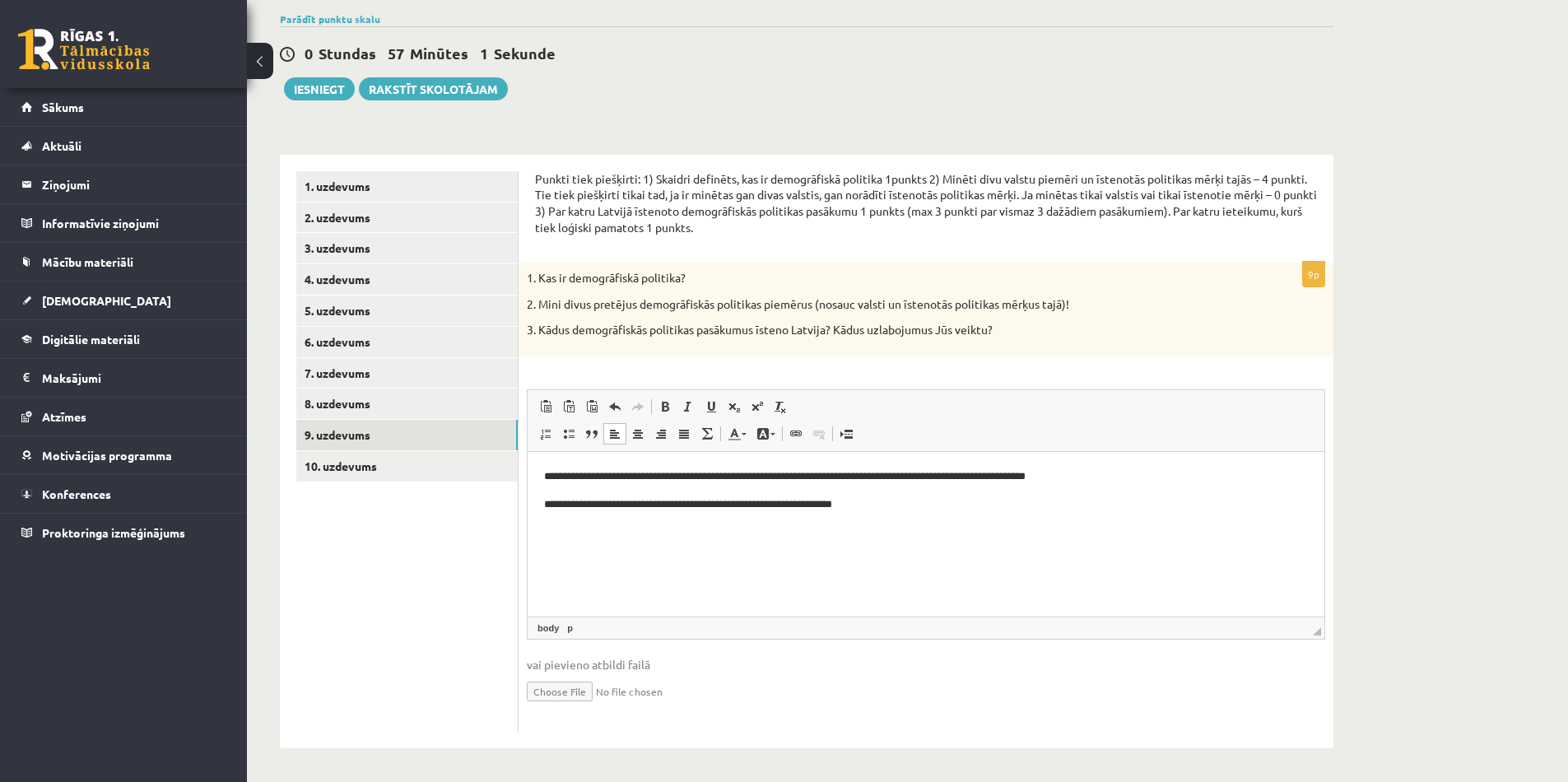
click at [886, 518] on body "**********" at bounding box center [926, 504] width 764 height 72
click at [886, 508] on p "**********" at bounding box center [926, 505] width 764 height 18
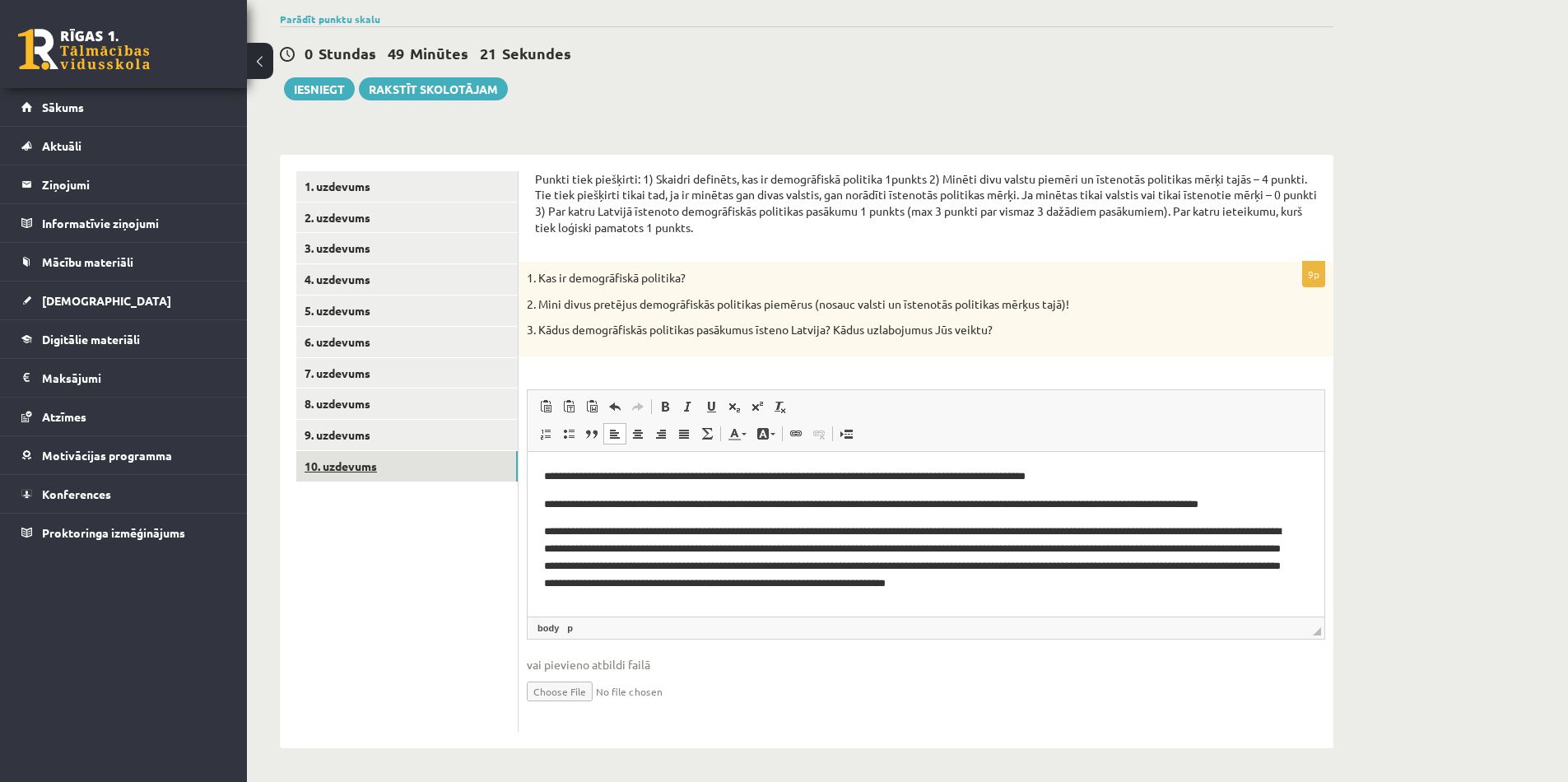
click at [397, 465] on link "10. uzdevums" at bounding box center [407, 466] width 222 height 31
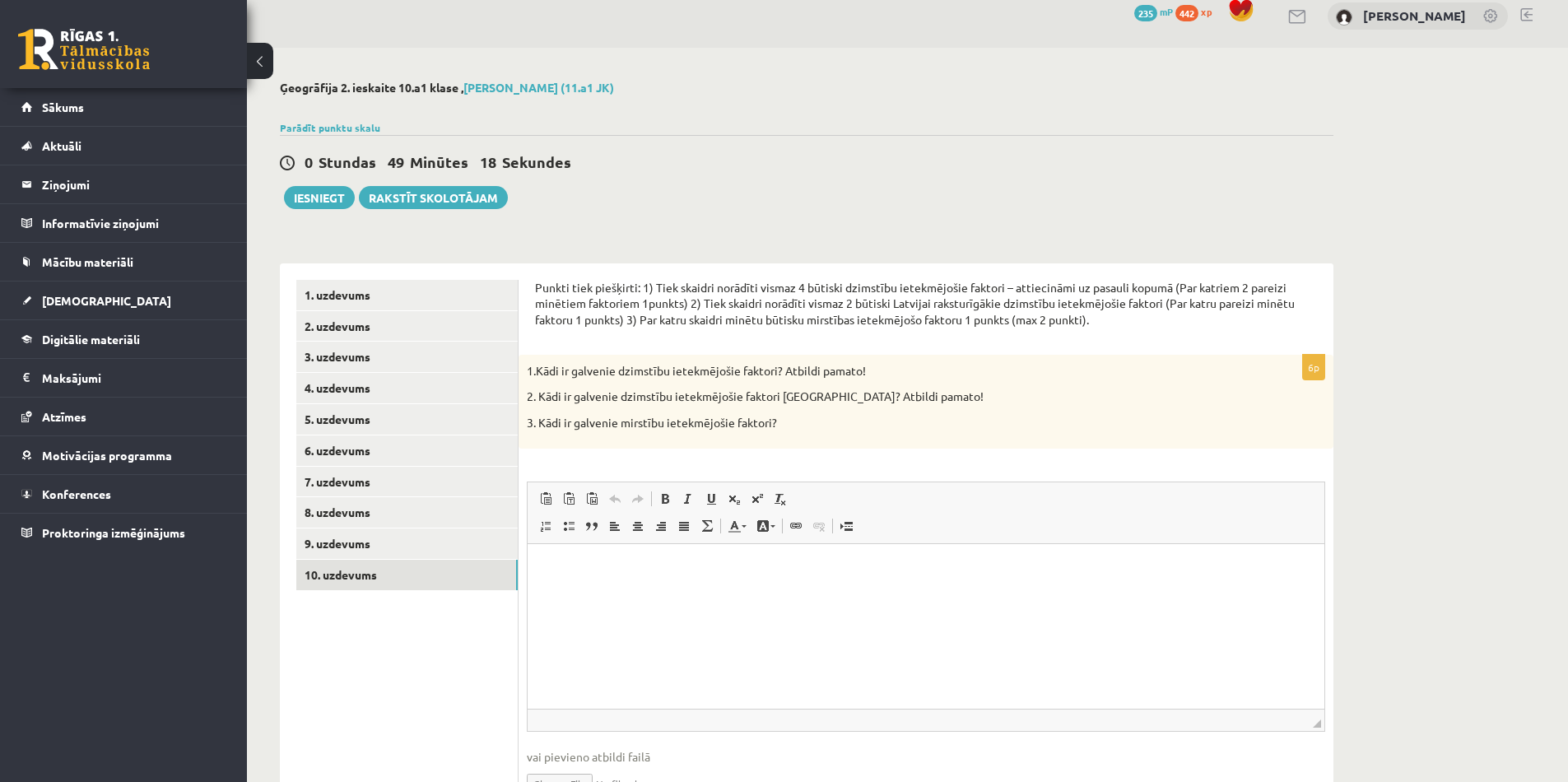
scroll to position [91, 0]
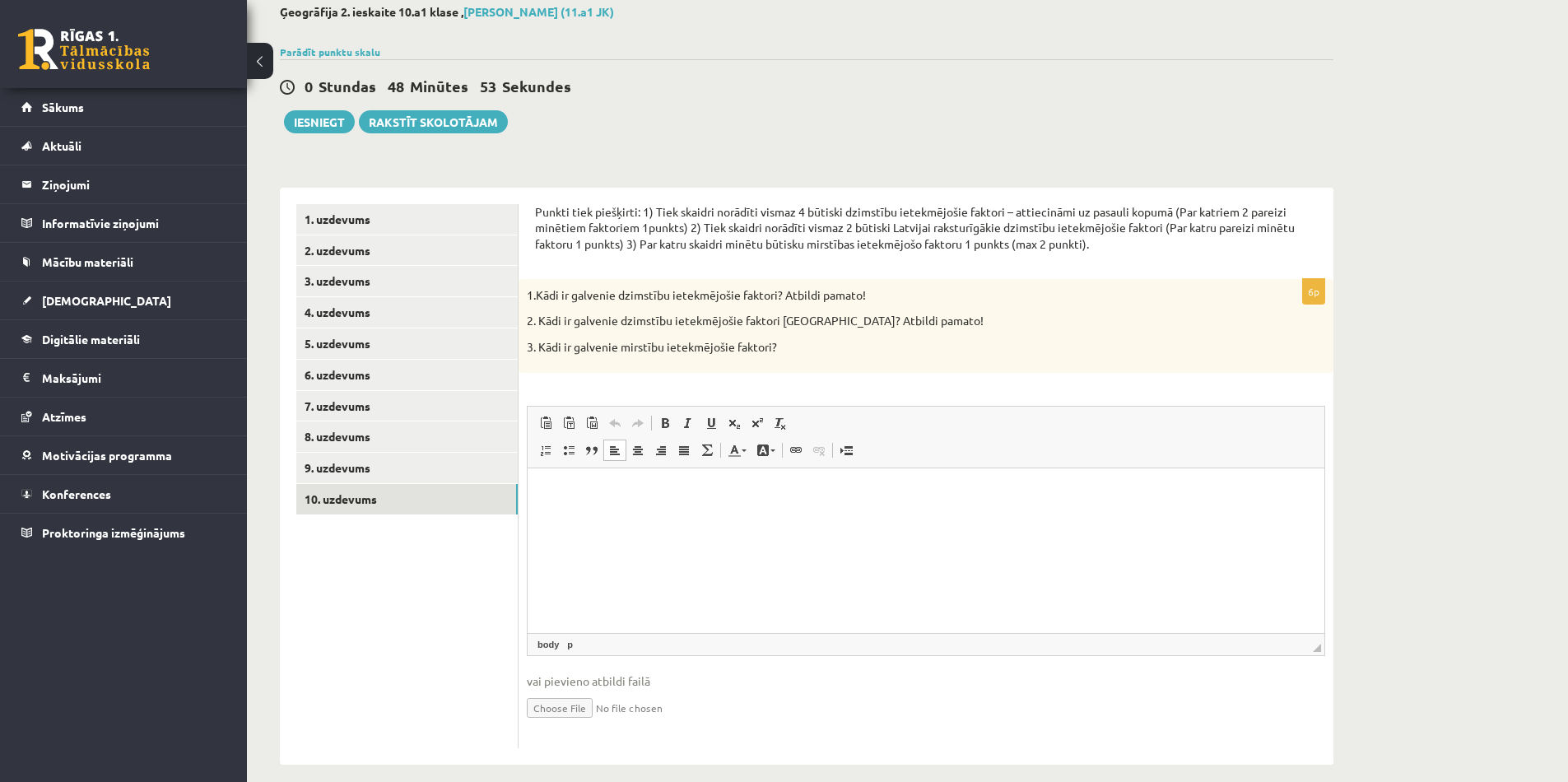
click at [760, 519] on html at bounding box center [926, 493] width 797 height 50
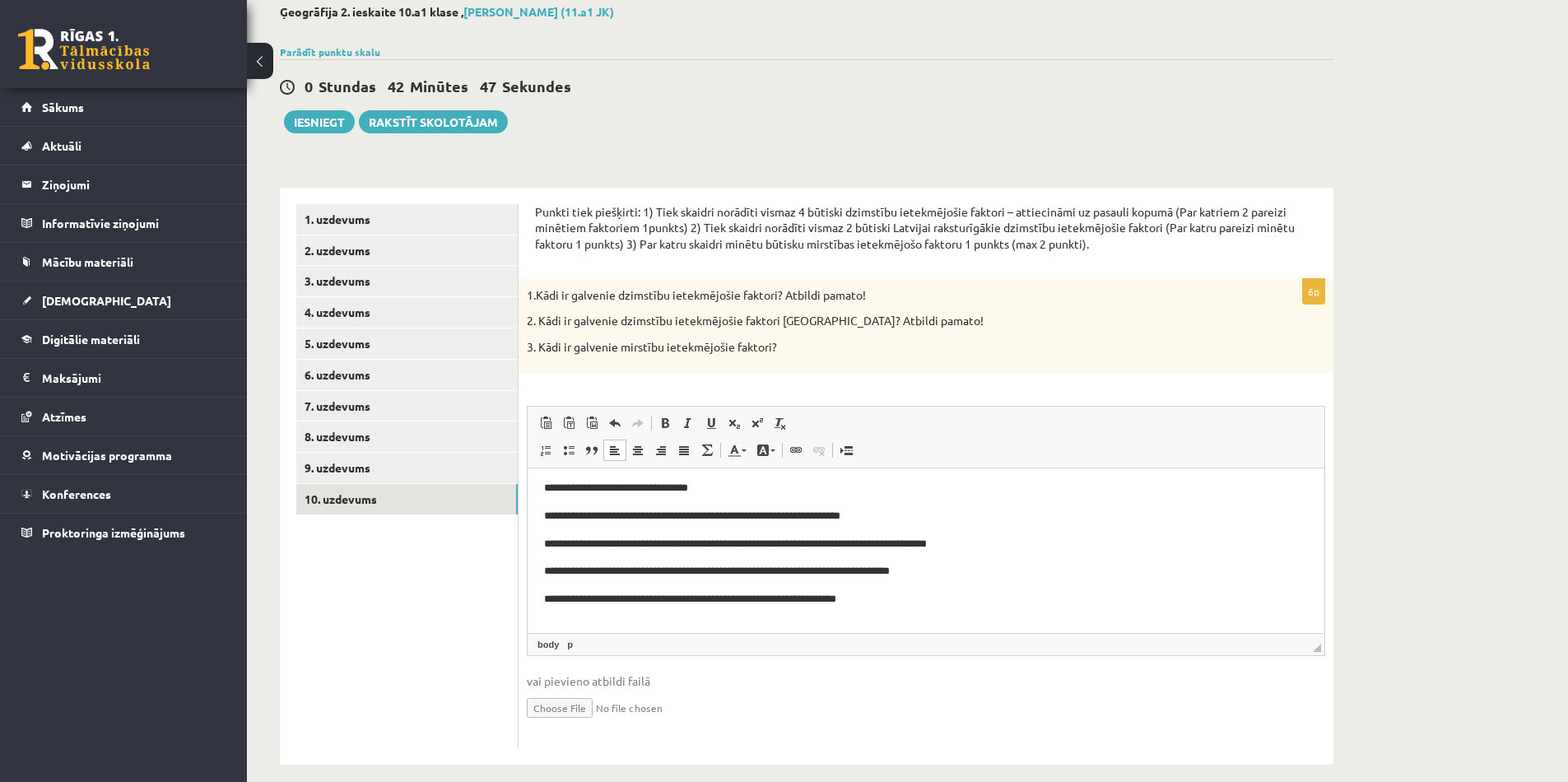
scroll to position [61, 0]
click at [319, 128] on button "Iesniegt" at bounding box center [319, 121] width 71 height 23
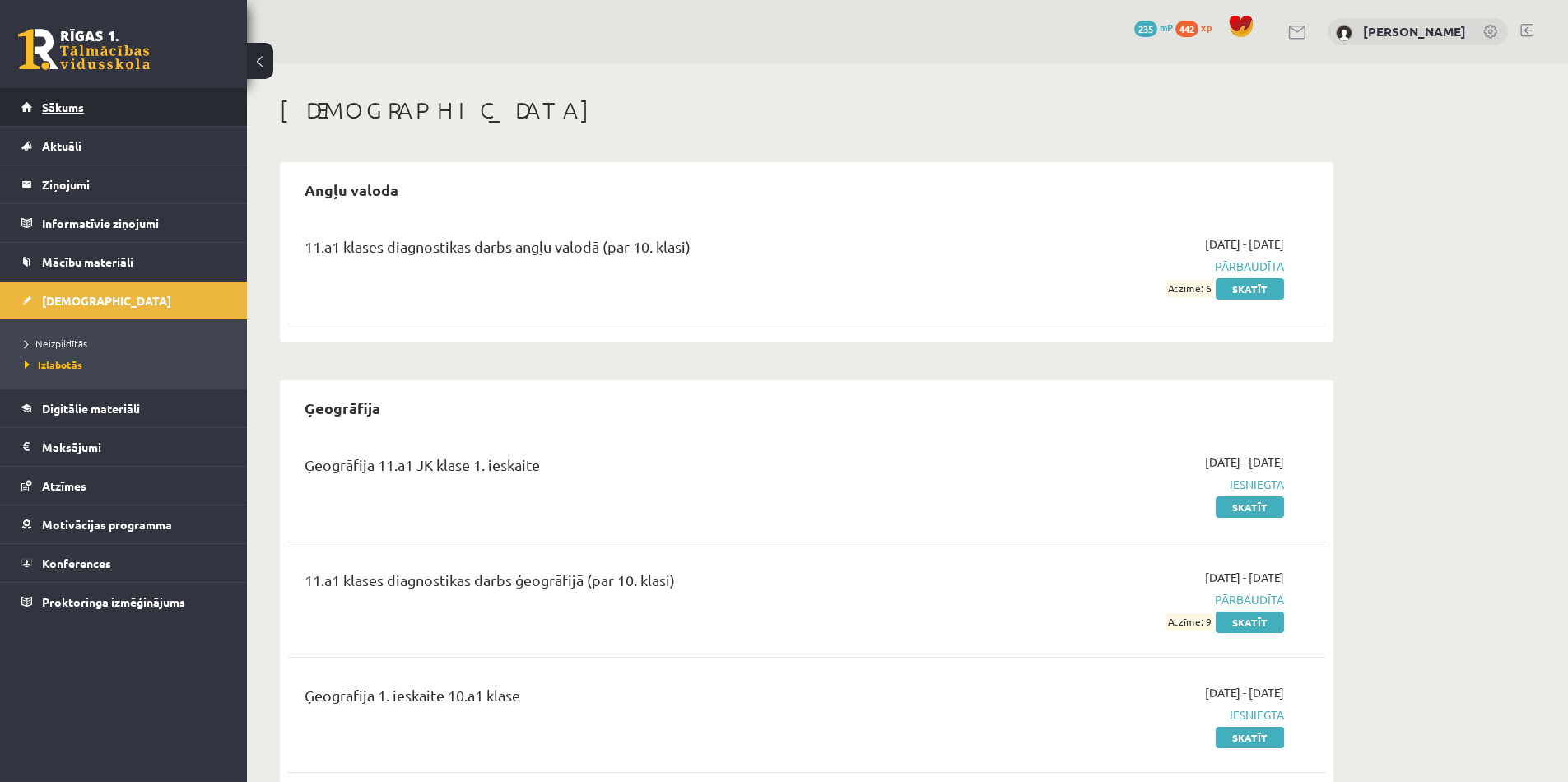
click at [70, 106] on span "Sākums" at bounding box center [63, 106] width 42 height 15
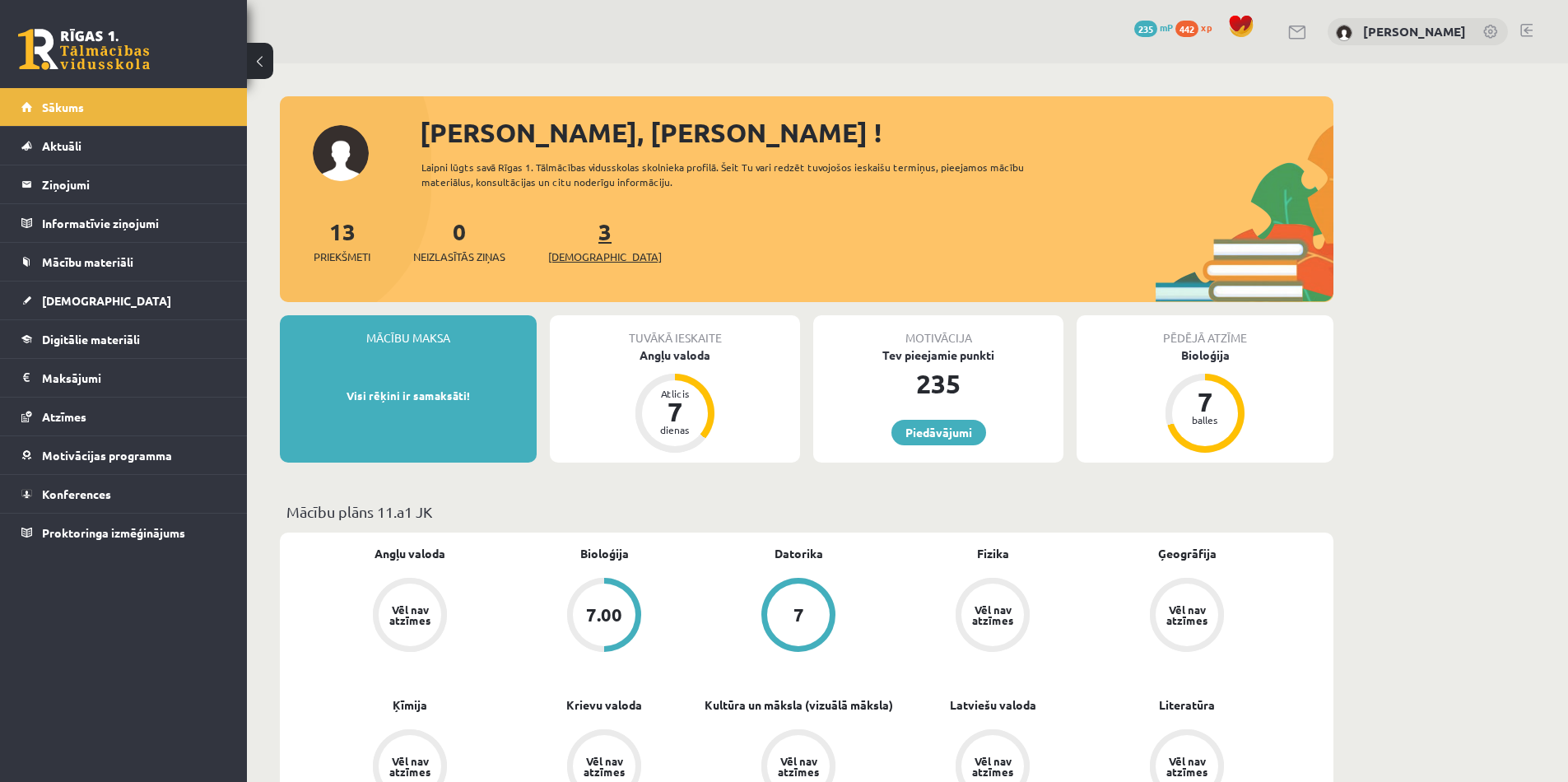
click at [579, 253] on span "[DEMOGRAPHIC_DATA]" at bounding box center [604, 257] width 113 height 17
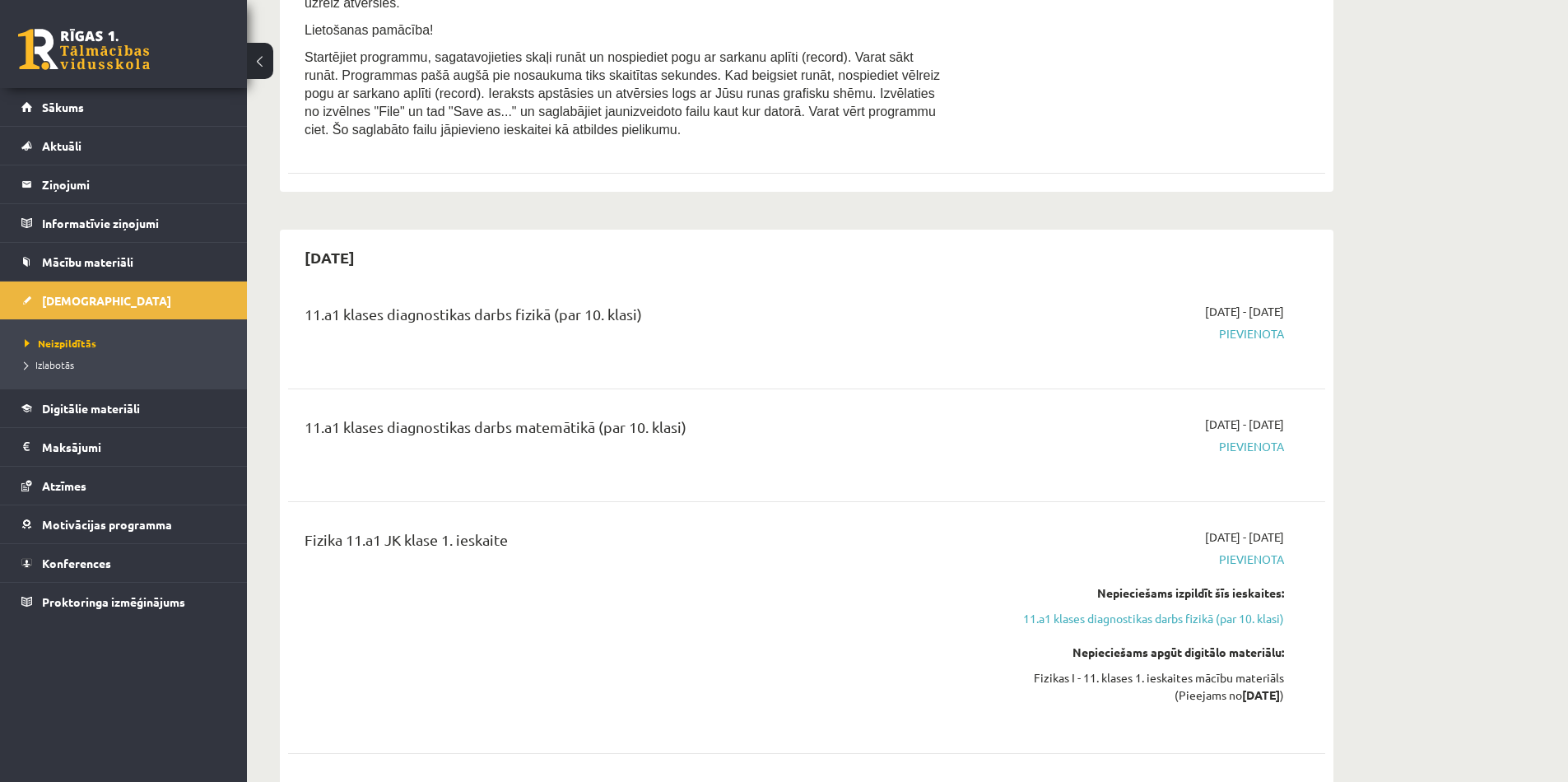
scroll to position [394, 0]
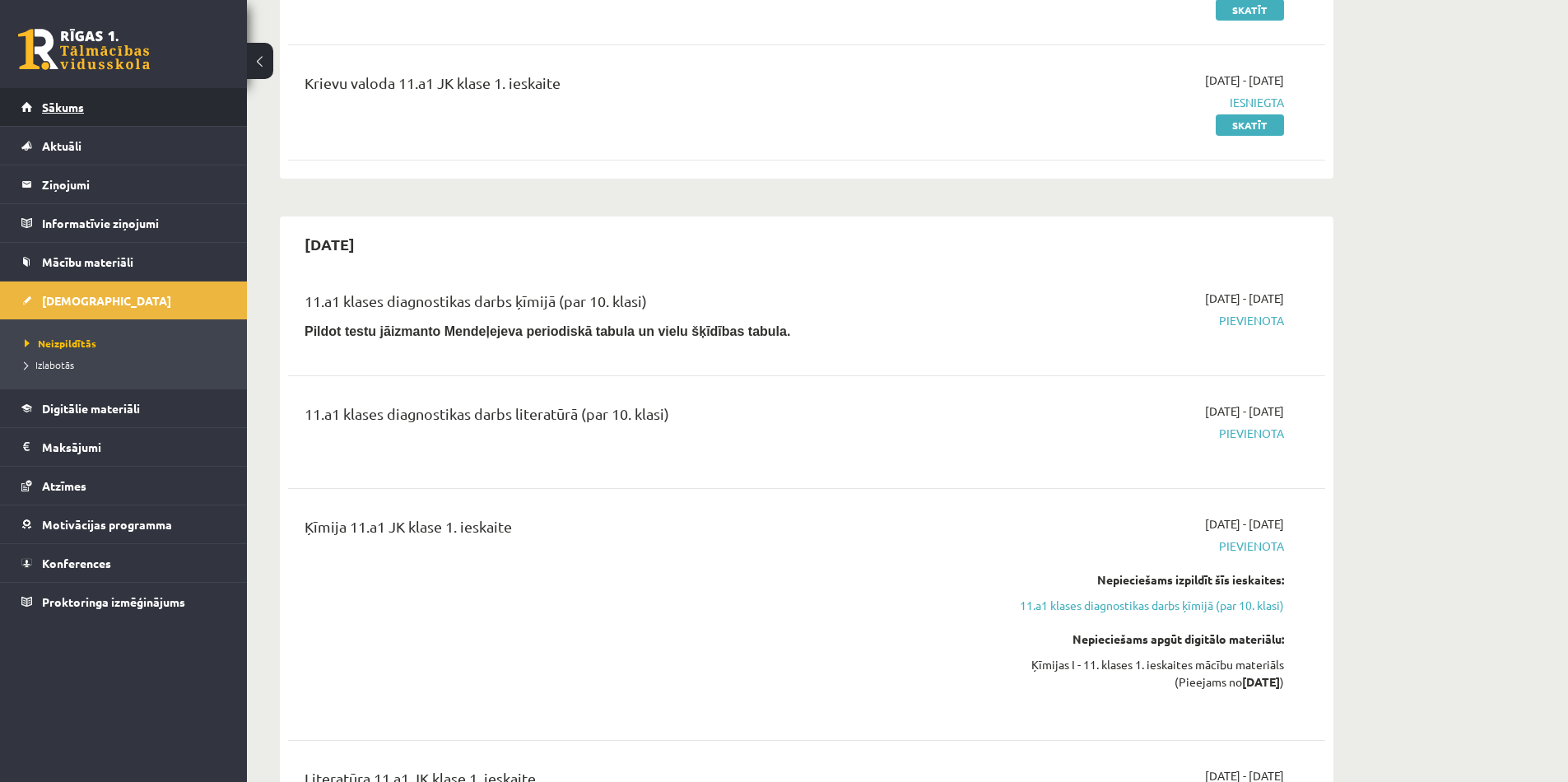
click at [54, 111] on span "Sākums" at bounding box center [63, 106] width 42 height 15
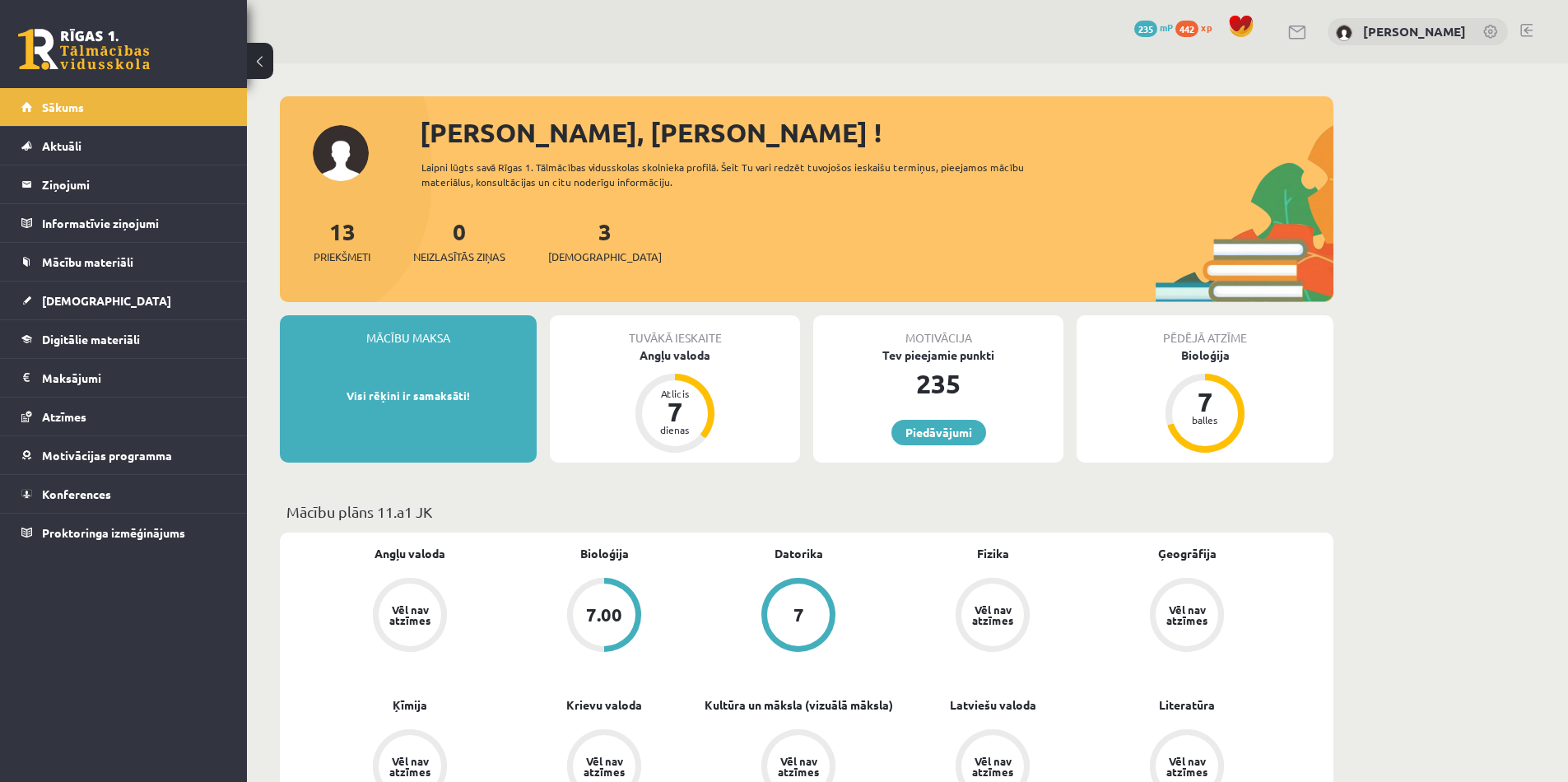
click at [580, 245] on div "3 Ieskaites" at bounding box center [604, 239] width 113 height 51
click at [580, 254] on span "[DEMOGRAPHIC_DATA]" at bounding box center [604, 257] width 113 height 17
